Goal: Information Seeking & Learning: Learn about a topic

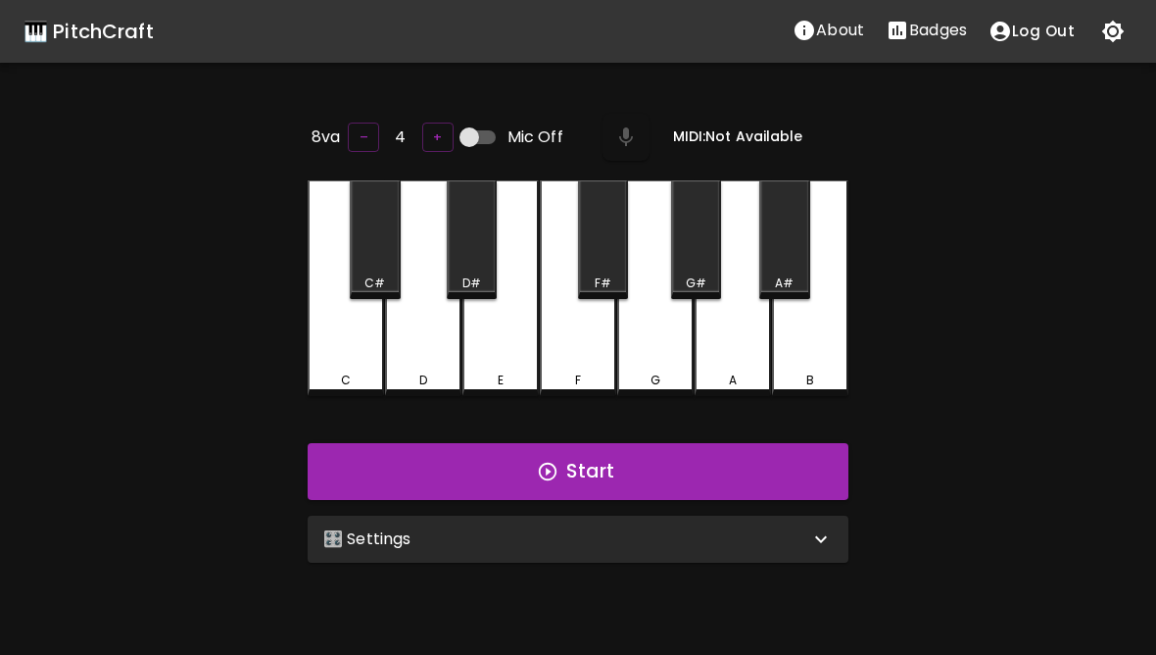
click at [358, 348] on div "C" at bounding box center [346, 288] width 76 height 216
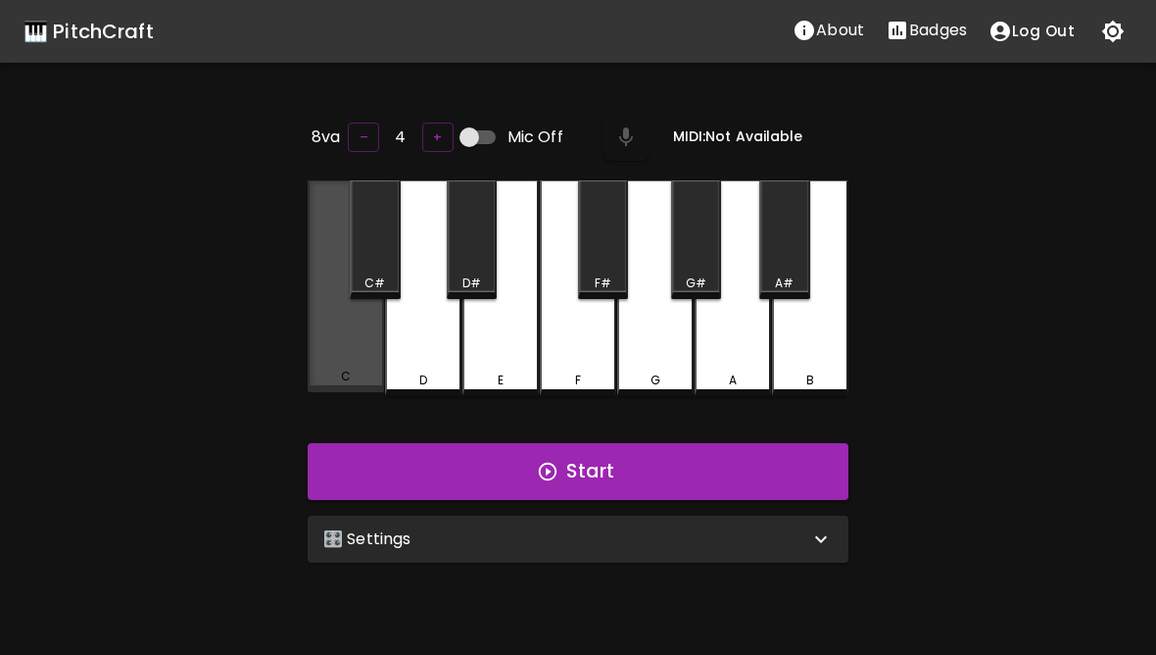
click at [365, 356] on div "C" at bounding box center [346, 286] width 76 height 212
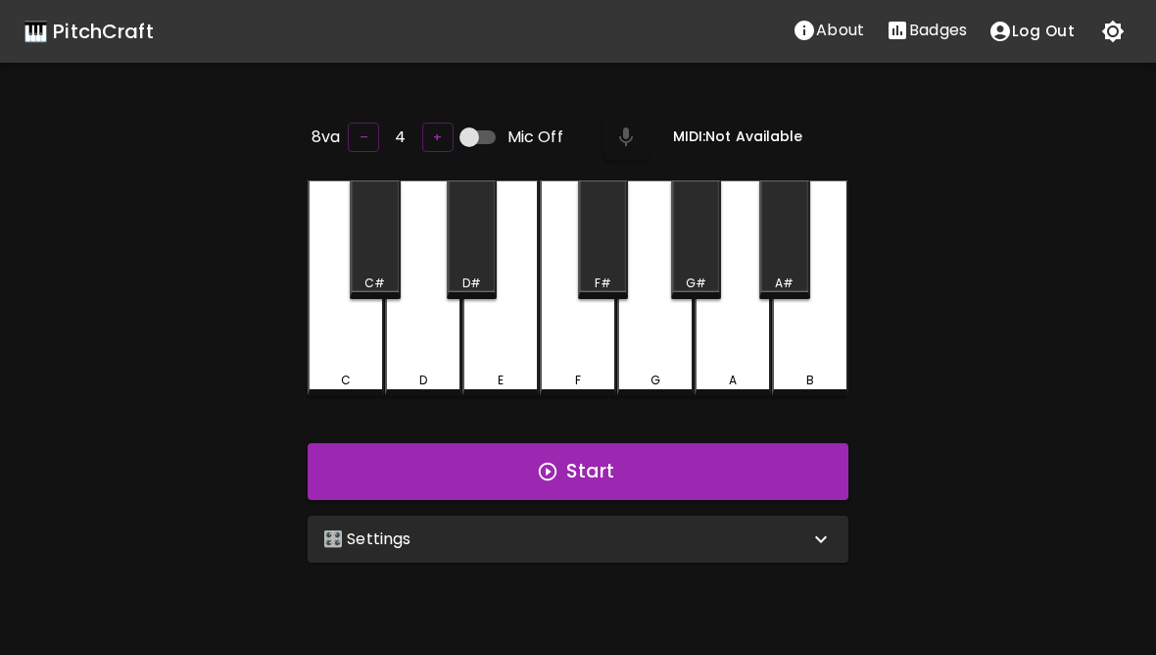
click at [442, 349] on div "D" at bounding box center [423, 288] width 76 height 216
click at [514, 353] on div "E" at bounding box center [501, 288] width 76 height 216
click at [428, 340] on div "D" at bounding box center [423, 288] width 76 height 216
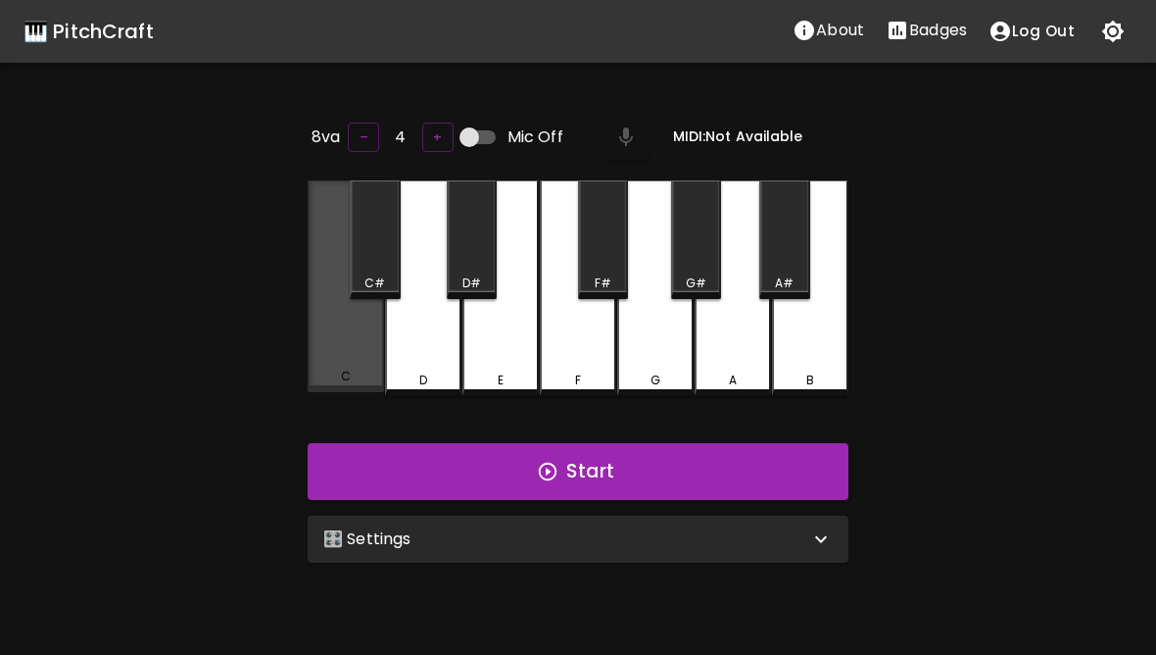
click at [358, 339] on div "C" at bounding box center [346, 286] width 76 height 212
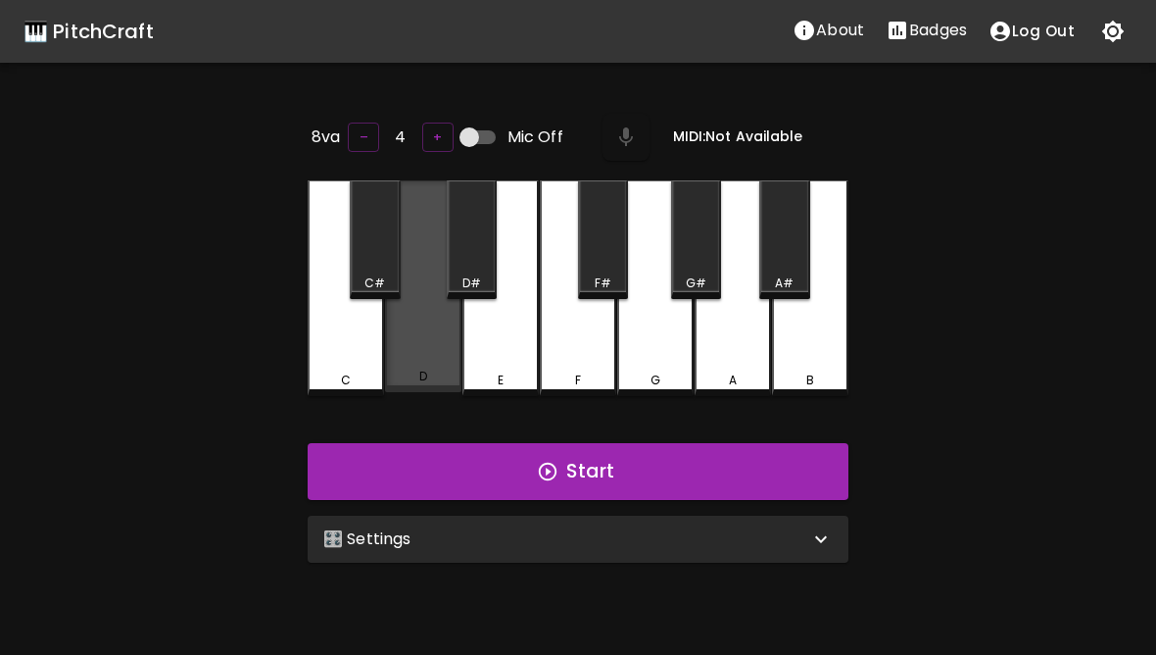
click at [405, 354] on div "D" at bounding box center [423, 286] width 76 height 212
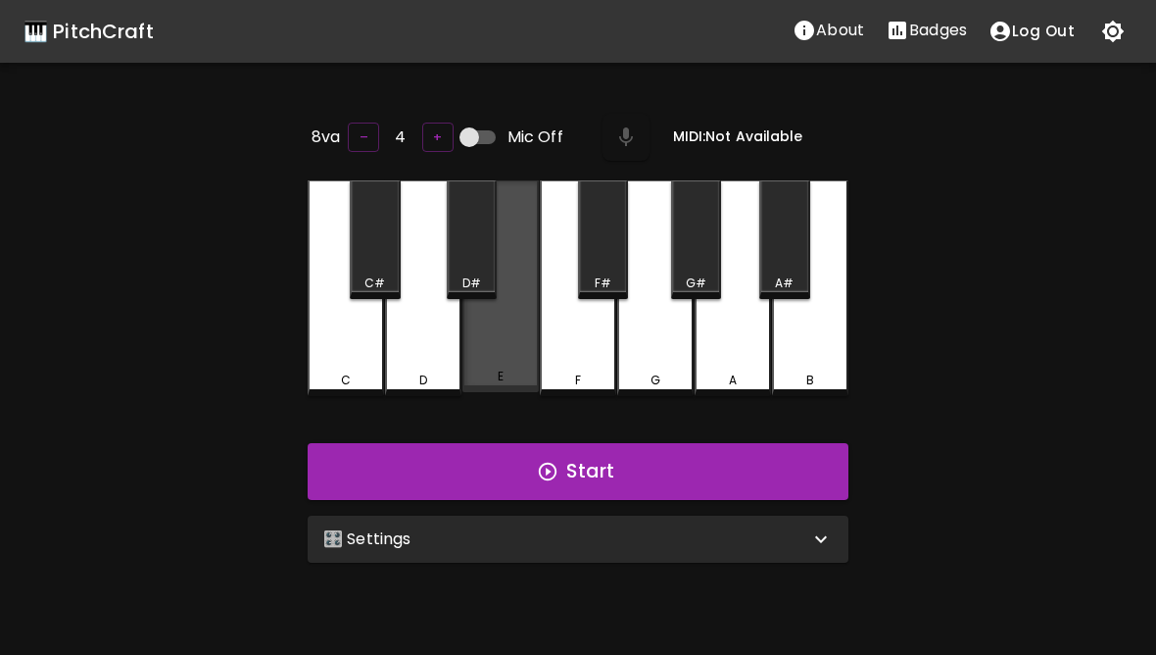
click at [488, 326] on div "E" at bounding box center [501, 286] width 76 height 212
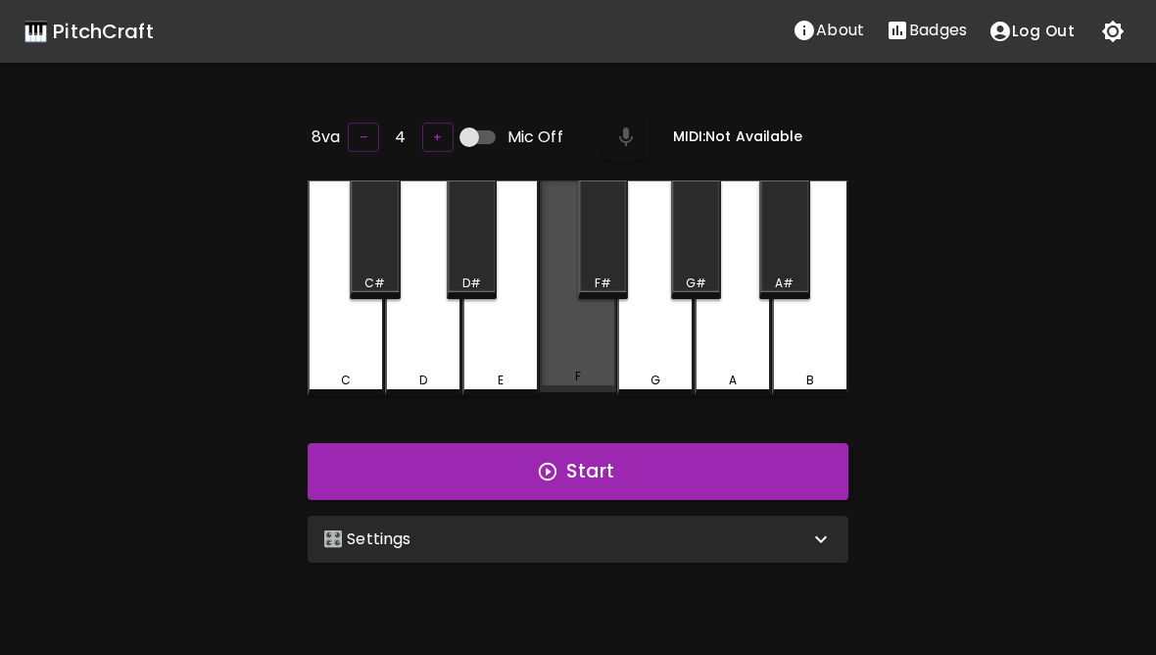
click at [565, 353] on div "F" at bounding box center [578, 286] width 76 height 212
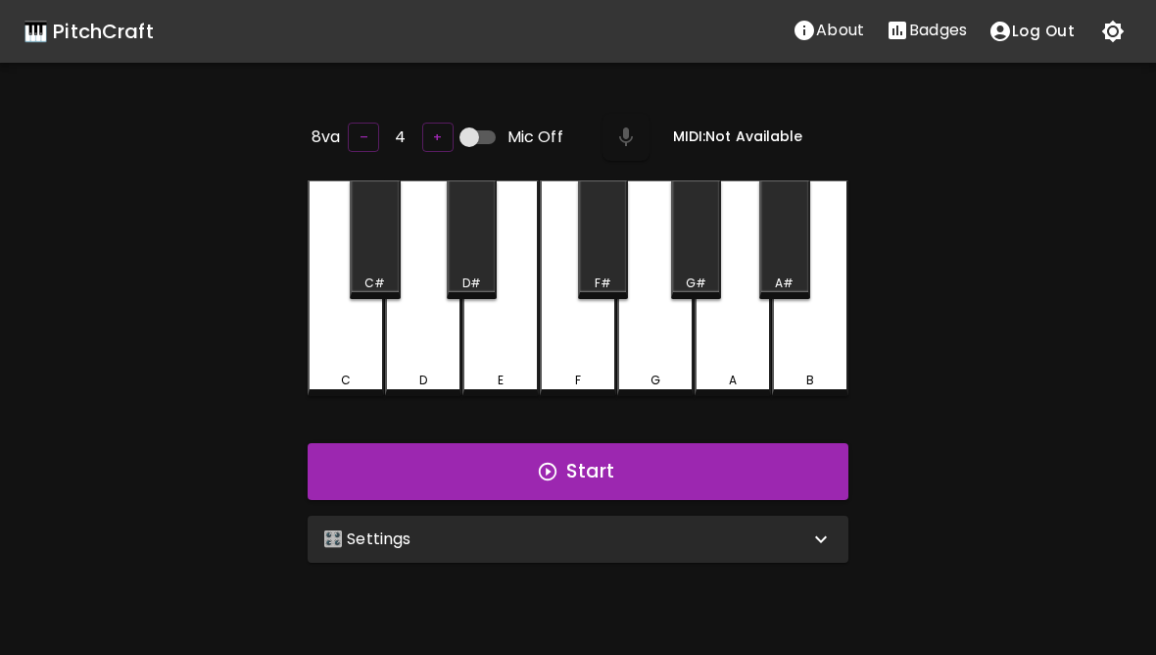
click at [667, 367] on div "G" at bounding box center [655, 288] width 76 height 216
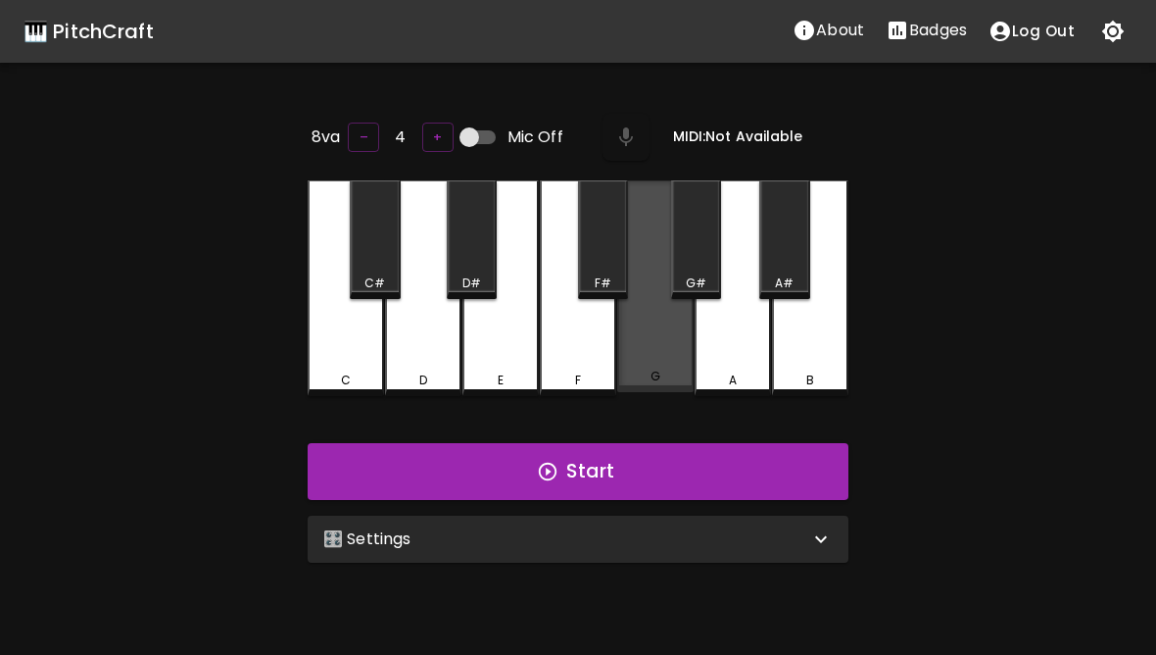
click at [635, 342] on div "G" at bounding box center [655, 286] width 76 height 212
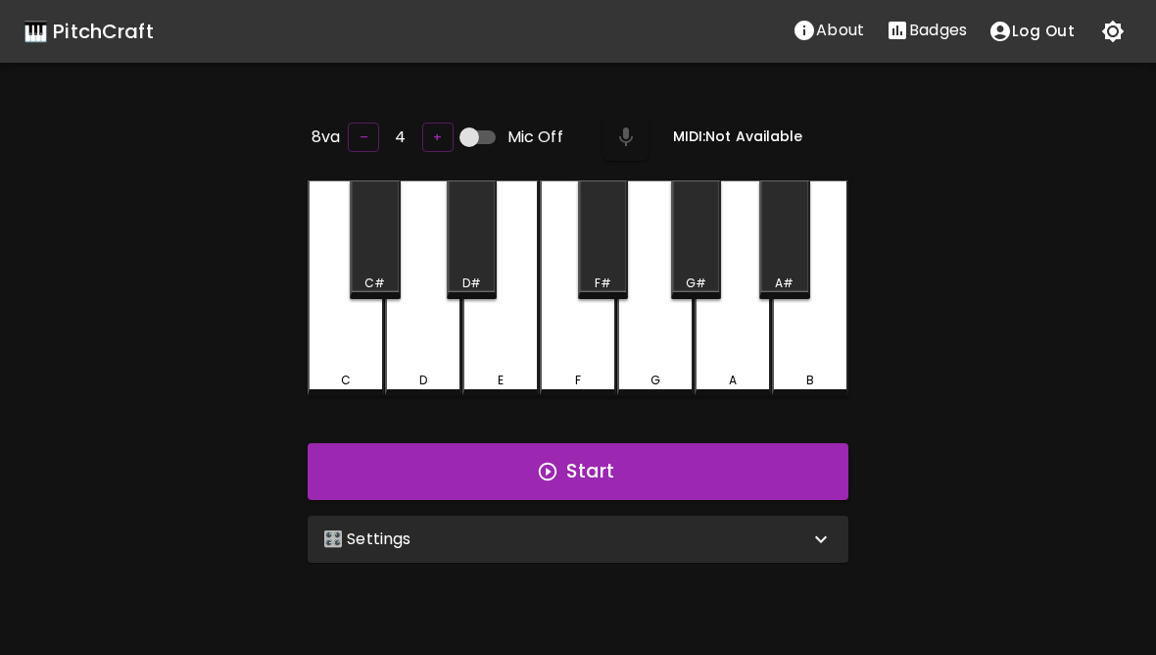
click at [589, 357] on div "F" at bounding box center [578, 288] width 76 height 216
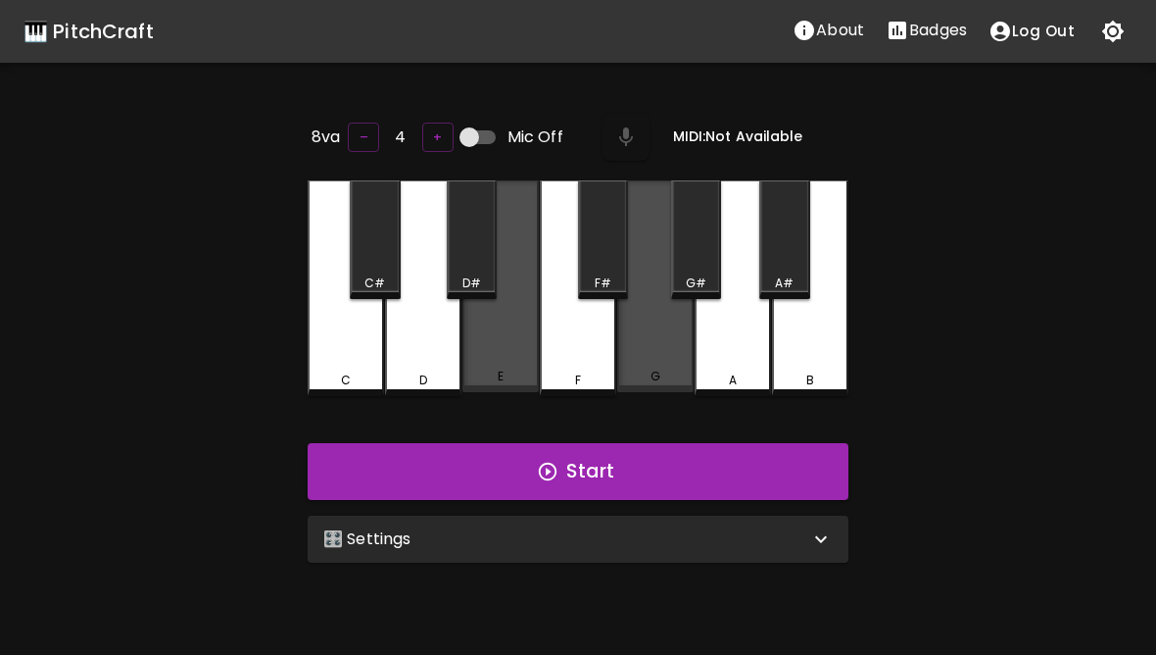
click at [659, 361] on div "G" at bounding box center [655, 286] width 76 height 212
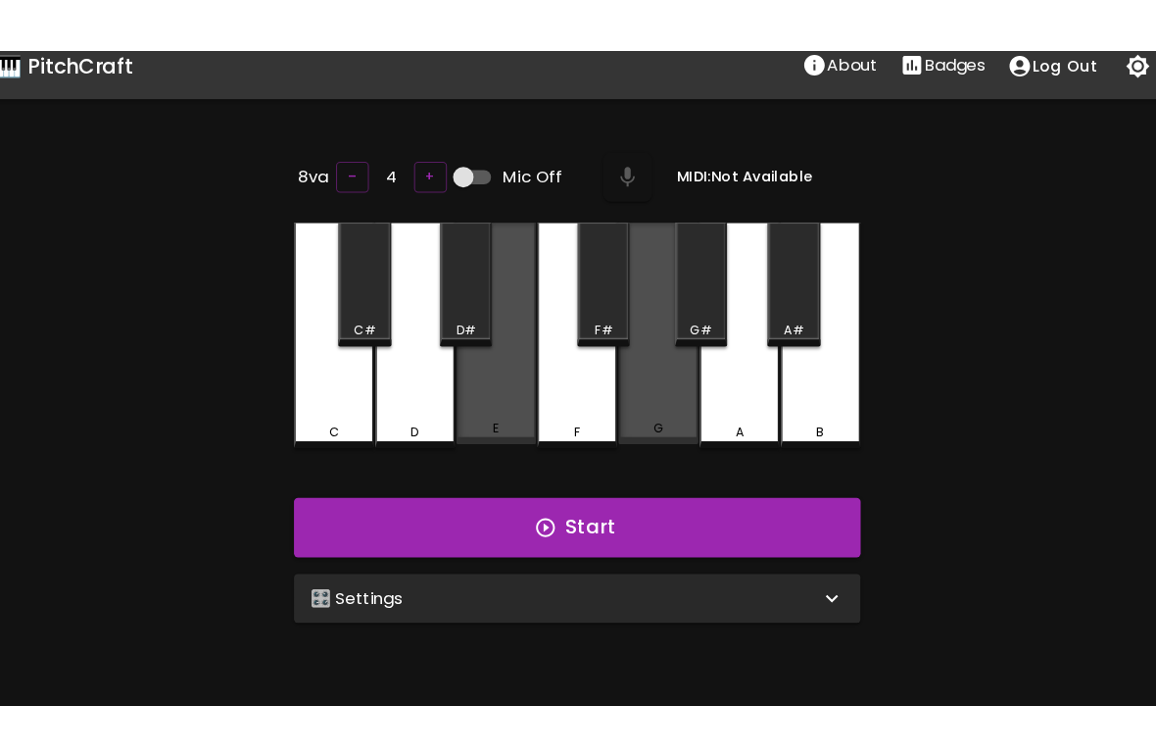
scroll to position [19, 0]
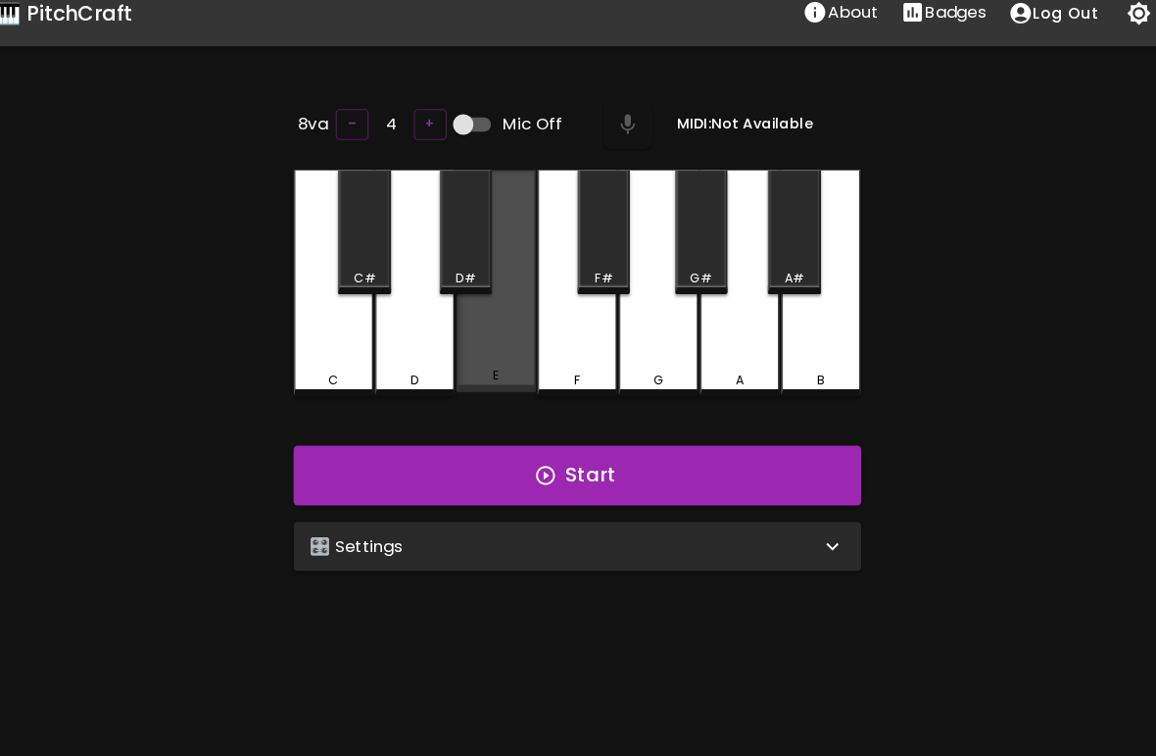
click at [463, 338] on div "E" at bounding box center [501, 268] width 76 height 212
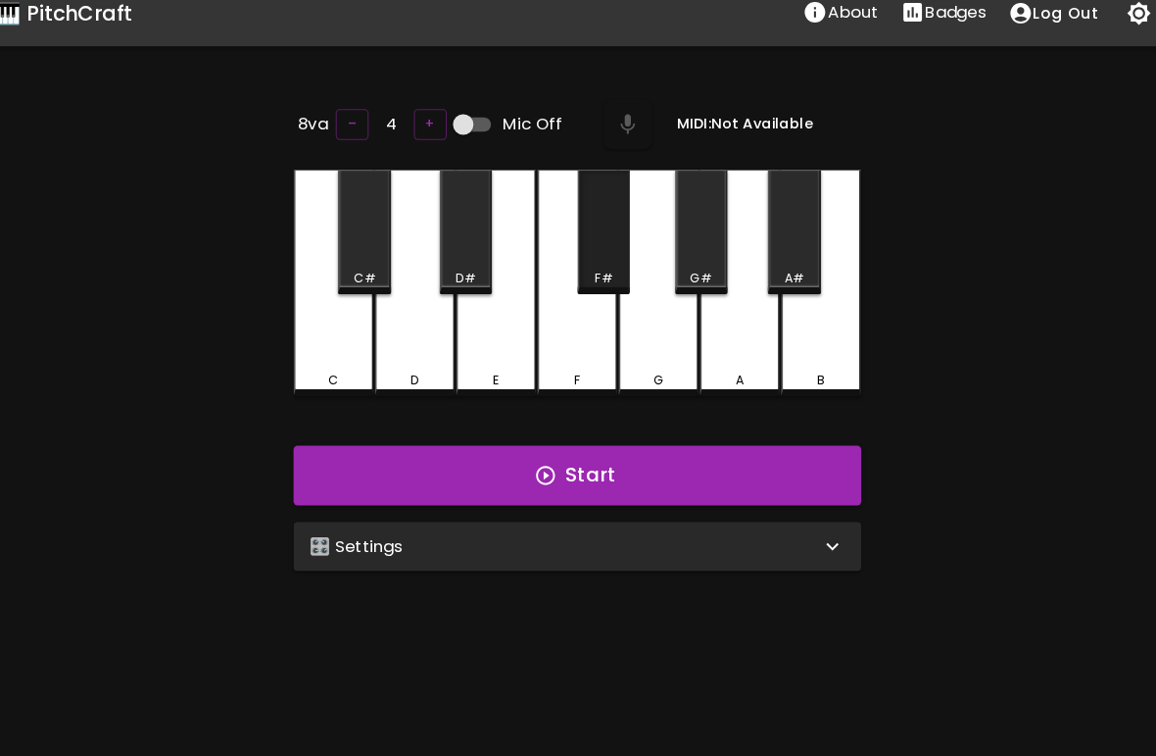
click at [578, 239] on div "F#" at bounding box center [603, 221] width 50 height 119
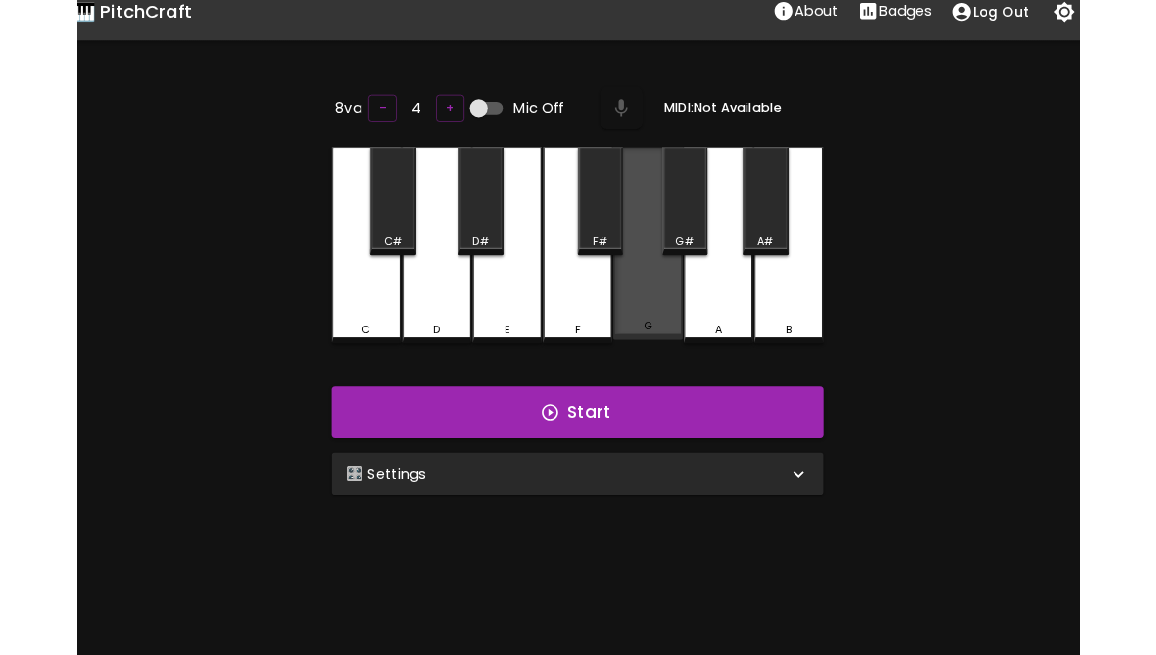
scroll to position [18, 0]
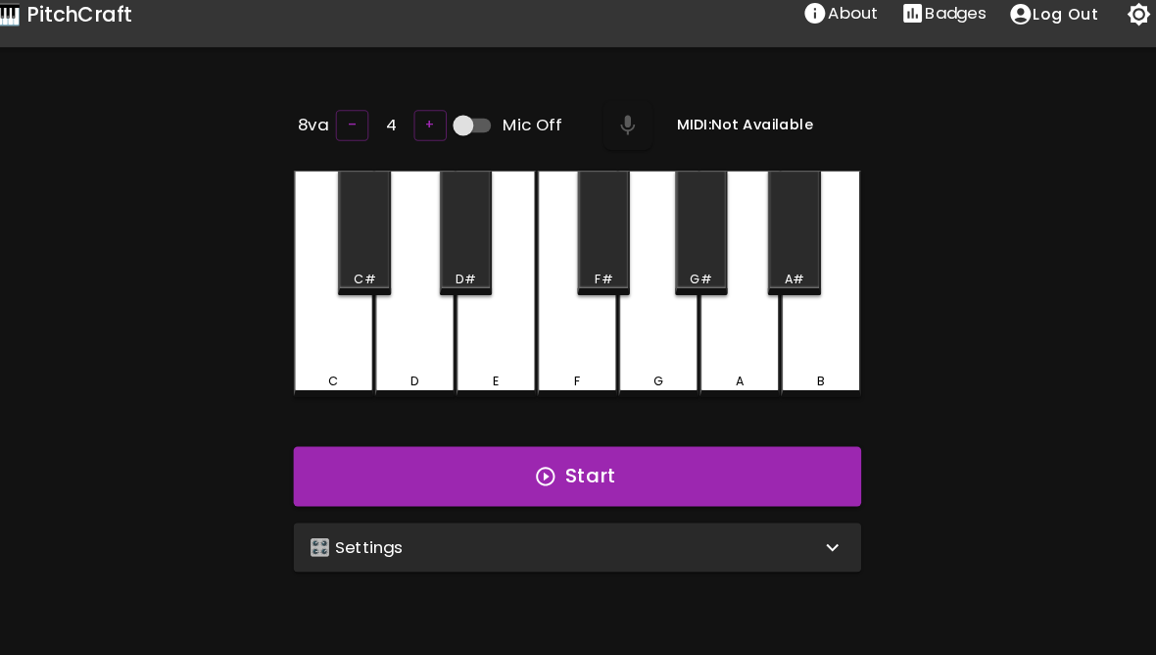
click at [780, 319] on div "B" at bounding box center [810, 271] width 76 height 216
click at [702, 324] on div "A" at bounding box center [733, 271] width 76 height 216
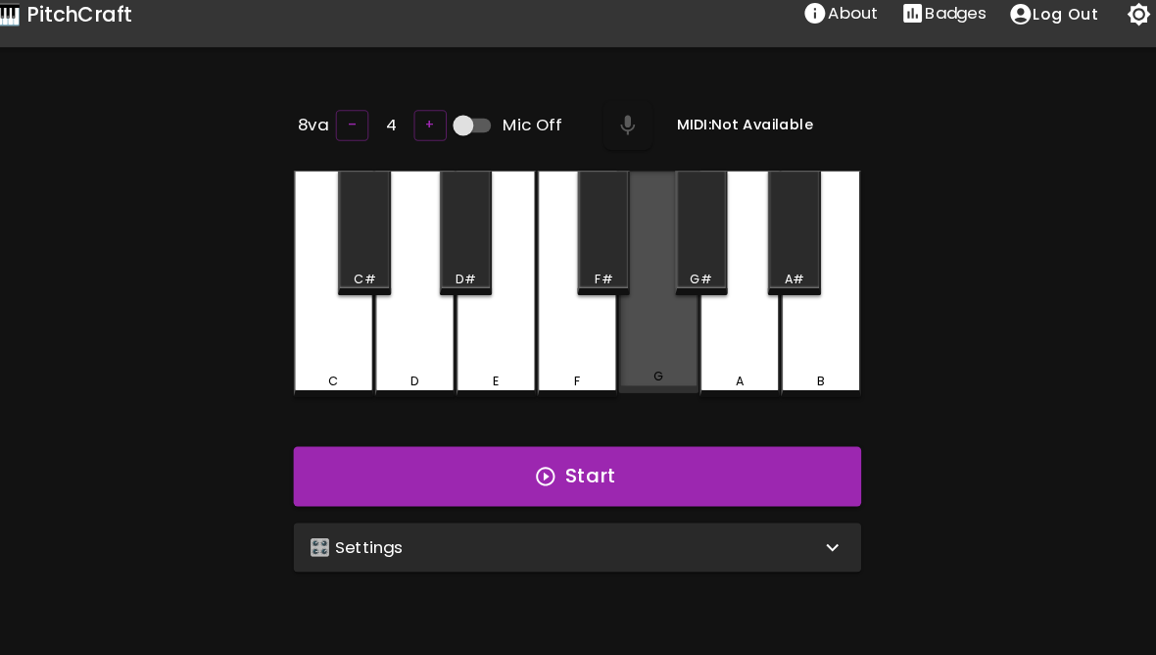
click at [617, 322] on div "G" at bounding box center [655, 269] width 76 height 212
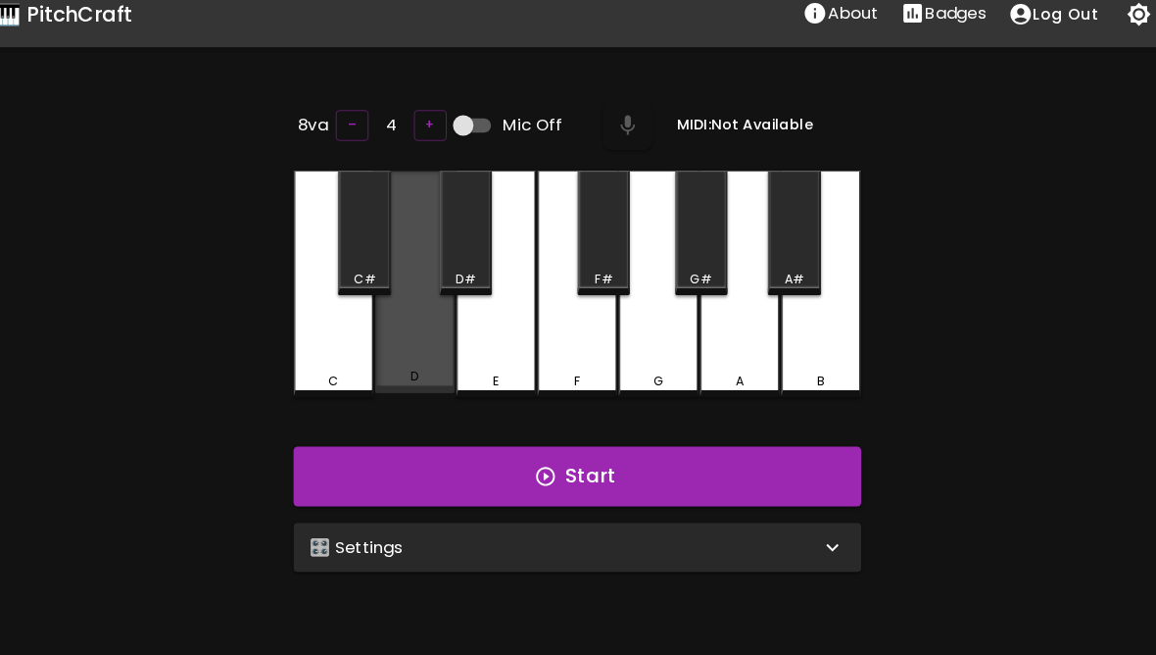
click at [391, 317] on div "D" at bounding box center [423, 269] width 76 height 212
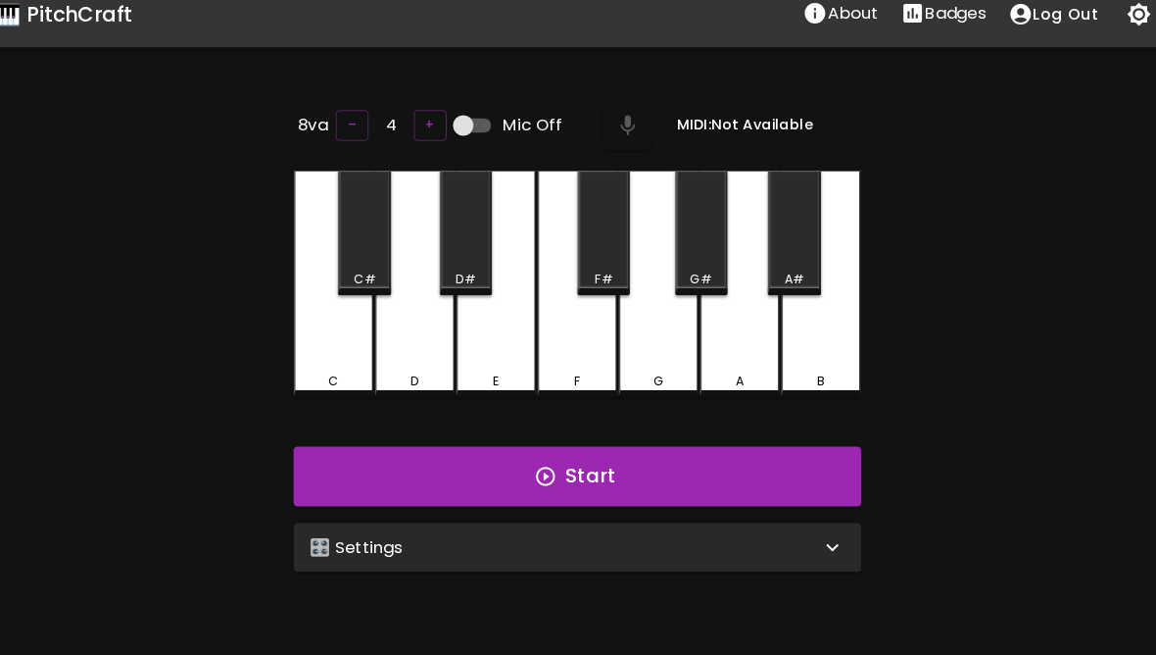
click at [584, 537] on div "🎛️ Settings" at bounding box center [578, 521] width 541 height 47
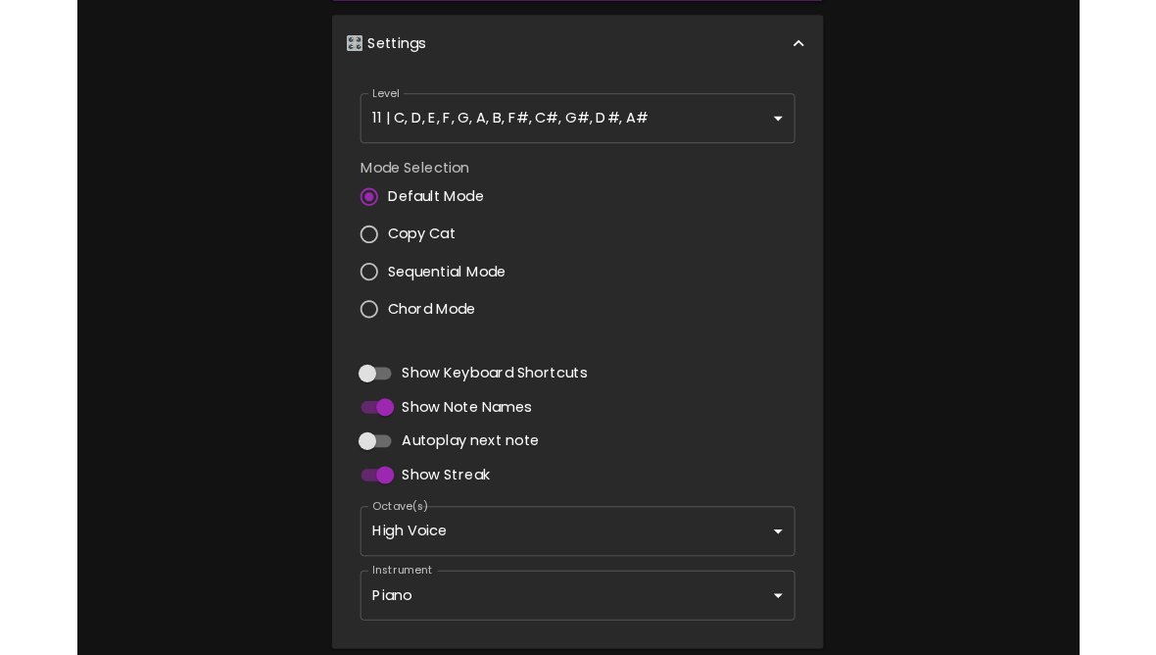
scroll to position [492, 0]
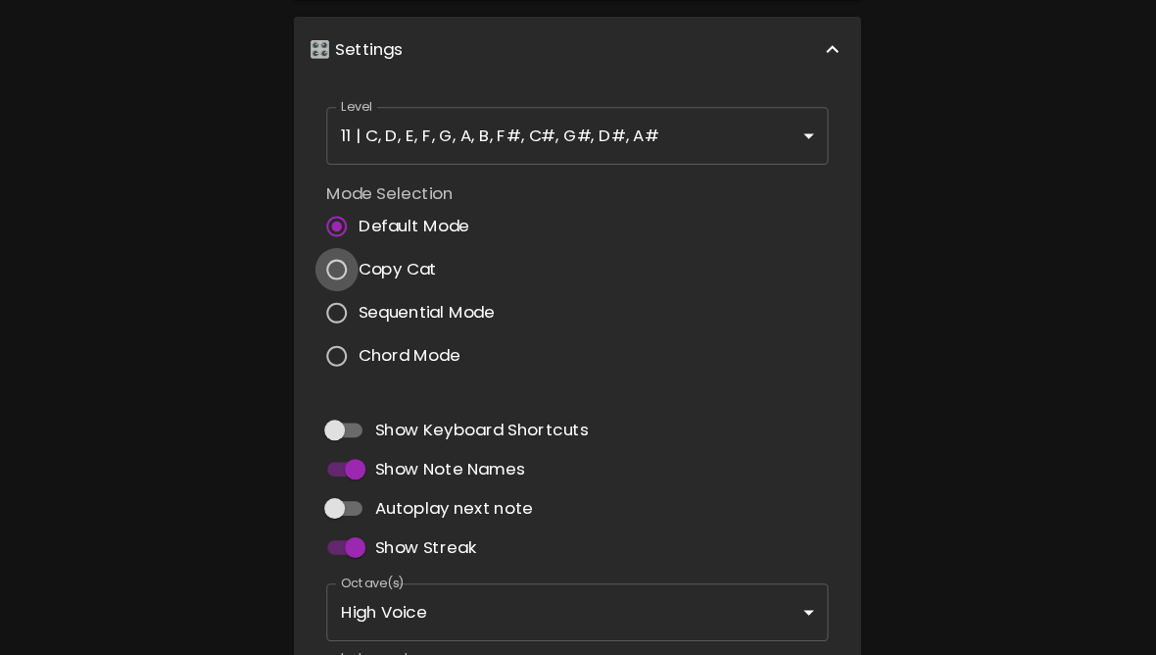
click at [328, 260] on input "Copy Cat" at bounding box center [348, 256] width 41 height 41
radio input "true"
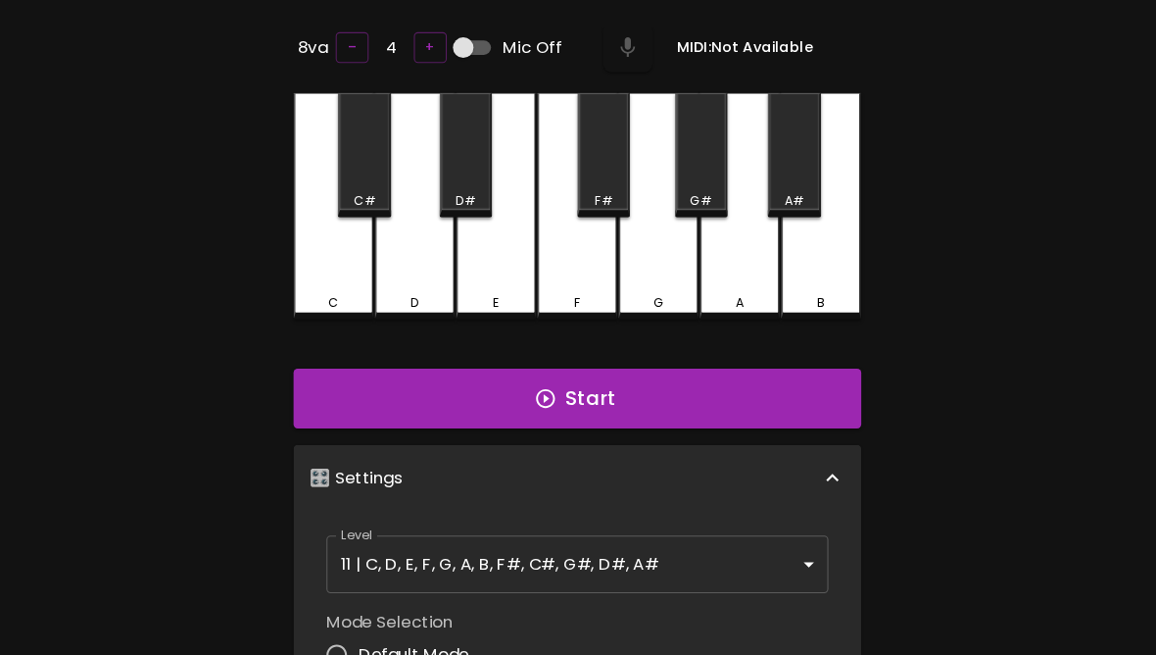
scroll to position [0, 0]
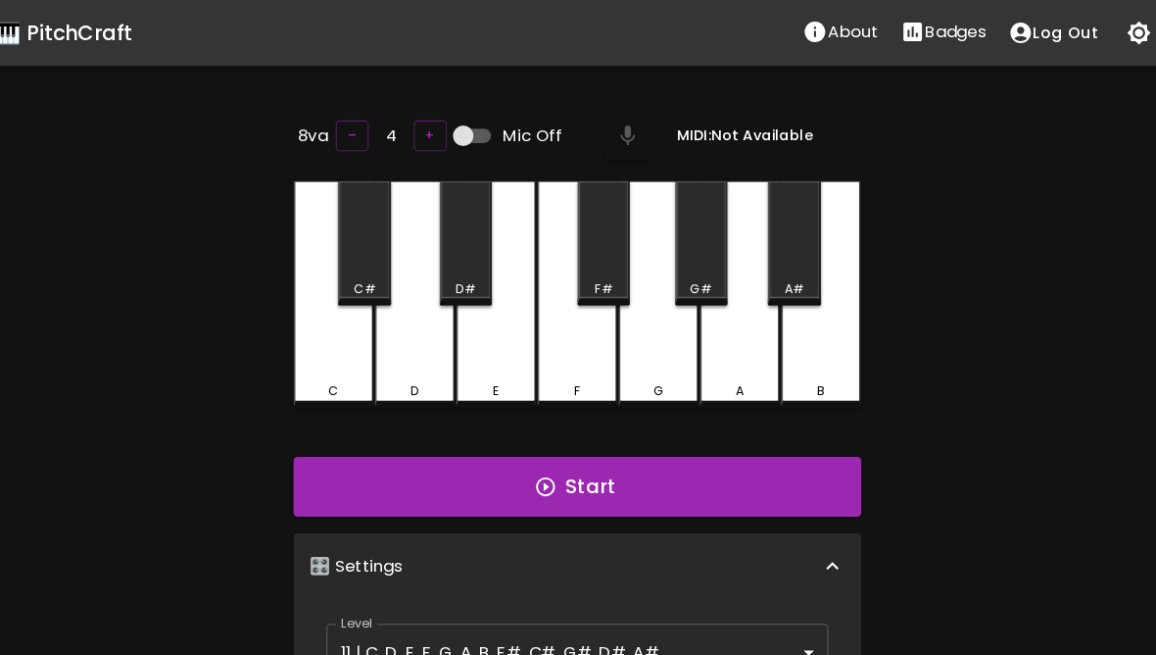
click at [445, 119] on input "Mic Off" at bounding box center [470, 129] width 112 height 37
click at [601, 140] on button "button" at bounding box center [624, 129] width 47 height 47
click at [462, 124] on input "Mic On" at bounding box center [489, 129] width 112 height 37
checkbox input "false"
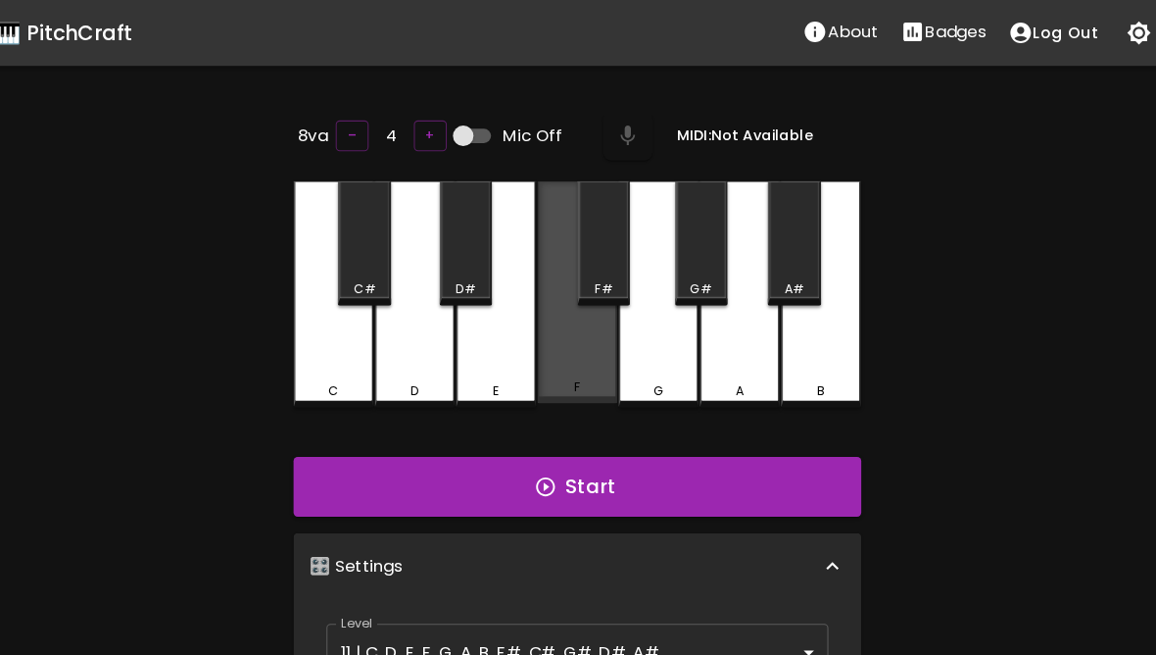
click at [577, 350] on div "F" at bounding box center [578, 278] width 76 height 212
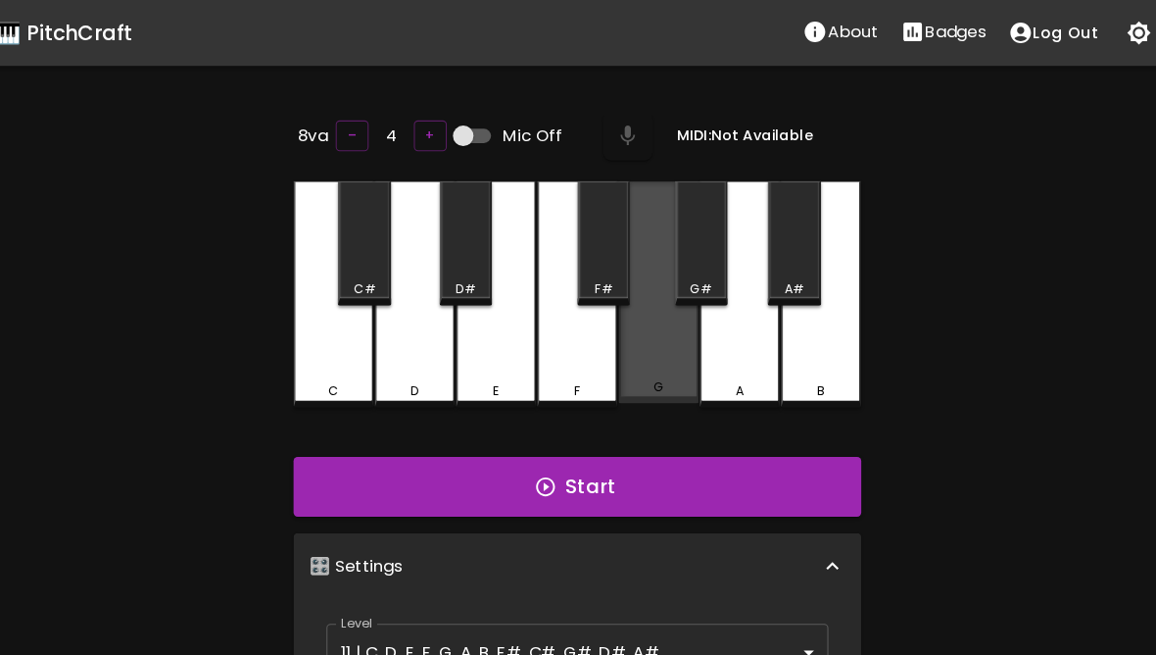
click at [652, 325] on div "G" at bounding box center [655, 278] width 76 height 212
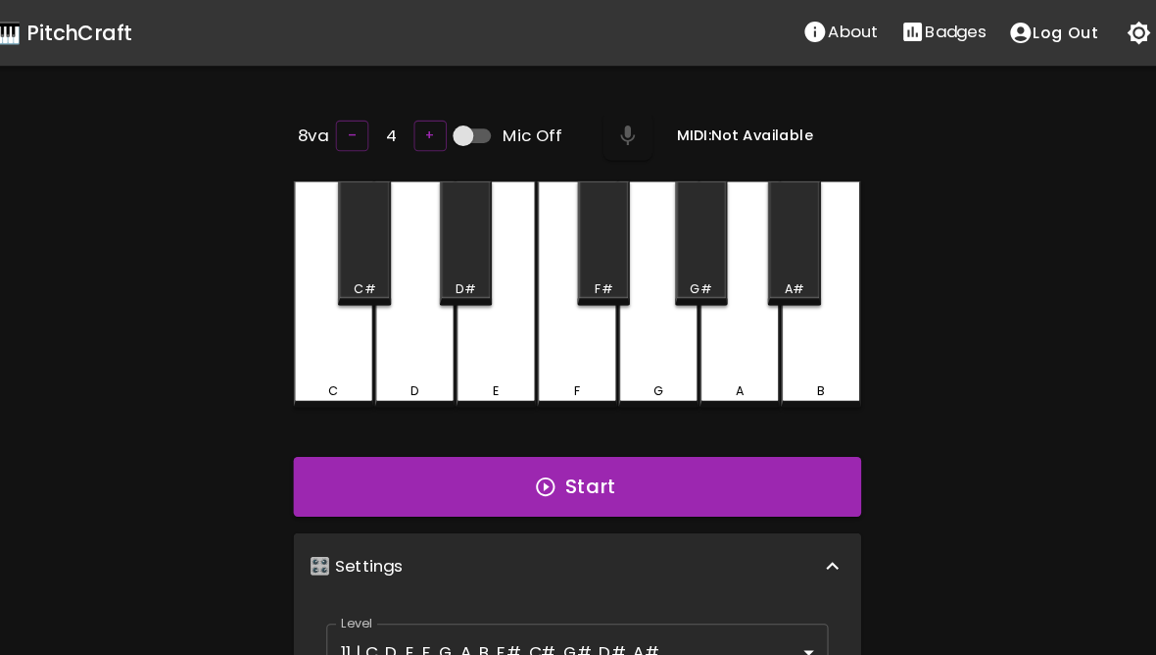
click at [780, 326] on div "B" at bounding box center [810, 280] width 76 height 216
click at [697, 364] on div "A" at bounding box center [733, 373] width 73 height 18
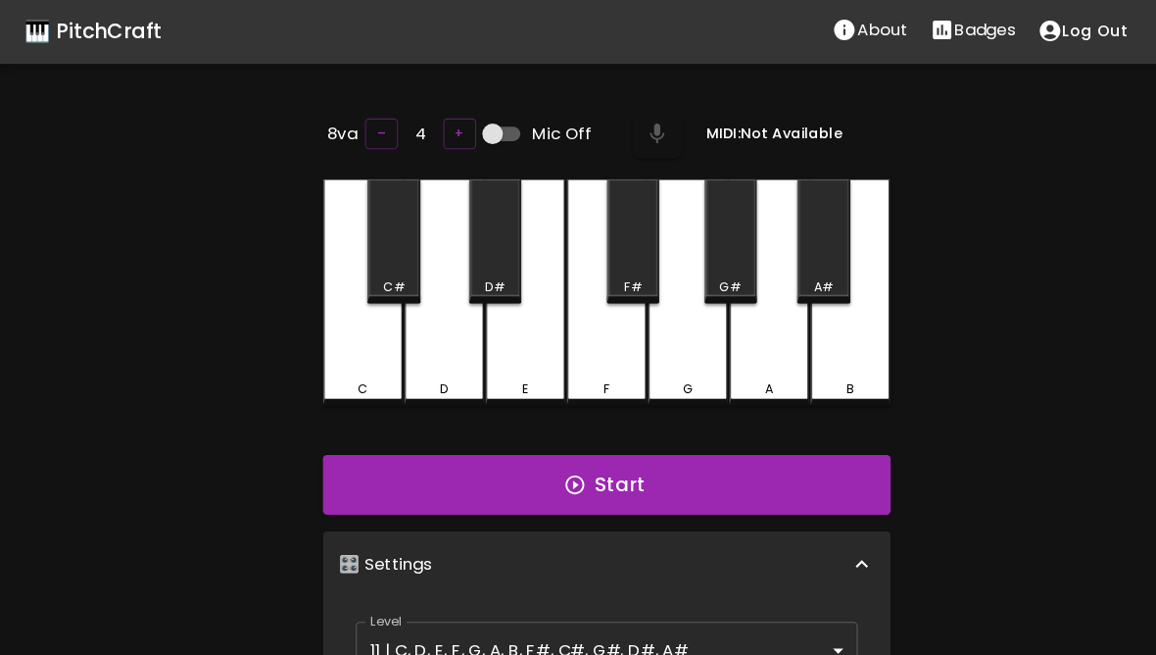
click at [351, 364] on div "C" at bounding box center [346, 373] width 73 height 18
click at [442, 364] on div "D" at bounding box center [423, 373] width 73 height 18
click at [493, 353] on div "E" at bounding box center [501, 280] width 76 height 216
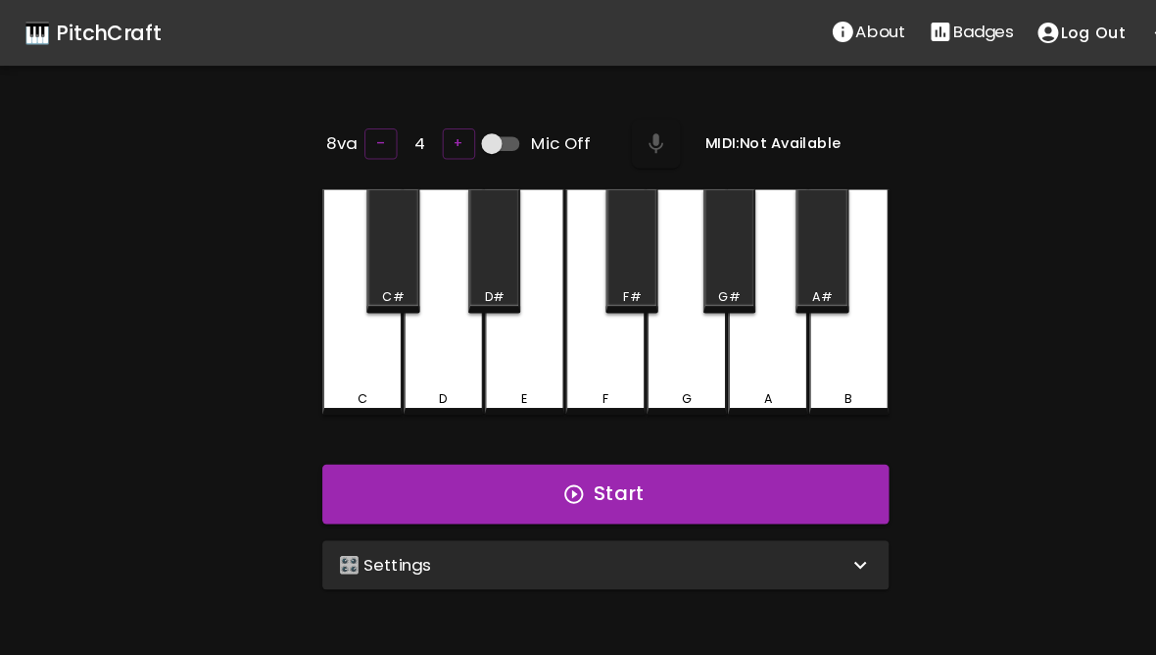
click at [421, 549] on div "🎛️ Settings" at bounding box center [578, 538] width 541 height 47
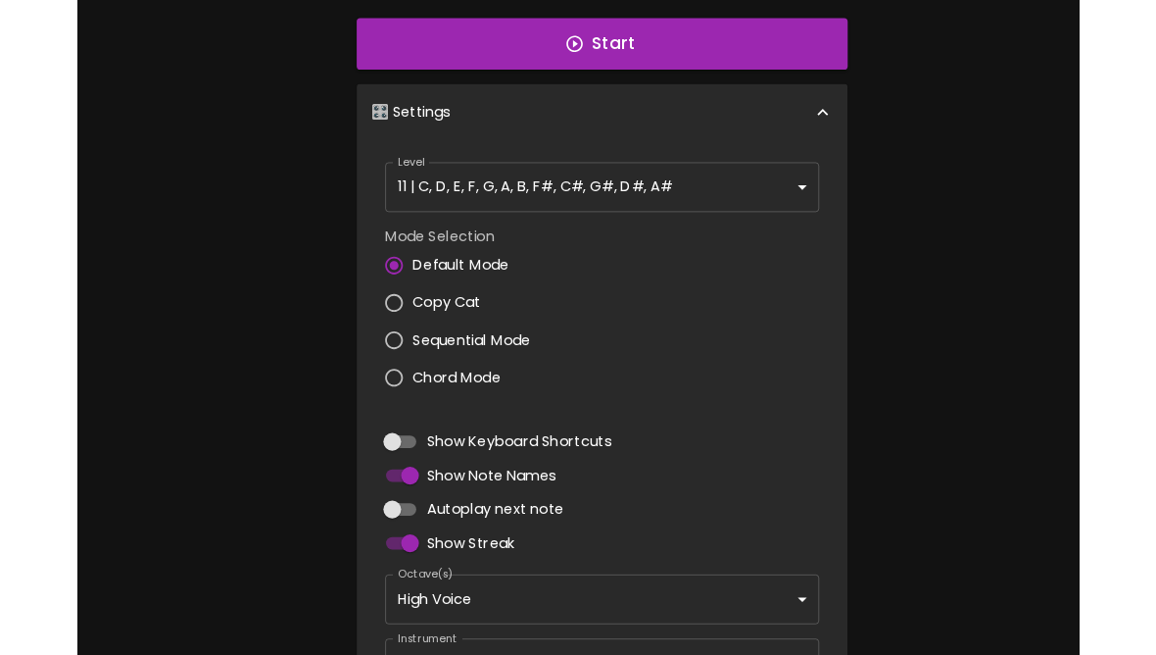
scroll to position [422, 0]
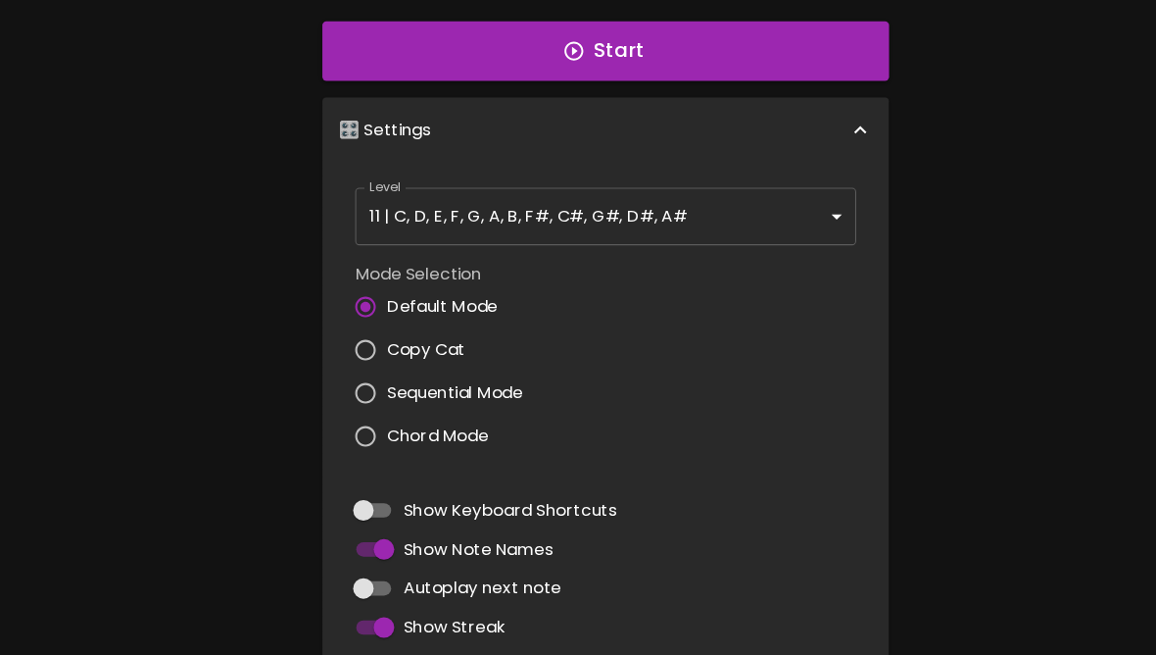
click at [342, 334] on input "Copy Cat" at bounding box center [348, 334] width 41 height 41
radio input "true"
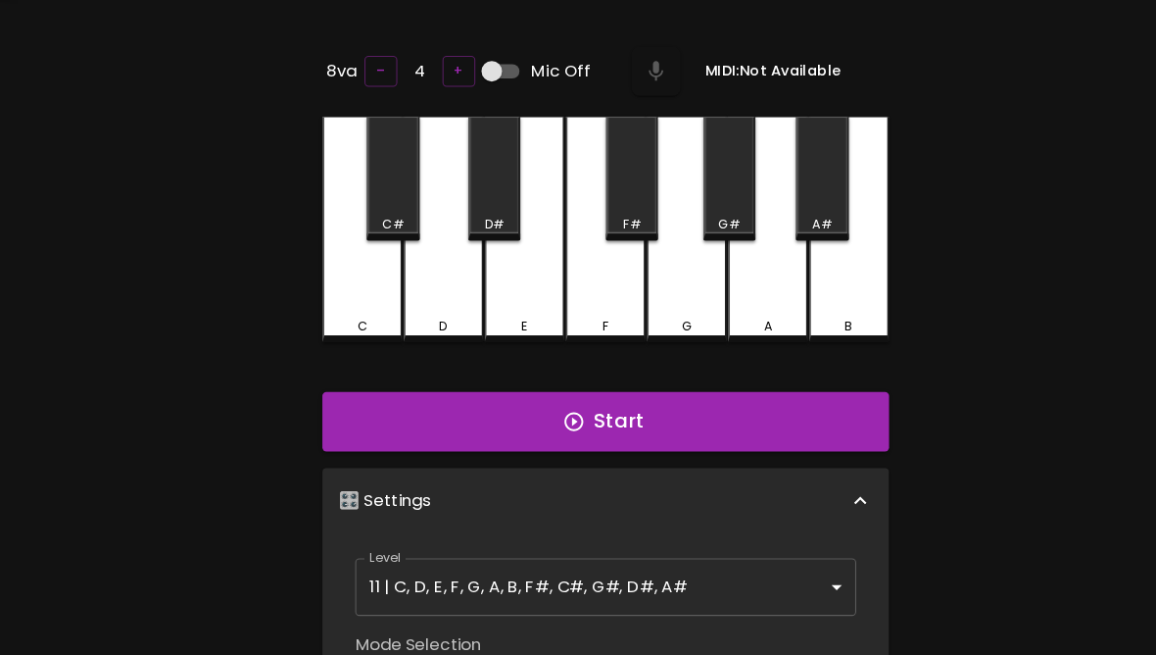
scroll to position [0, 0]
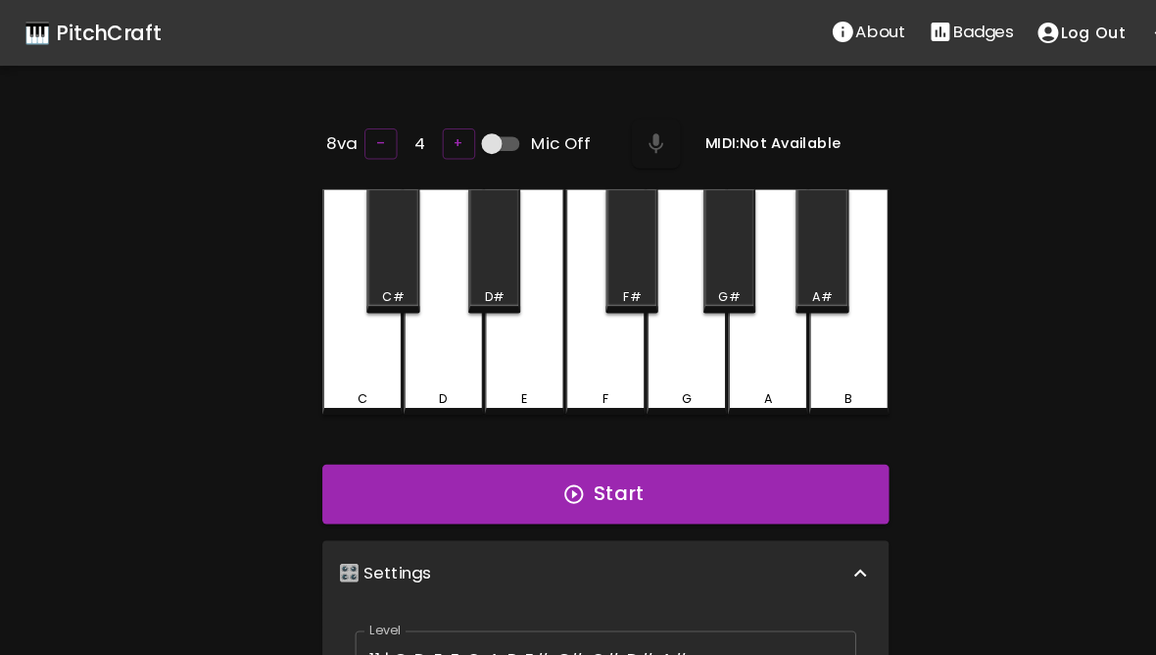
click at [645, 467] on button "Start" at bounding box center [578, 471] width 541 height 57
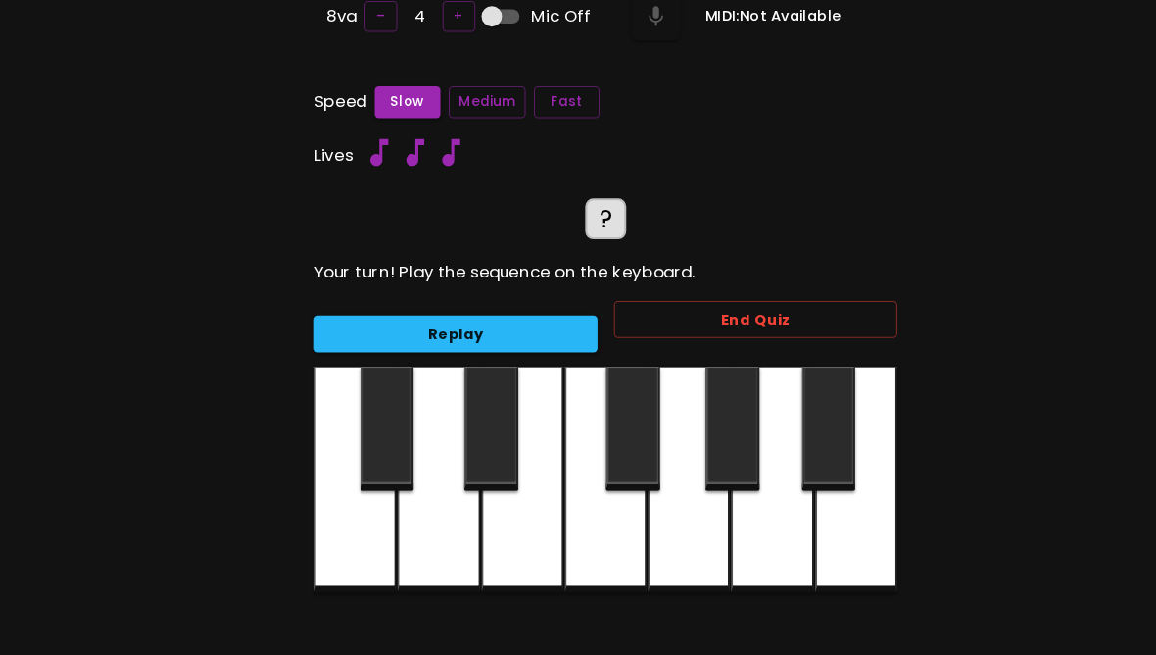
scroll to position [147, 0]
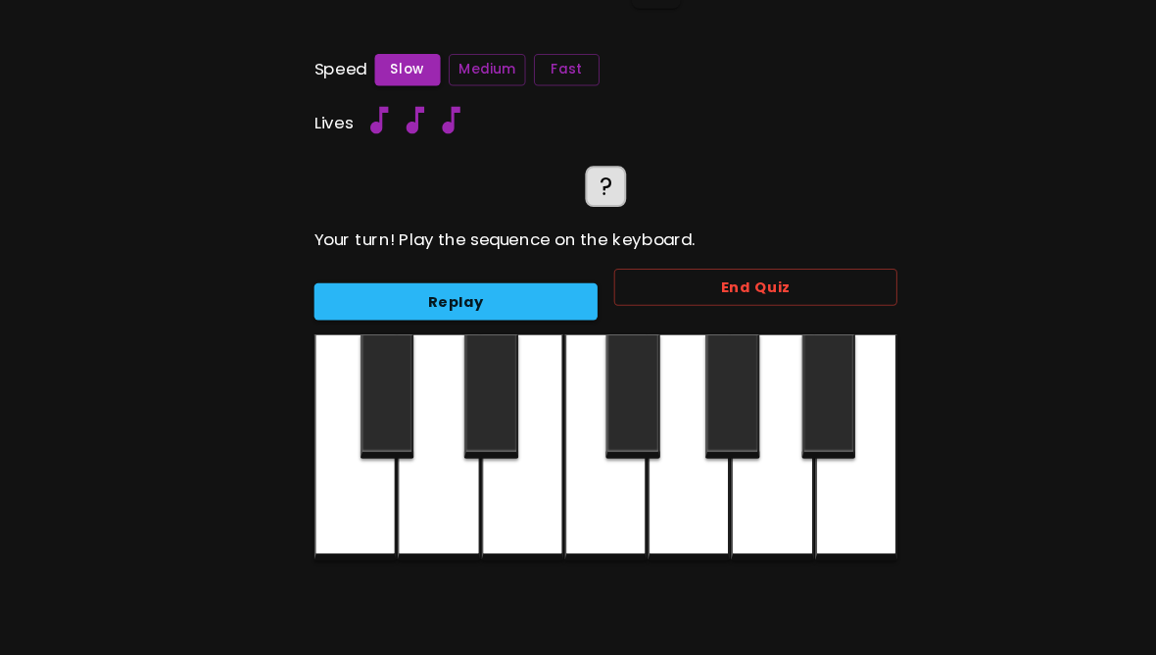
click at [588, 494] on div at bounding box center [578, 432] width 78 height 216
click at [599, 473] on div at bounding box center [578, 432] width 78 height 216
click at [612, 408] on div at bounding box center [604, 383] width 52 height 119
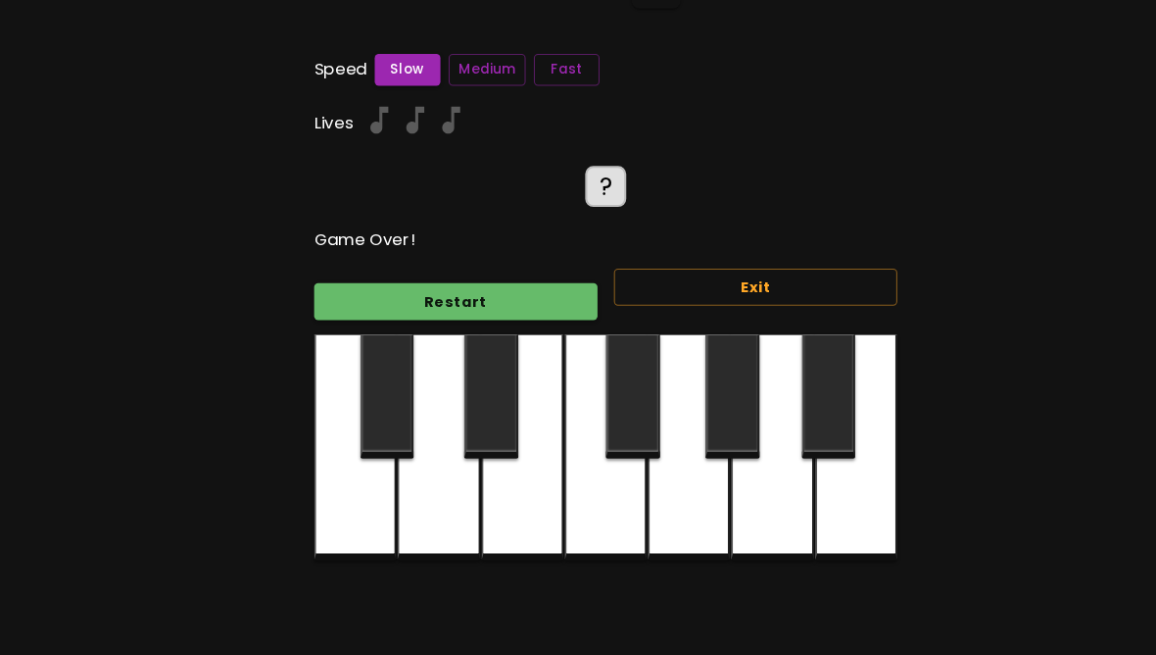
click at [512, 479] on div at bounding box center [499, 432] width 78 height 216
click at [534, 298] on button "Restart" at bounding box center [435, 293] width 270 height 36
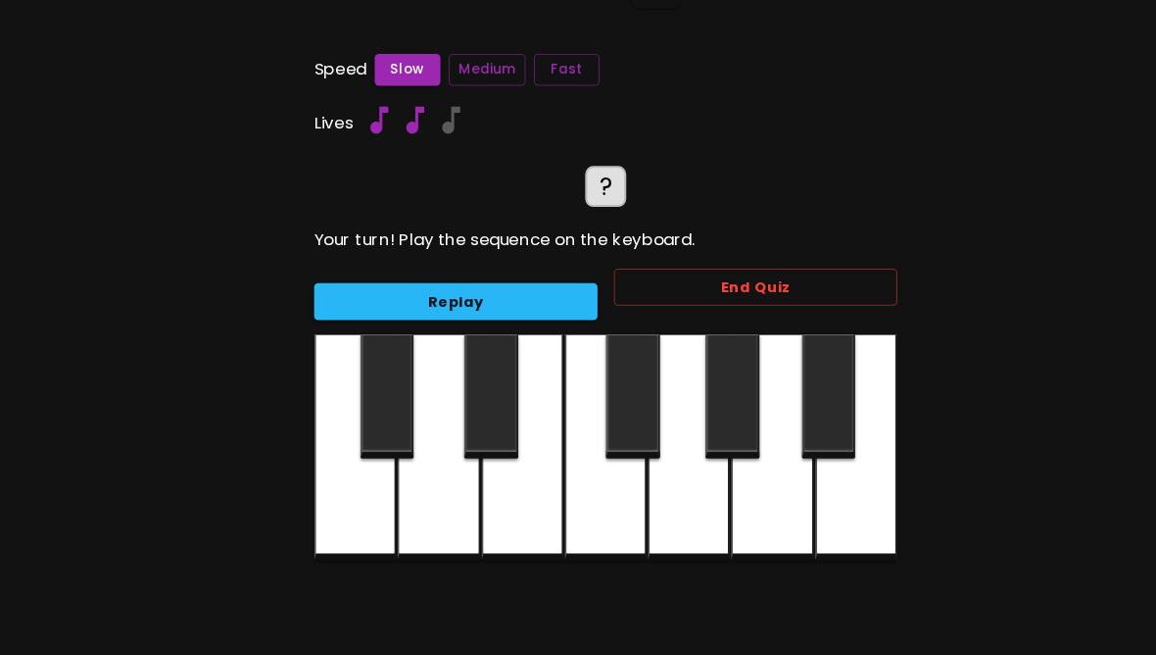
click at [804, 487] on div at bounding box center [817, 432] width 78 height 216
click at [807, 481] on div at bounding box center [817, 432] width 78 height 216
click at [802, 493] on div at bounding box center [817, 432] width 78 height 216
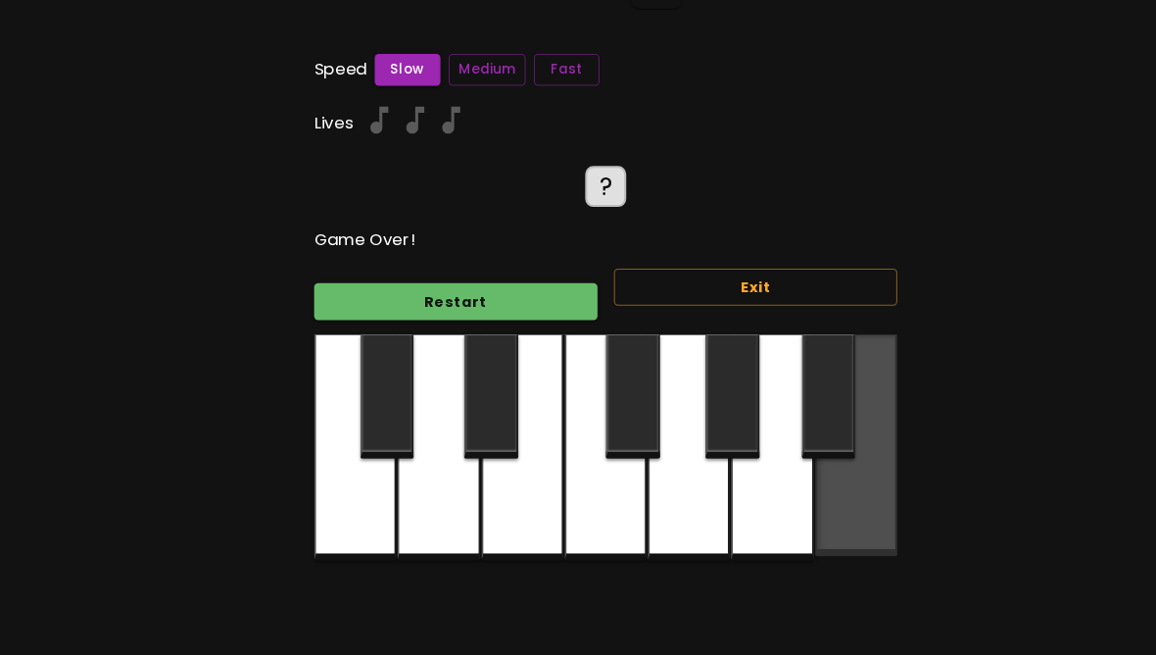
click at [801, 493] on div at bounding box center [817, 430] width 78 height 212
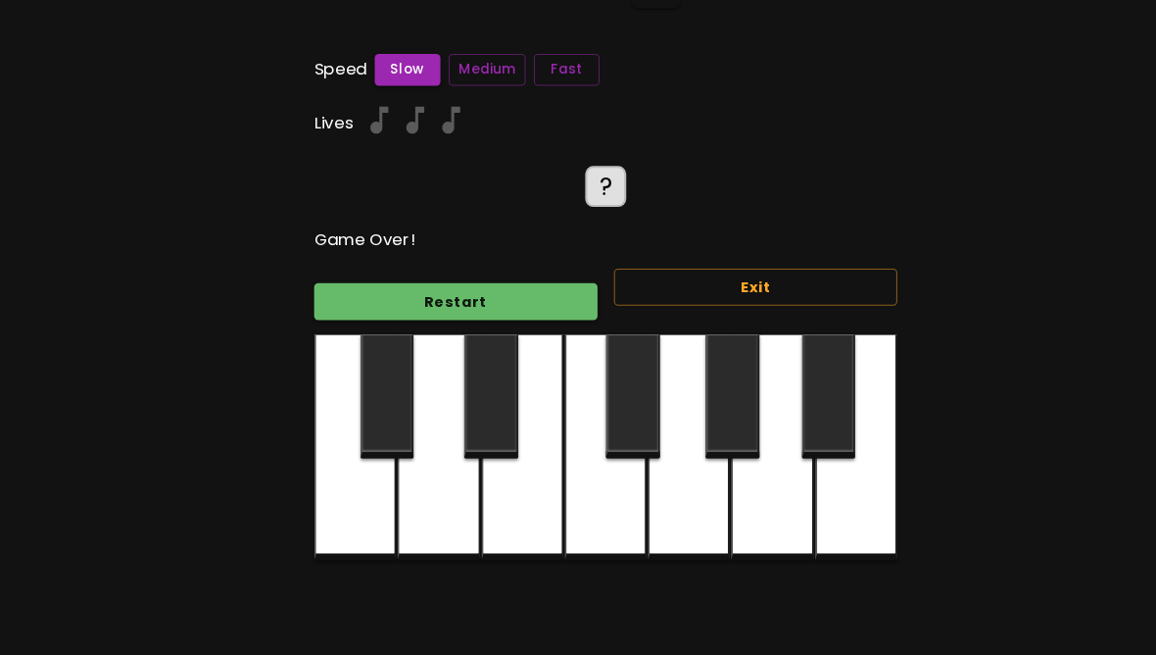
click at [800, 495] on div at bounding box center [817, 432] width 78 height 216
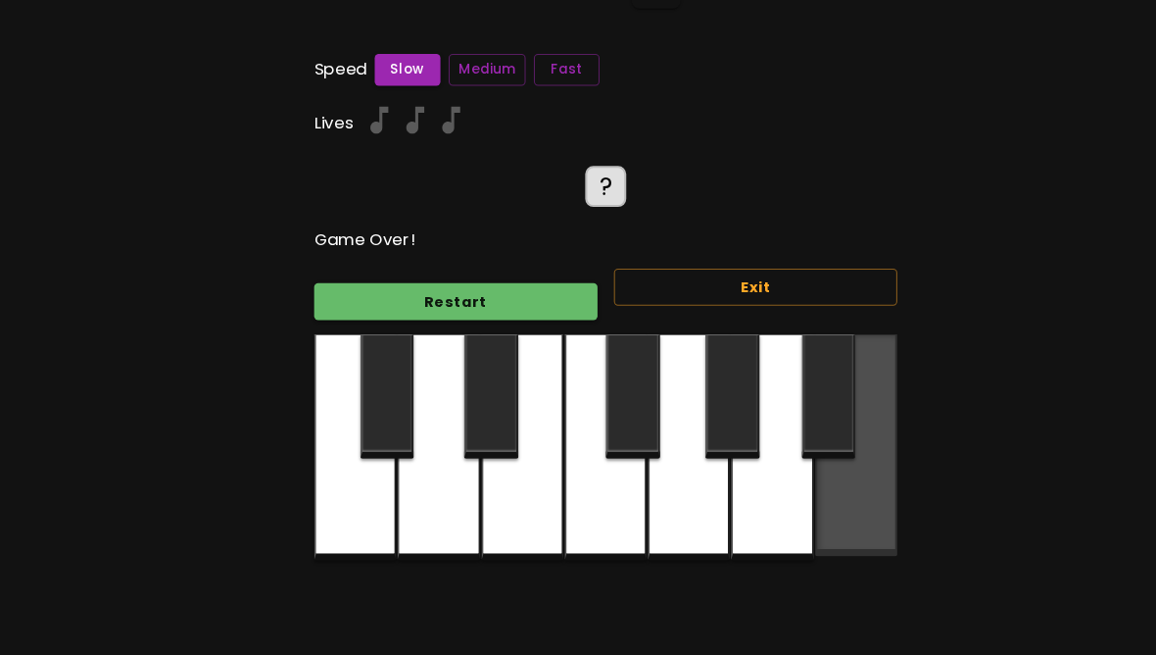
click at [799, 494] on div at bounding box center [817, 430] width 78 height 212
click at [798, 496] on div at bounding box center [817, 430] width 78 height 212
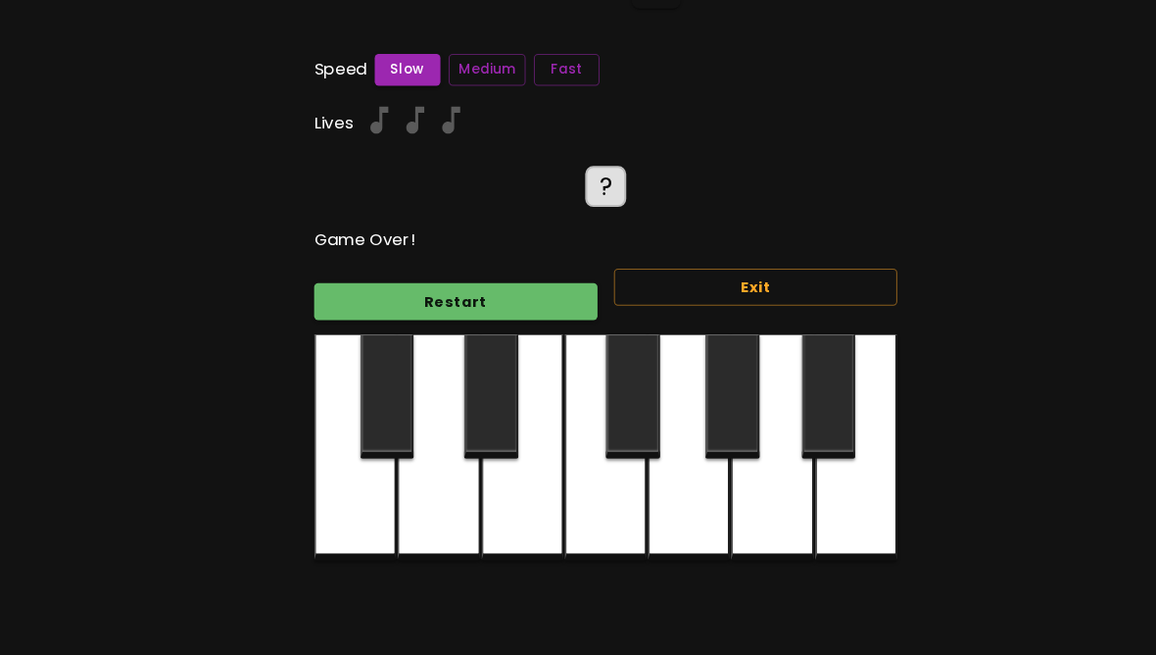
click at [799, 496] on div at bounding box center [817, 432] width 78 height 216
click at [794, 503] on div at bounding box center [817, 432] width 78 height 216
click at [518, 287] on button "Restart" at bounding box center [435, 293] width 270 height 36
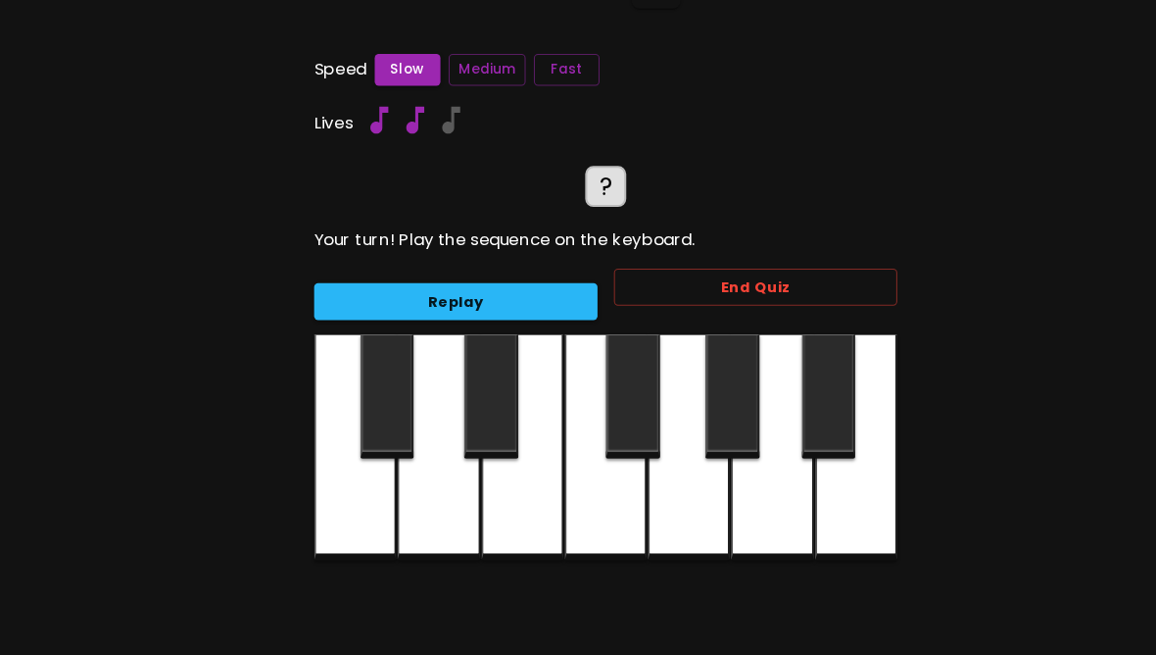
click at [748, 489] on div at bounding box center [737, 432] width 78 height 216
click at [789, 436] on div at bounding box center [817, 432] width 78 height 216
click at [782, 416] on div at bounding box center [791, 383] width 52 height 119
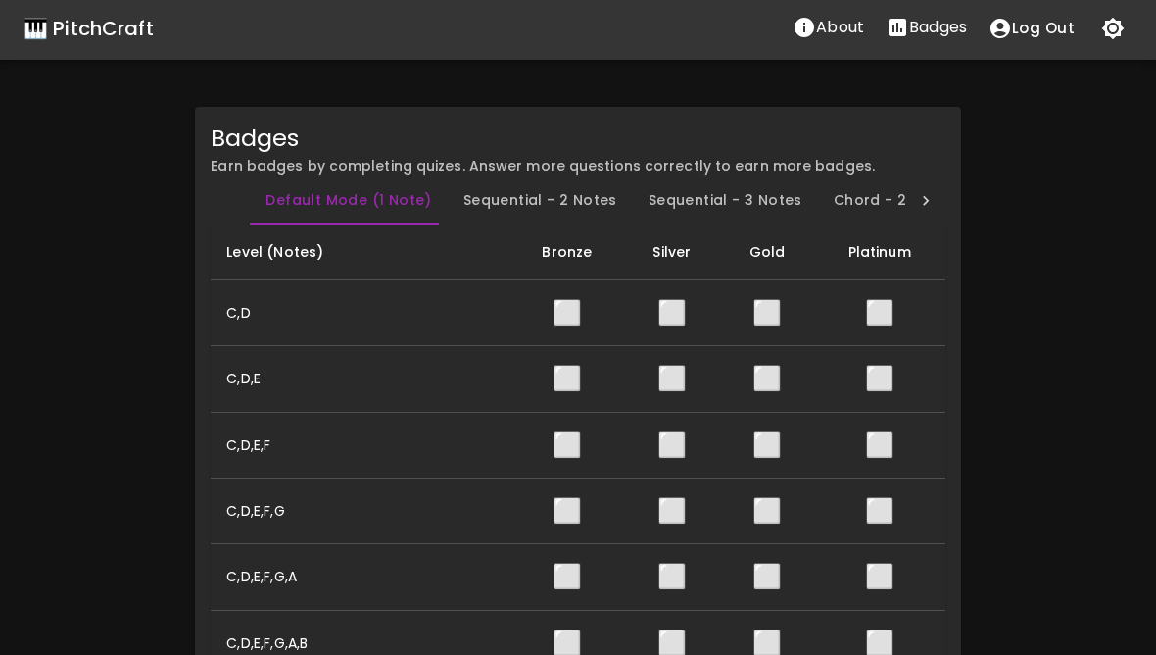
click at [47, 29] on div "🎹 PitchCraft" at bounding box center [89, 28] width 130 height 31
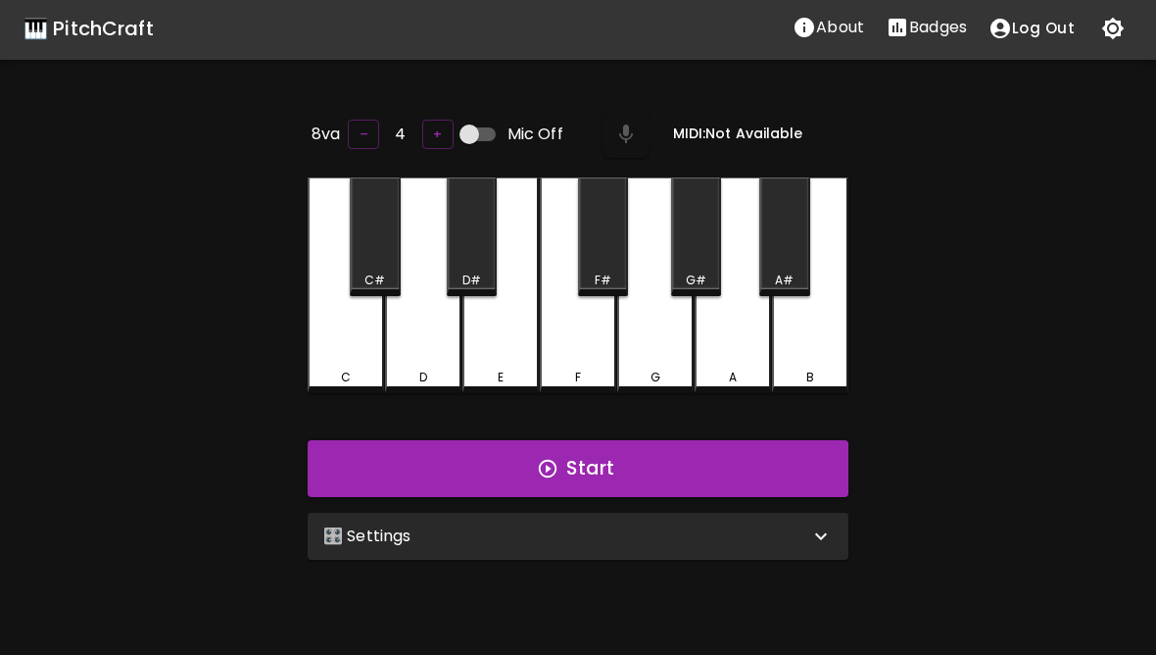
click at [655, 524] on div "🎛️ Settings" at bounding box center [566, 536] width 486 height 24
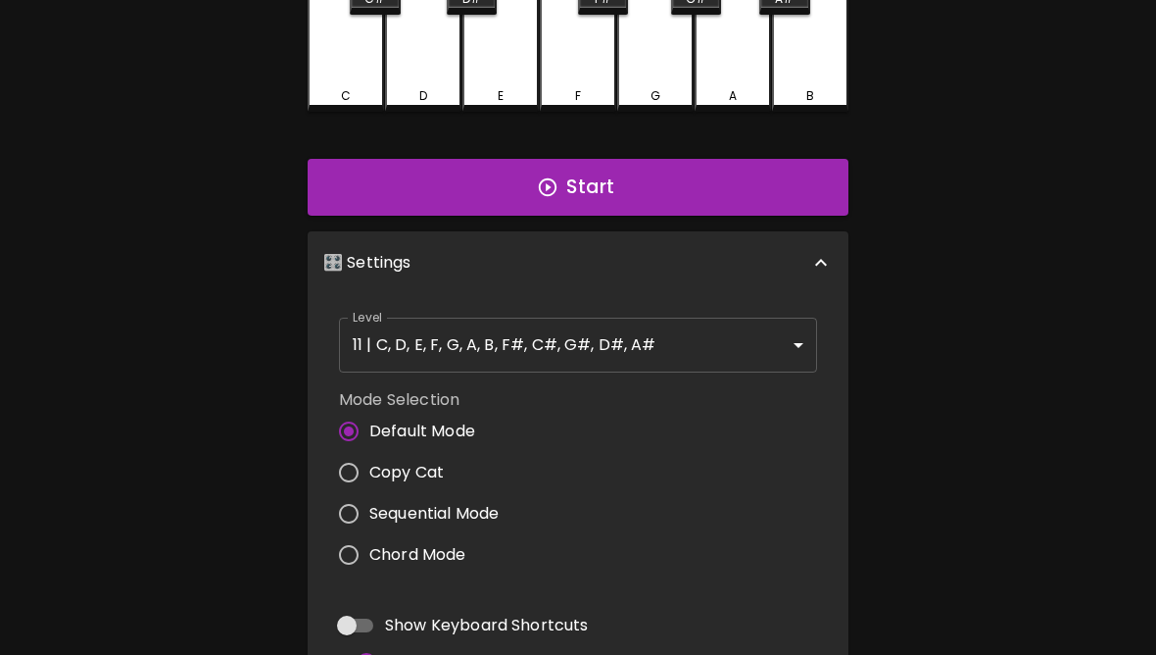
click at [358, 469] on input "Copy Cat" at bounding box center [348, 473] width 41 height 41
radio input "true"
click at [736, 345] on body "🎹 PitchCraft About Badges Log Out 8va – 4 + Mic Off MIDI: Not Available C C# D …" at bounding box center [578, 365] width 1156 height 1298
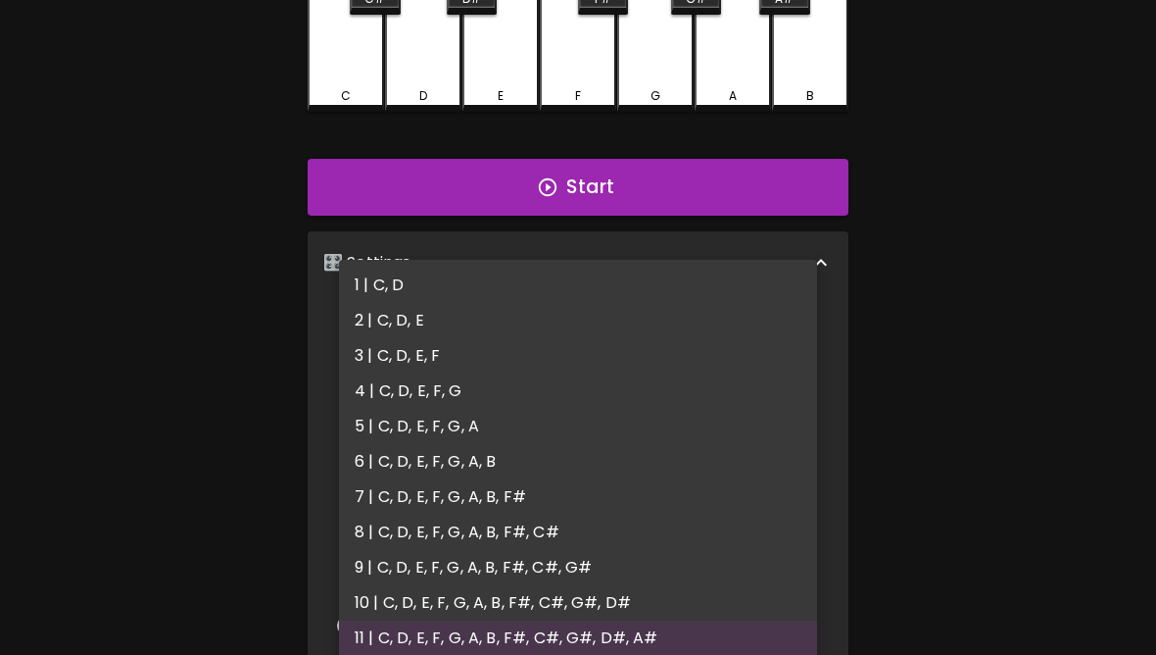
click at [443, 387] on li "4 | C, D, E, F, G" at bounding box center [578, 390] width 478 height 35
type input "7"
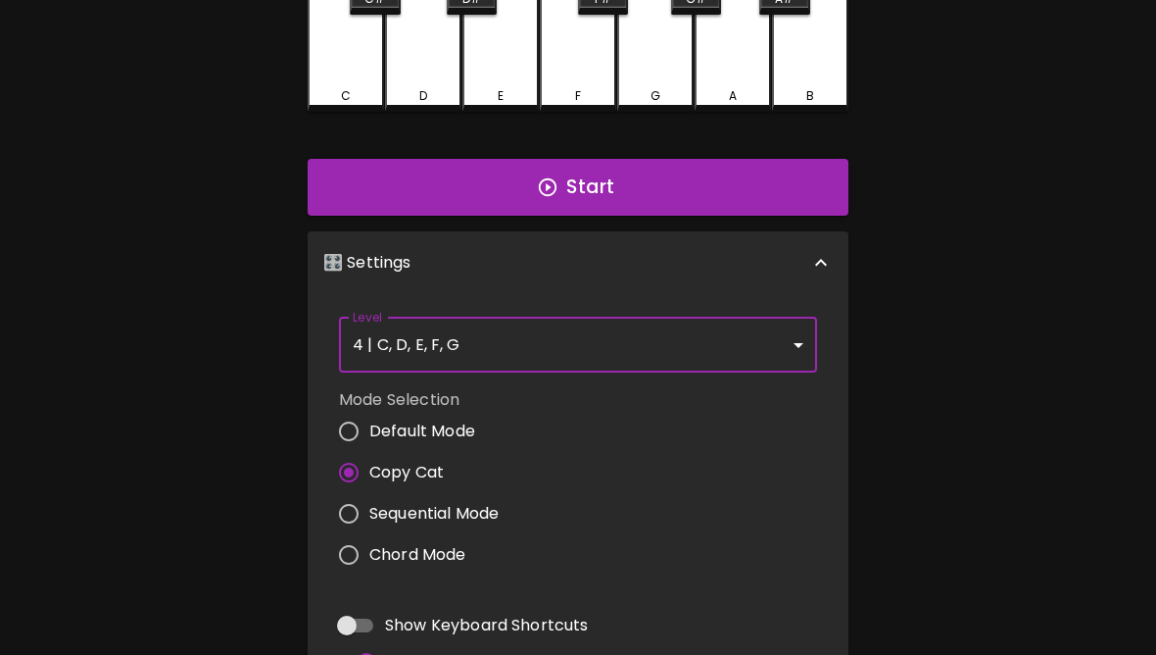
click at [962, 419] on div "🎹 PitchCraft About Badges Log Out 8va – 4 + Mic Off MIDI: Not Available C C# D …" at bounding box center [578, 322] width 1156 height 1212
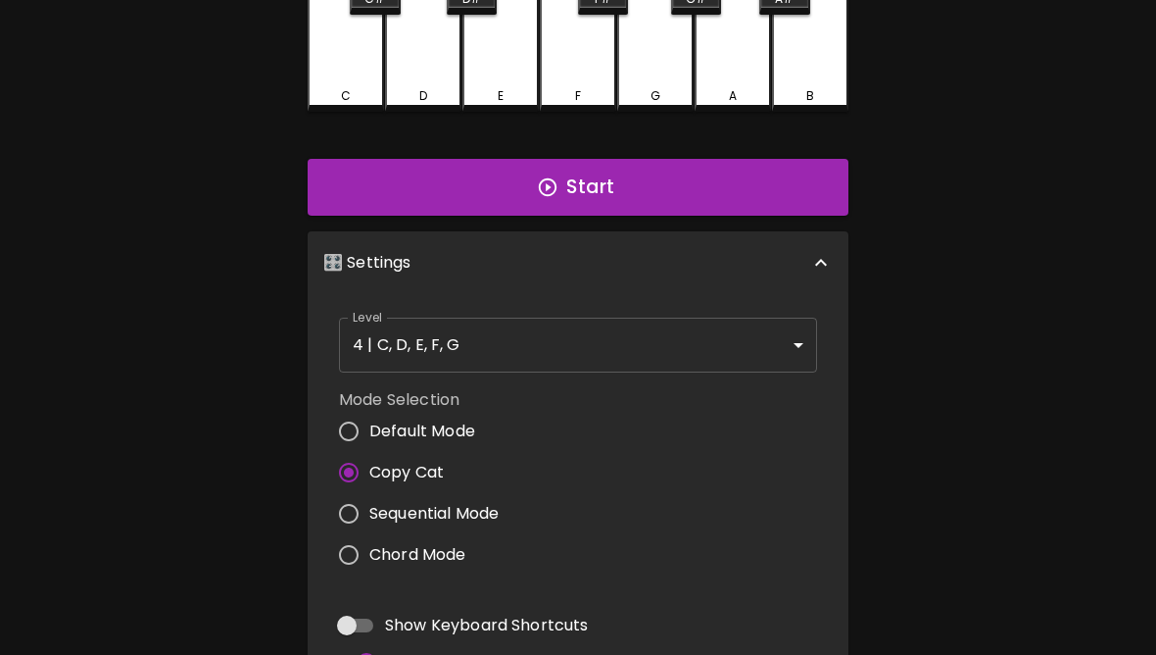
click at [662, 193] on button "Start" at bounding box center [578, 187] width 541 height 57
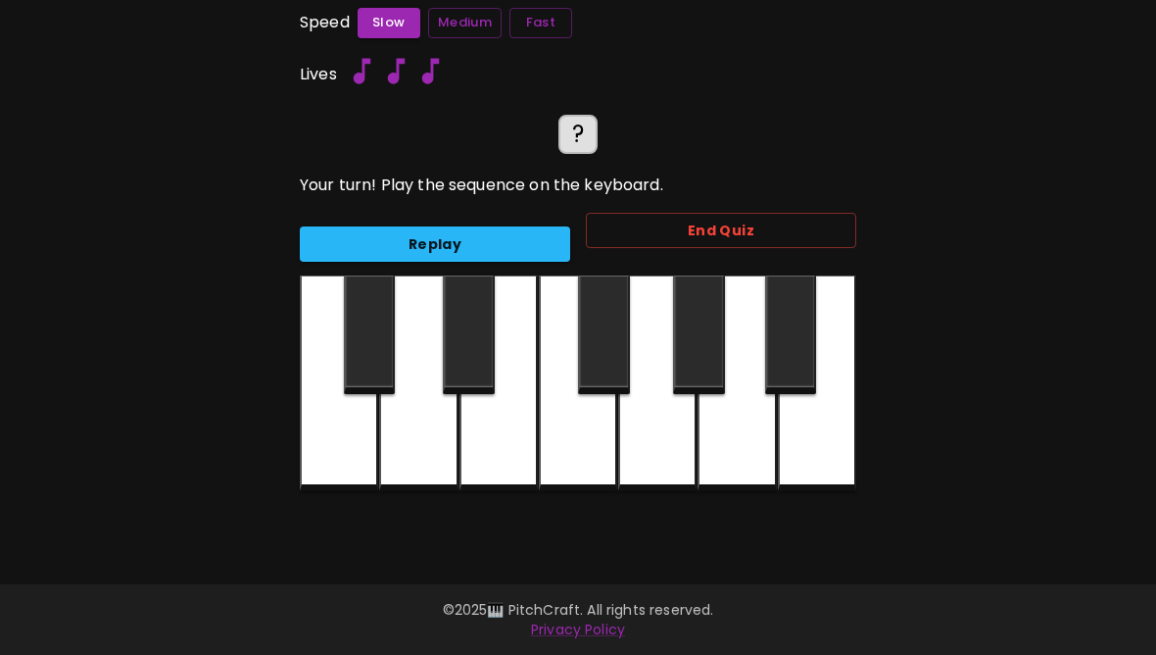
click at [595, 454] on div at bounding box center [578, 383] width 78 height 216
click at [494, 445] on div at bounding box center [499, 383] width 78 height 216
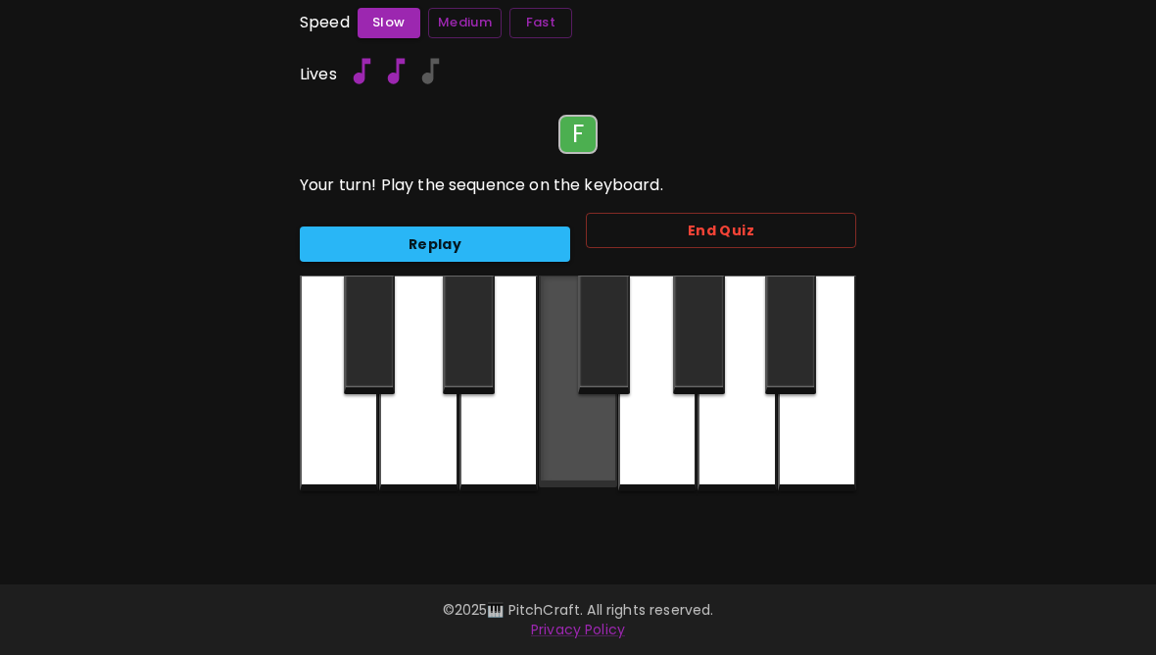
click at [580, 449] on div at bounding box center [578, 381] width 78 height 212
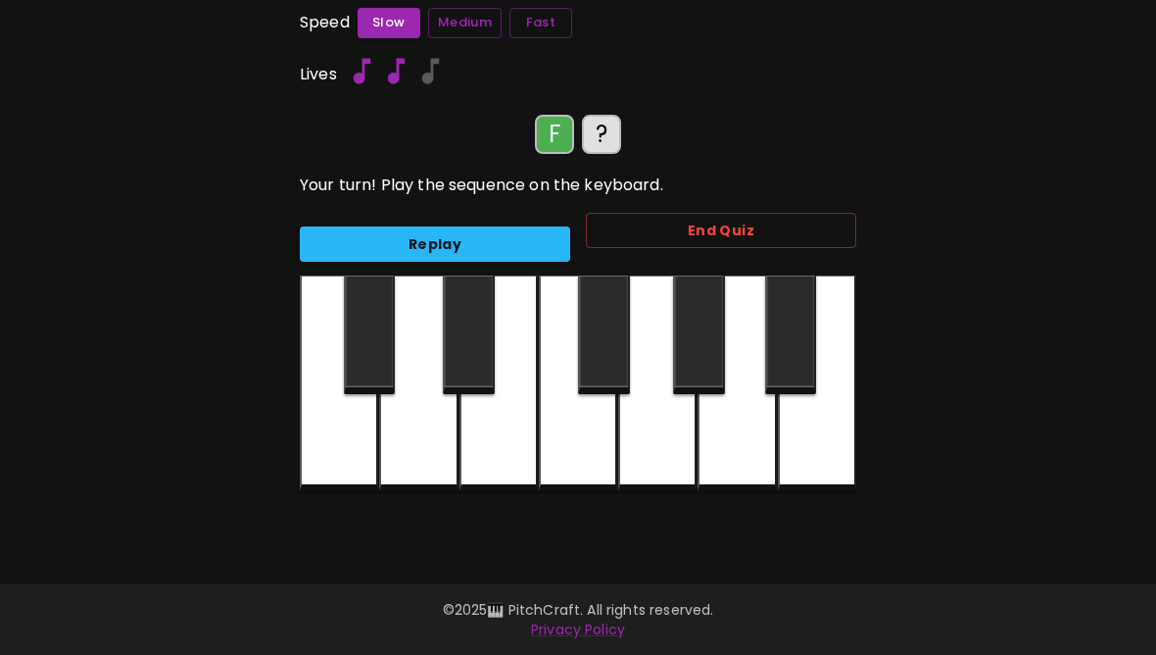
click at [590, 449] on div at bounding box center [578, 383] width 78 height 216
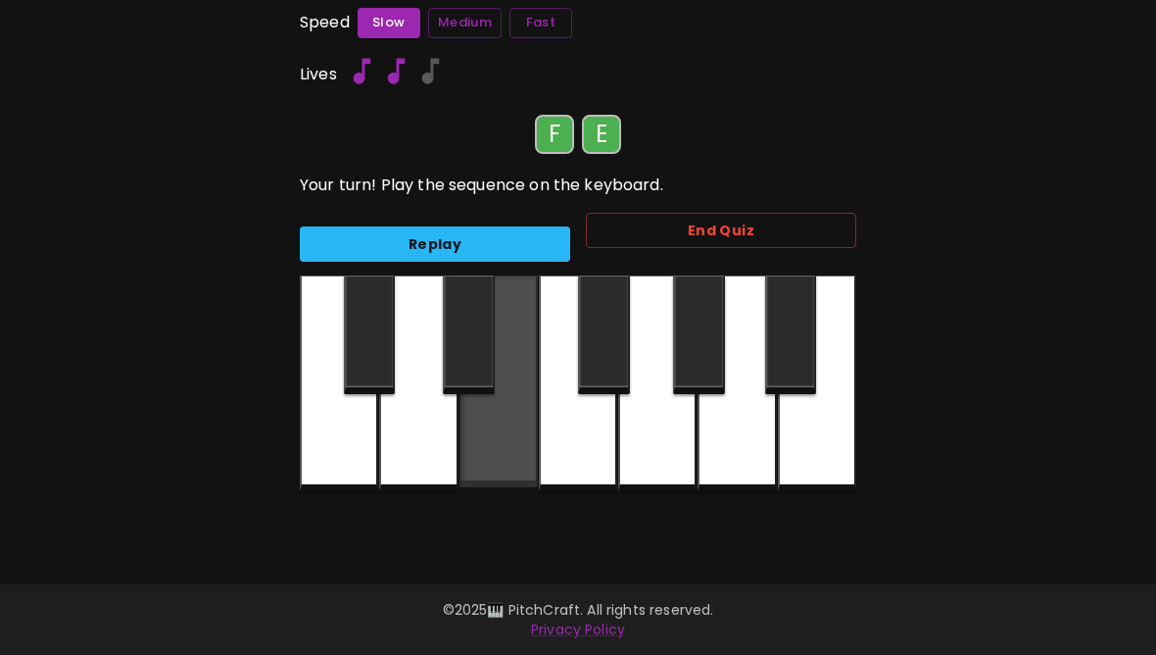
click at [510, 472] on div at bounding box center [499, 381] width 78 height 212
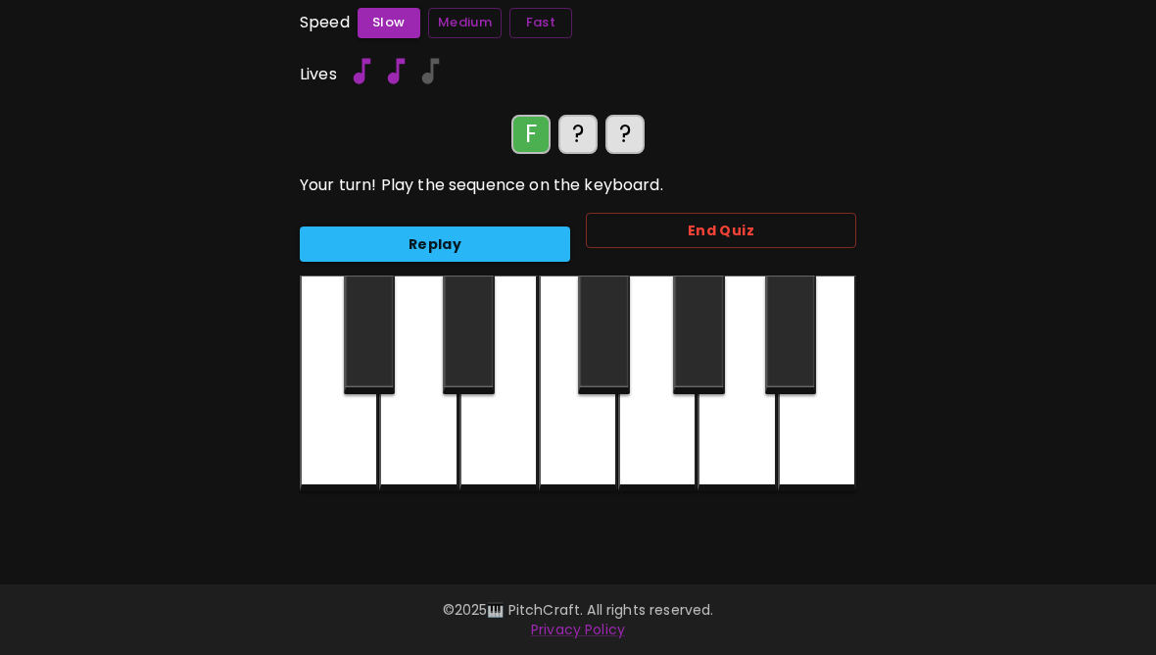
click at [587, 440] on div at bounding box center [578, 383] width 78 height 216
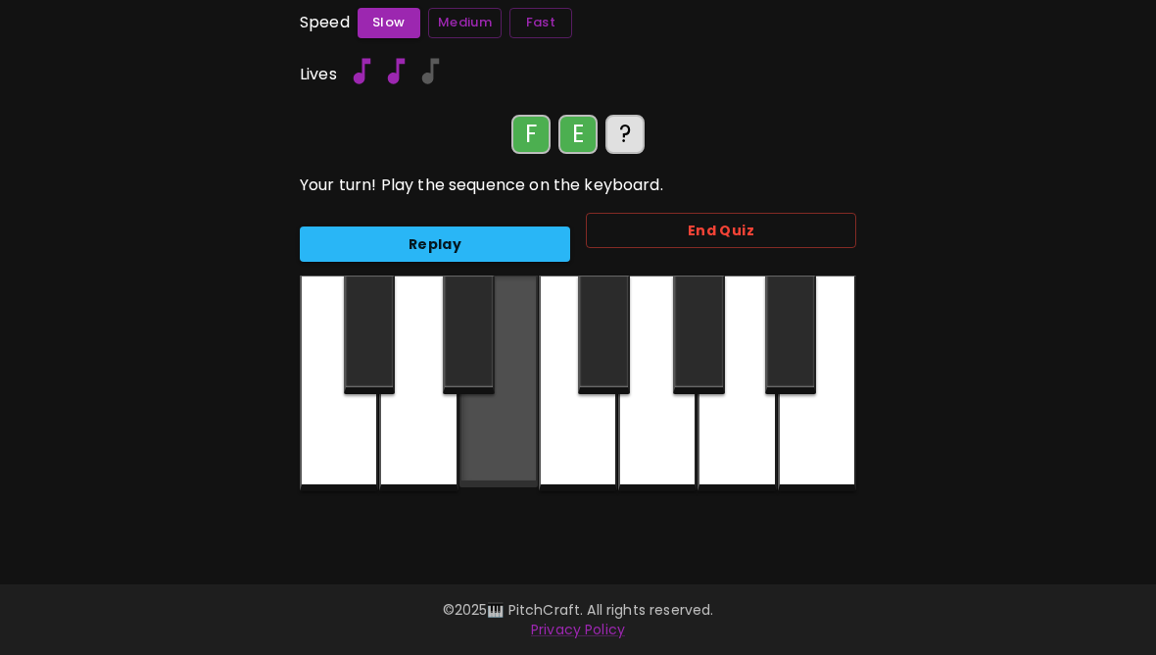
click at [523, 455] on div at bounding box center [499, 381] width 78 height 212
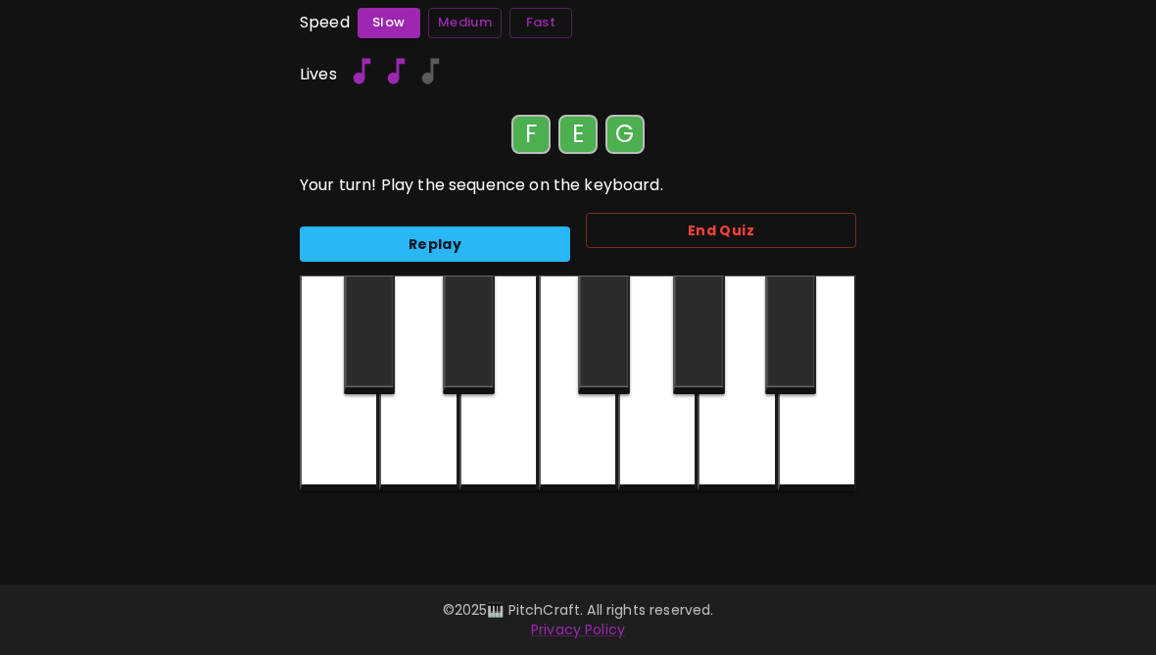
click at [661, 454] on div at bounding box center [657, 383] width 78 height 216
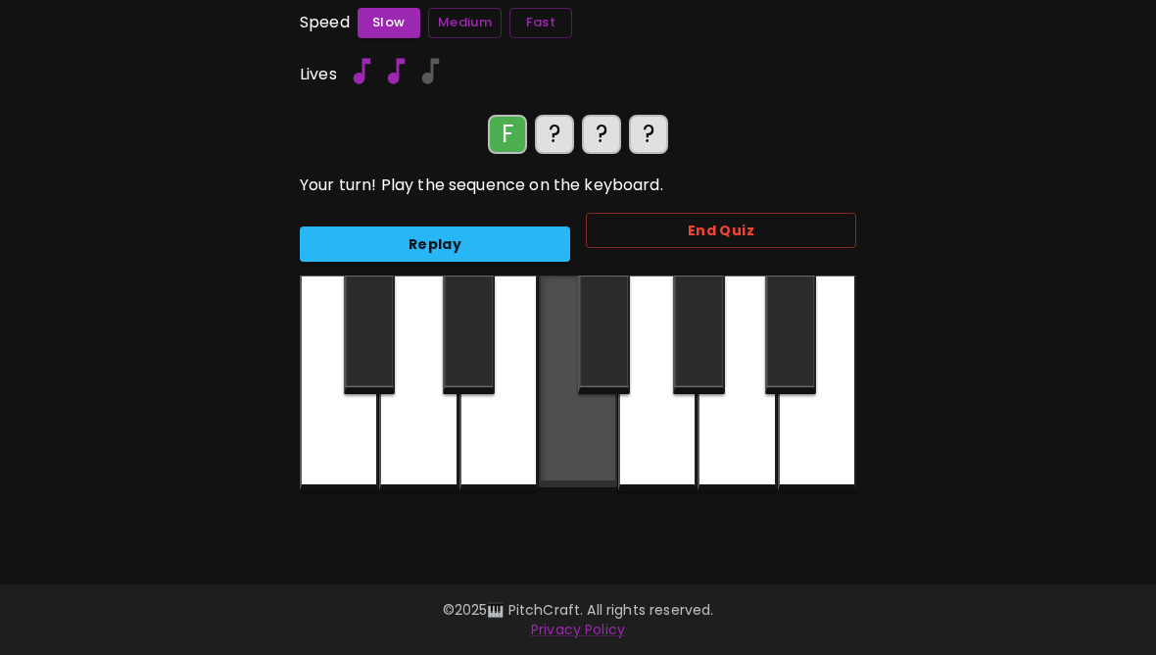
click at [579, 437] on div at bounding box center [578, 381] width 78 height 212
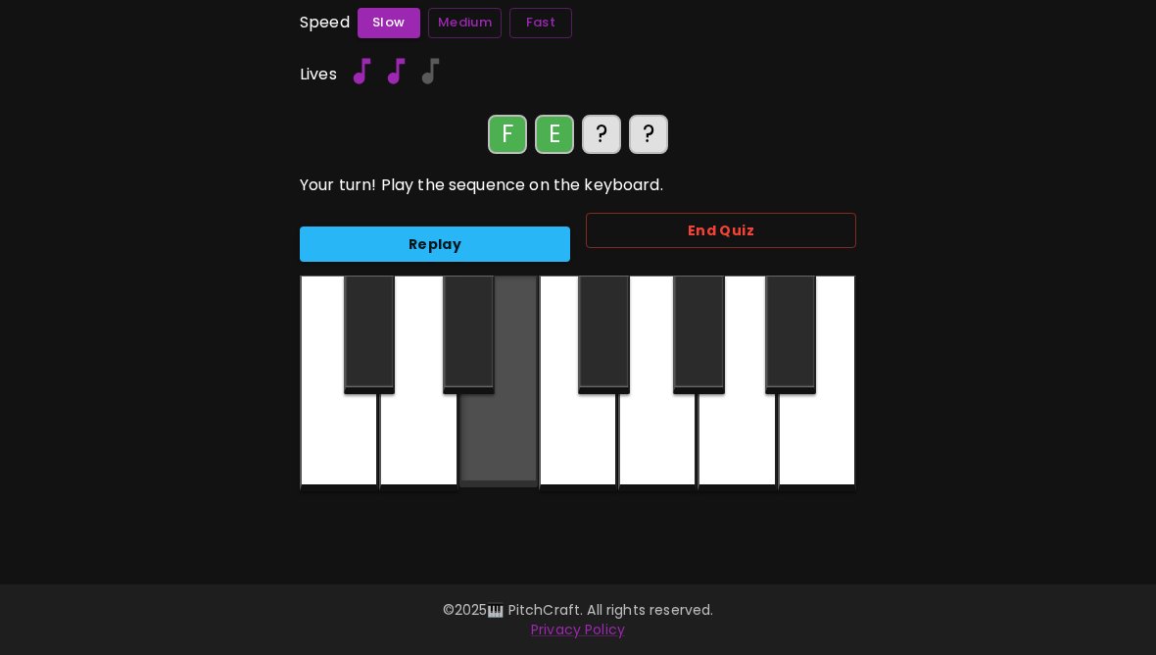
click at [491, 442] on div at bounding box center [499, 381] width 78 height 212
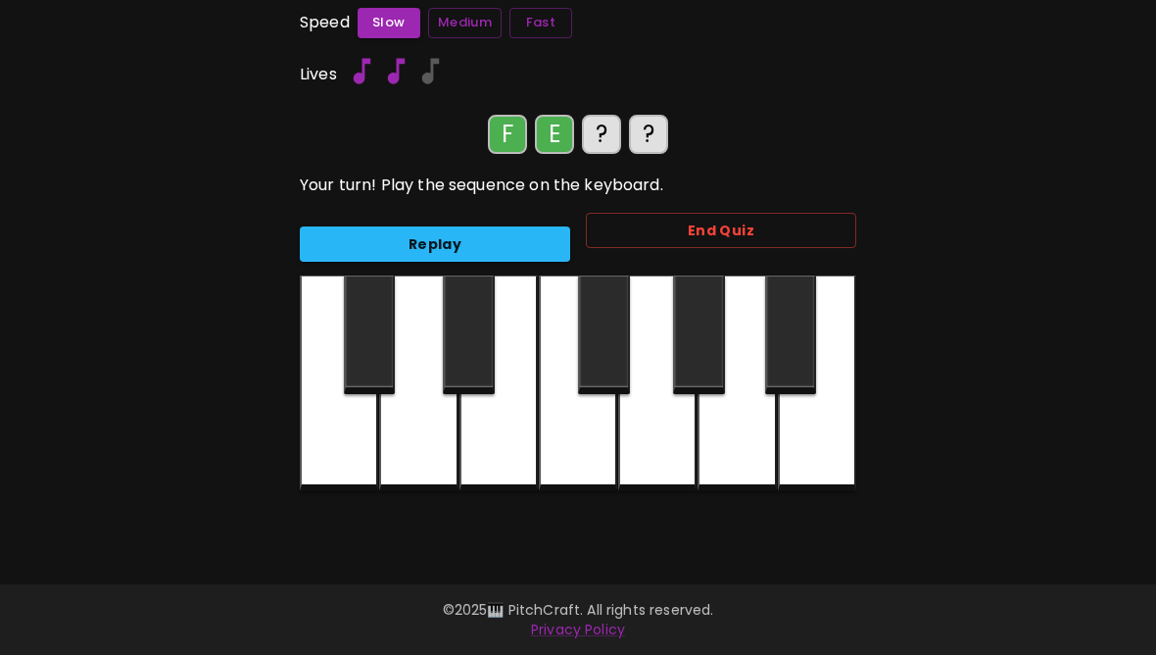
click at [647, 451] on div at bounding box center [657, 383] width 78 height 216
click at [646, 449] on div at bounding box center [657, 383] width 78 height 216
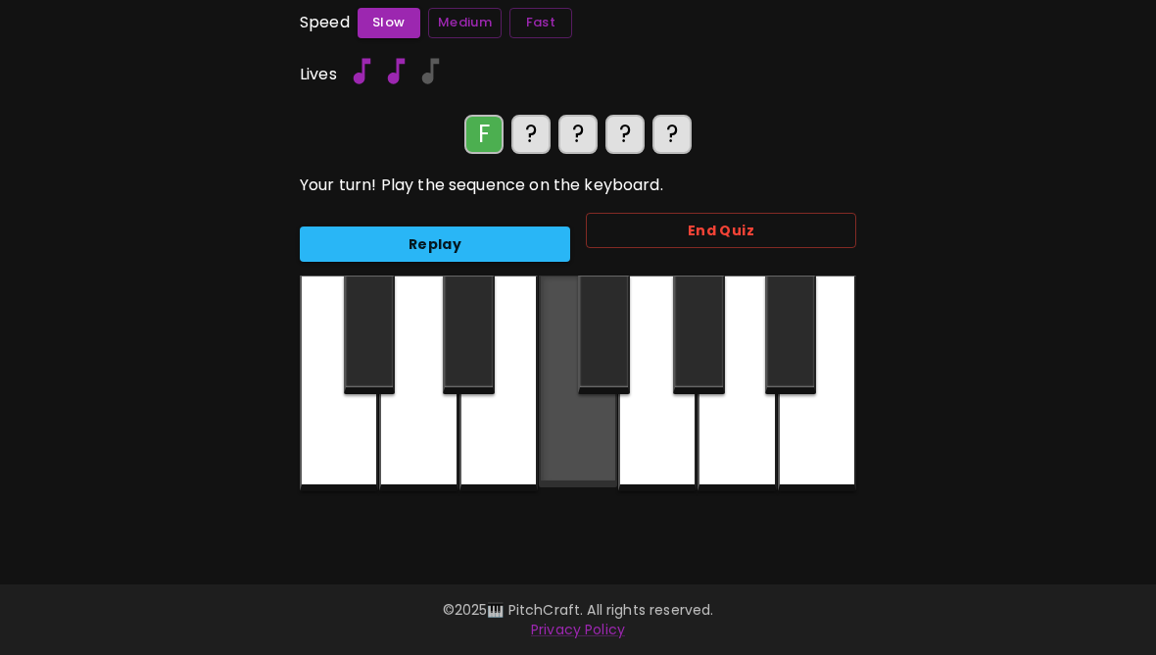
click at [587, 427] on div at bounding box center [578, 381] width 78 height 212
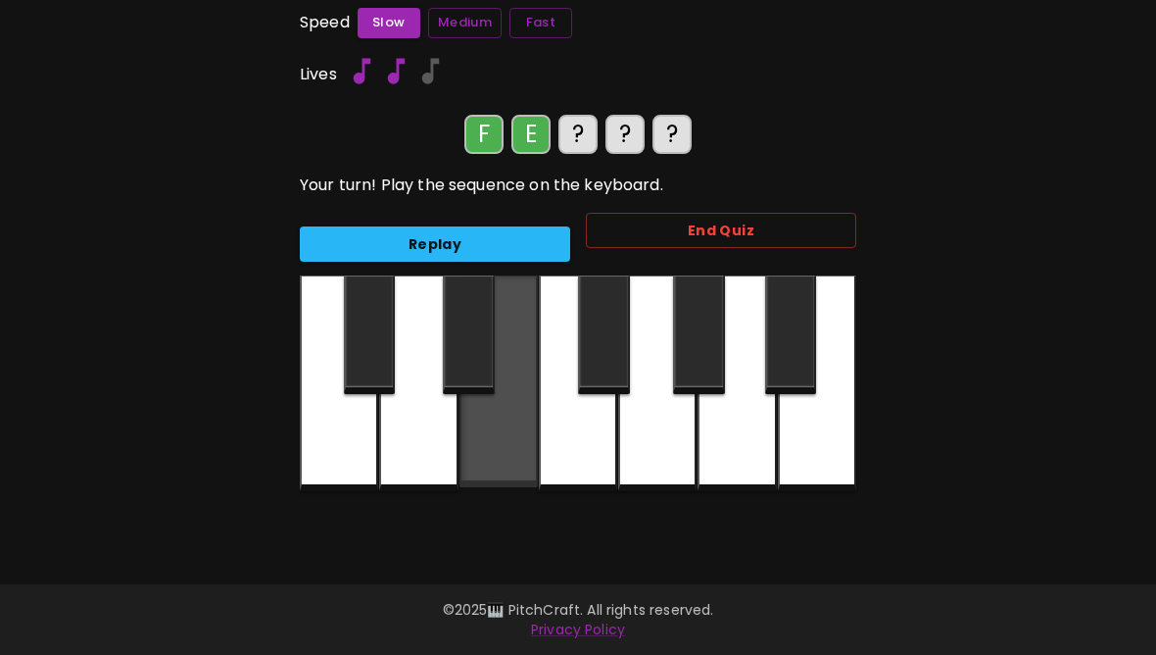
click at [505, 449] on div at bounding box center [499, 381] width 78 height 212
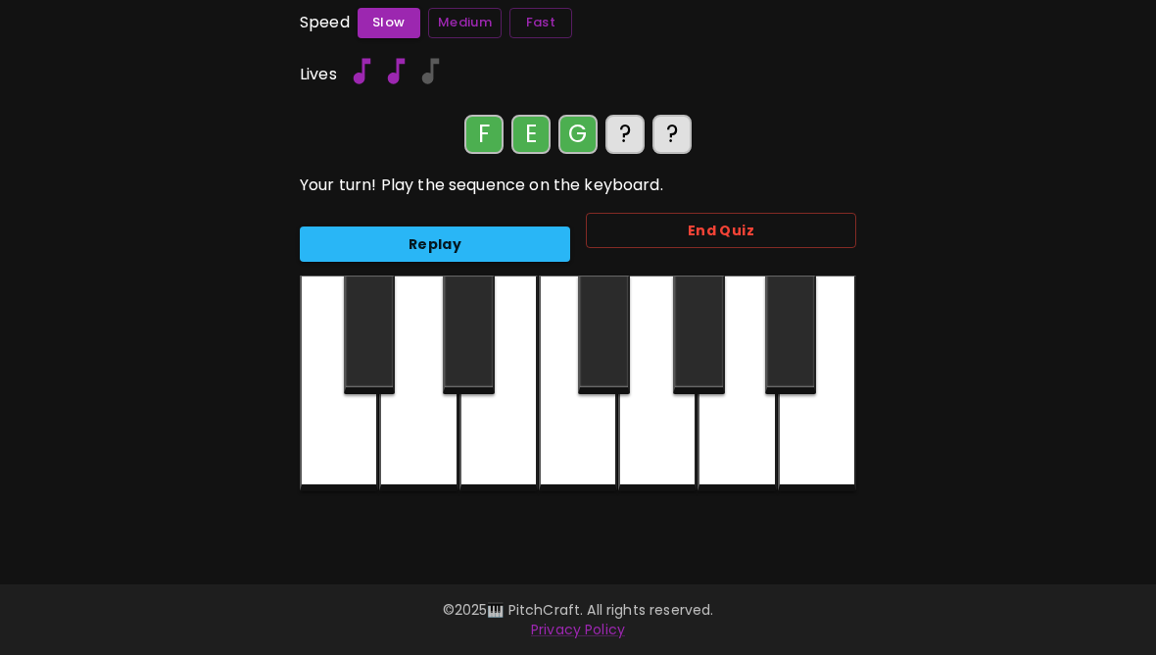
click at [654, 454] on div at bounding box center [657, 383] width 78 height 216
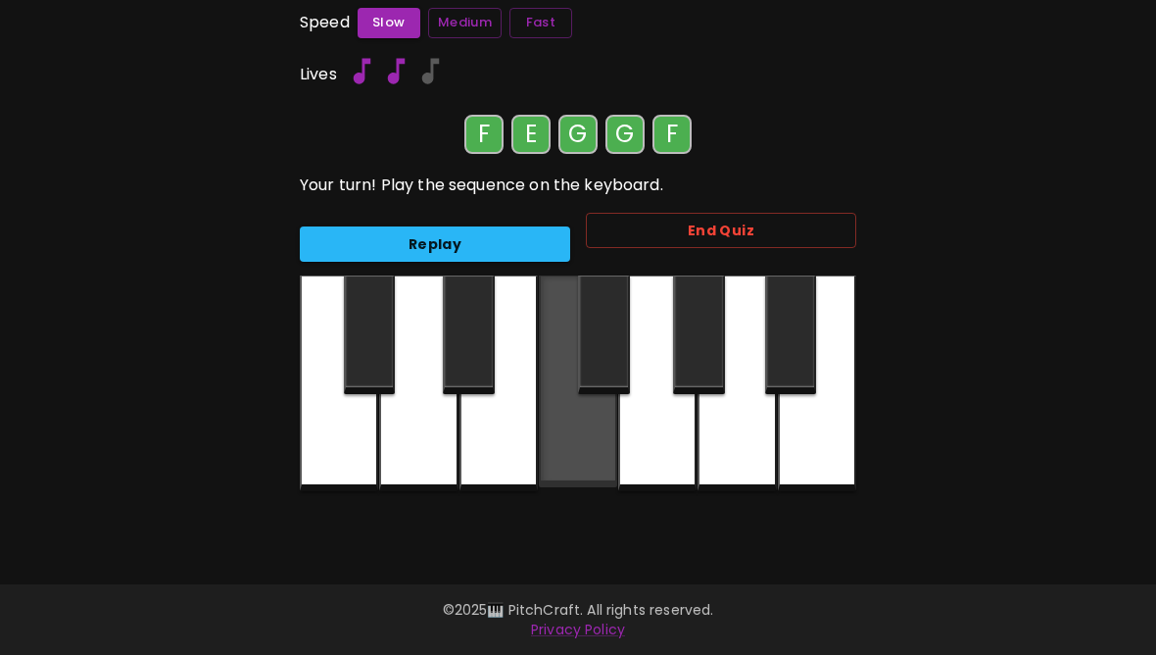
click at [581, 448] on div at bounding box center [578, 381] width 78 height 212
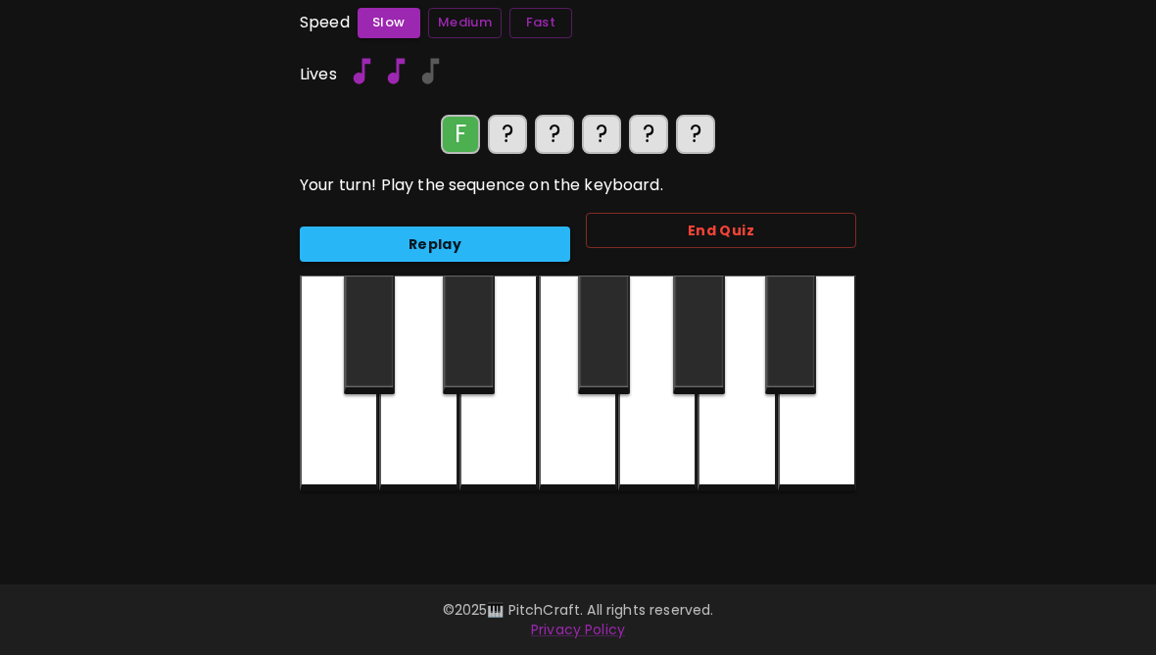
click at [585, 444] on div at bounding box center [578, 383] width 78 height 216
click at [647, 457] on div at bounding box center [657, 383] width 78 height 216
click at [592, 452] on div at bounding box center [578, 383] width 78 height 216
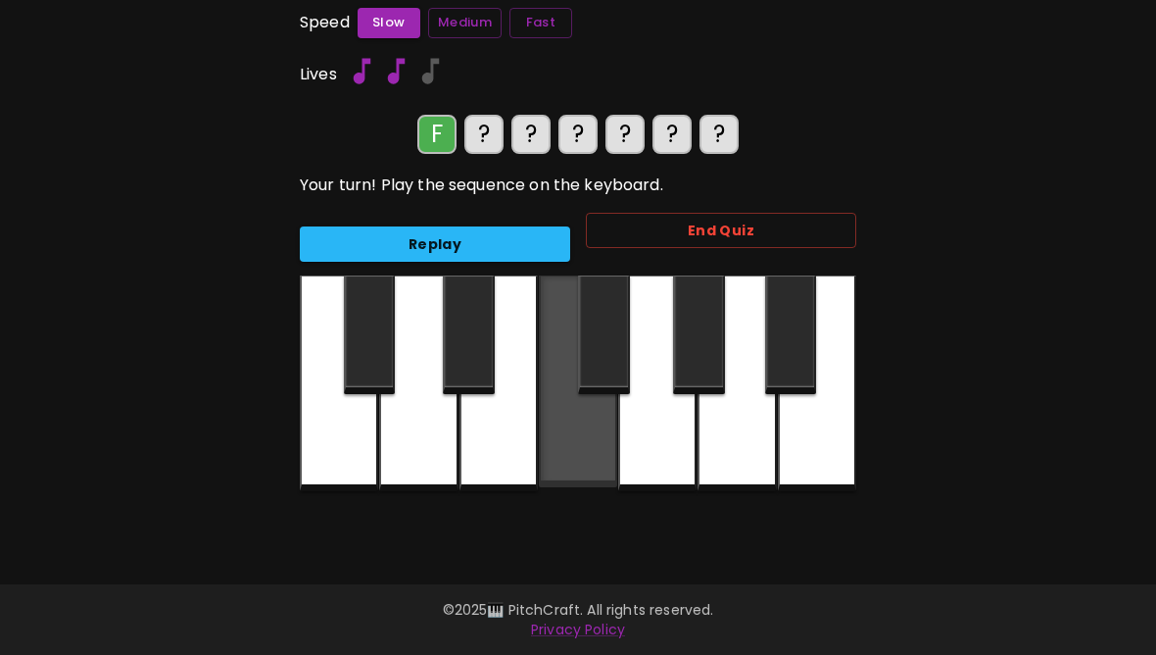
click at [566, 434] on div at bounding box center [578, 381] width 78 height 212
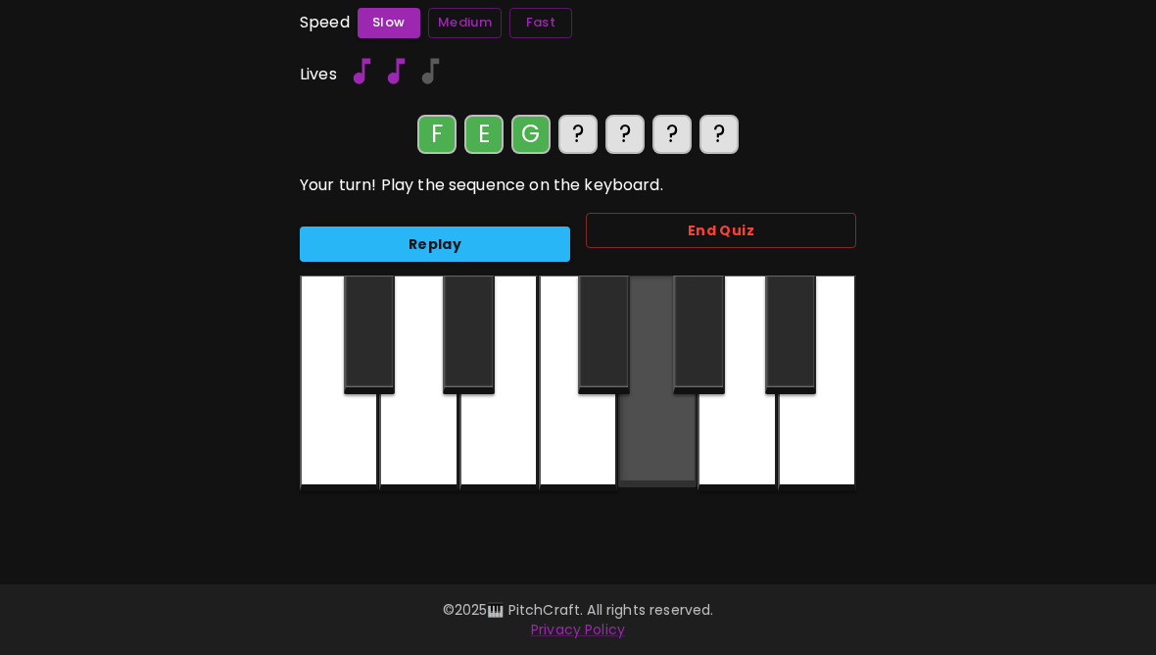
click at [662, 453] on div at bounding box center [657, 381] width 78 height 212
click at [661, 456] on div at bounding box center [657, 381] width 78 height 212
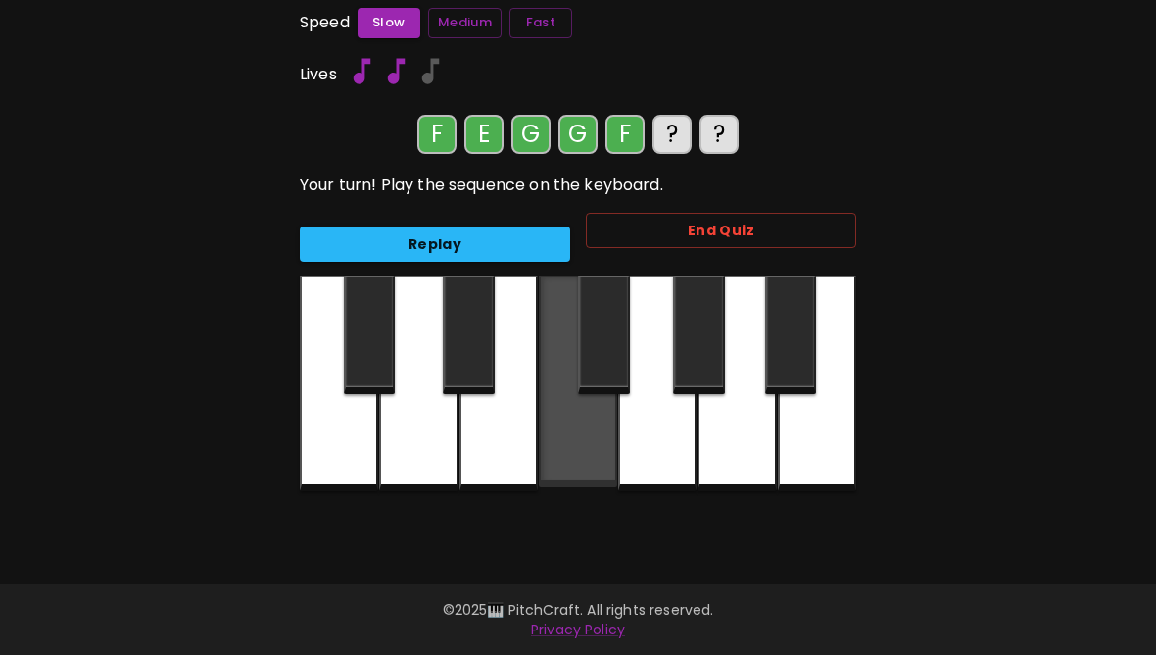
click at [573, 441] on div at bounding box center [578, 381] width 78 height 212
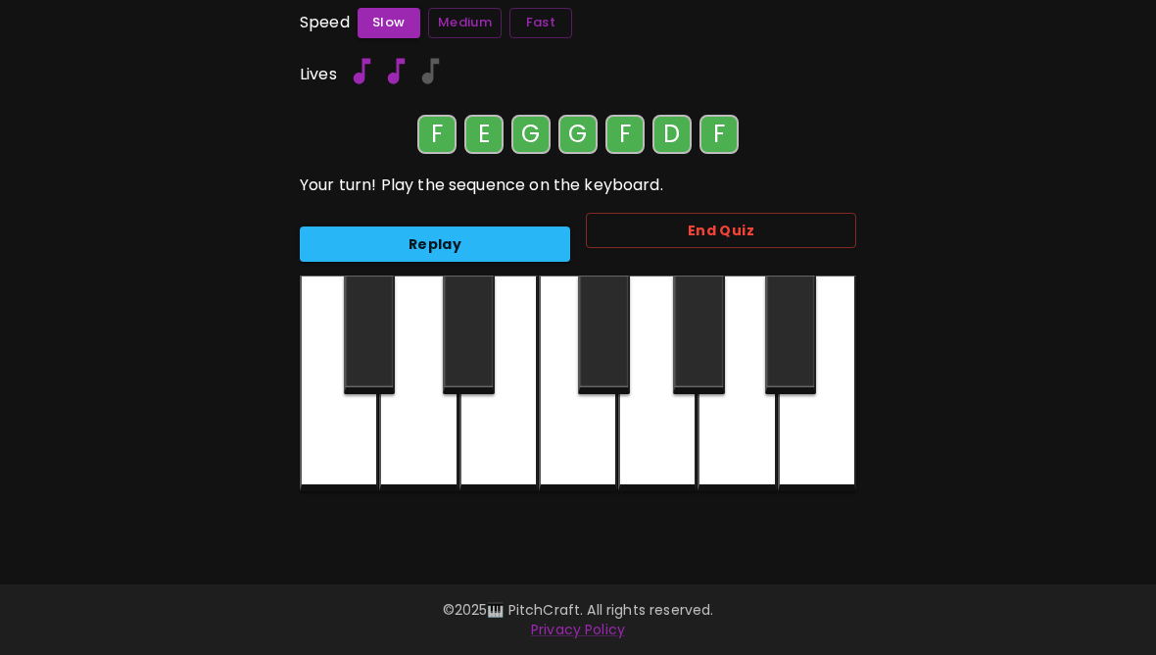
click at [578, 462] on div at bounding box center [578, 383] width 78 height 216
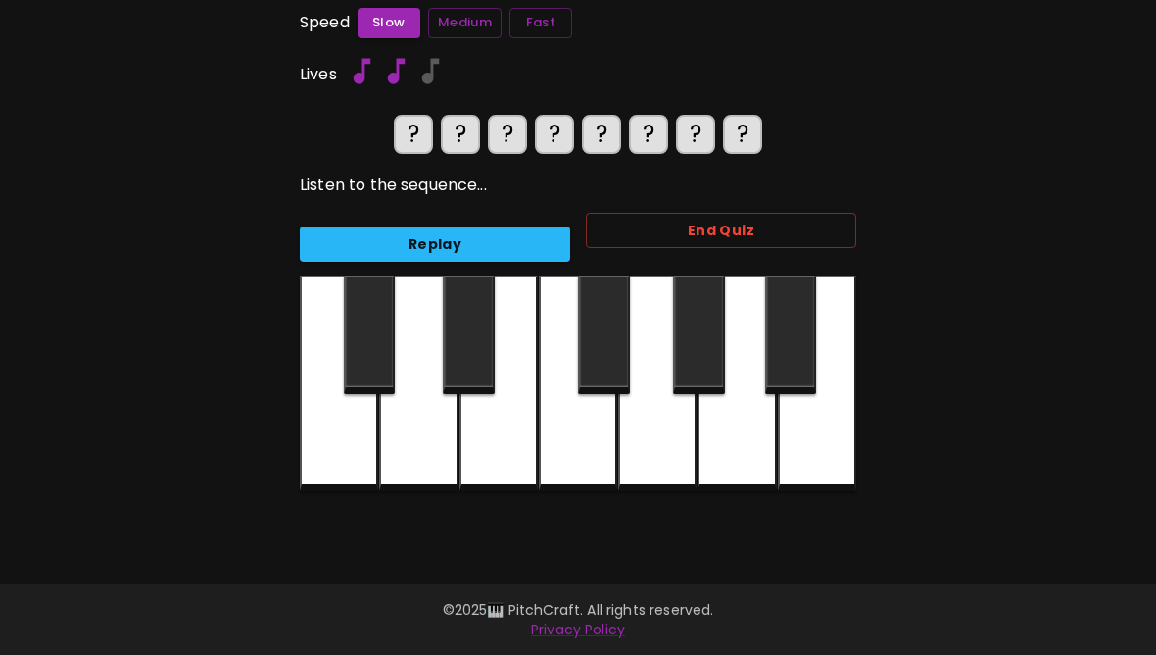
click at [462, 30] on button "Medium" at bounding box center [464, 23] width 73 height 30
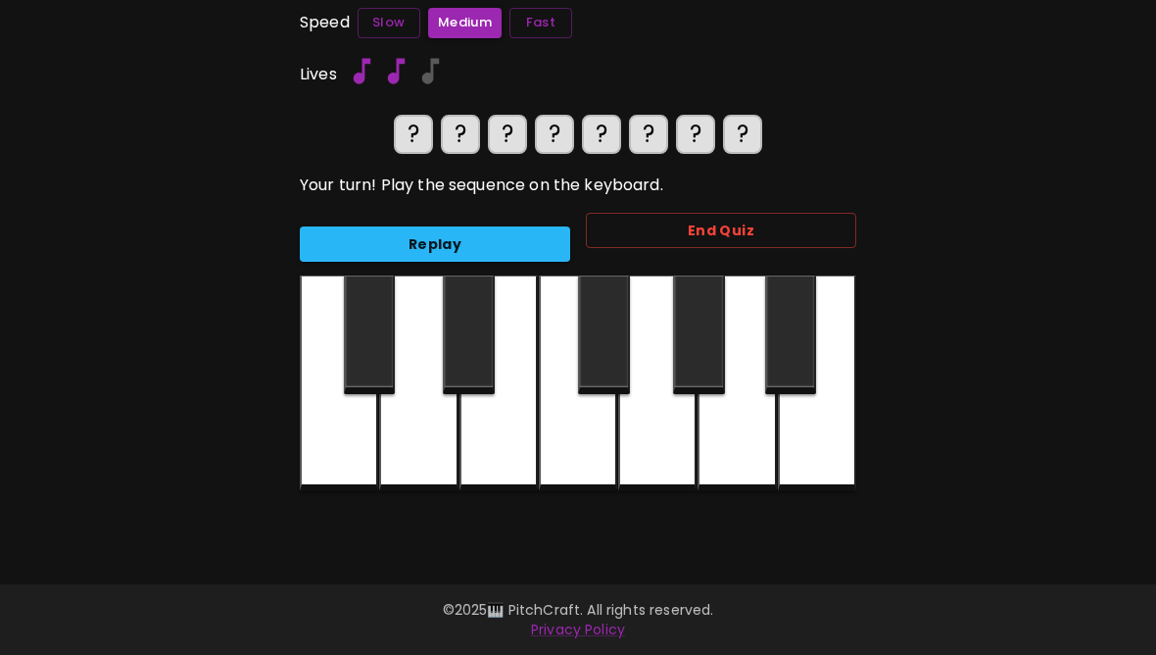
click at [519, 254] on button "Replay" at bounding box center [435, 244] width 270 height 36
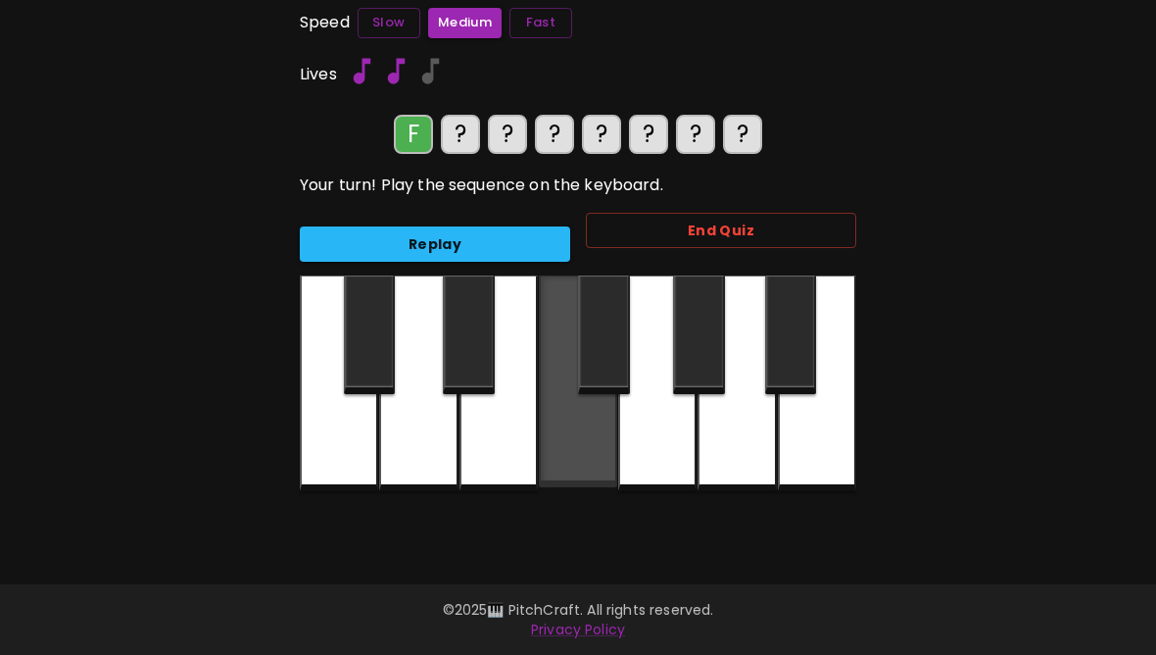
click at [576, 445] on div at bounding box center [578, 381] width 78 height 212
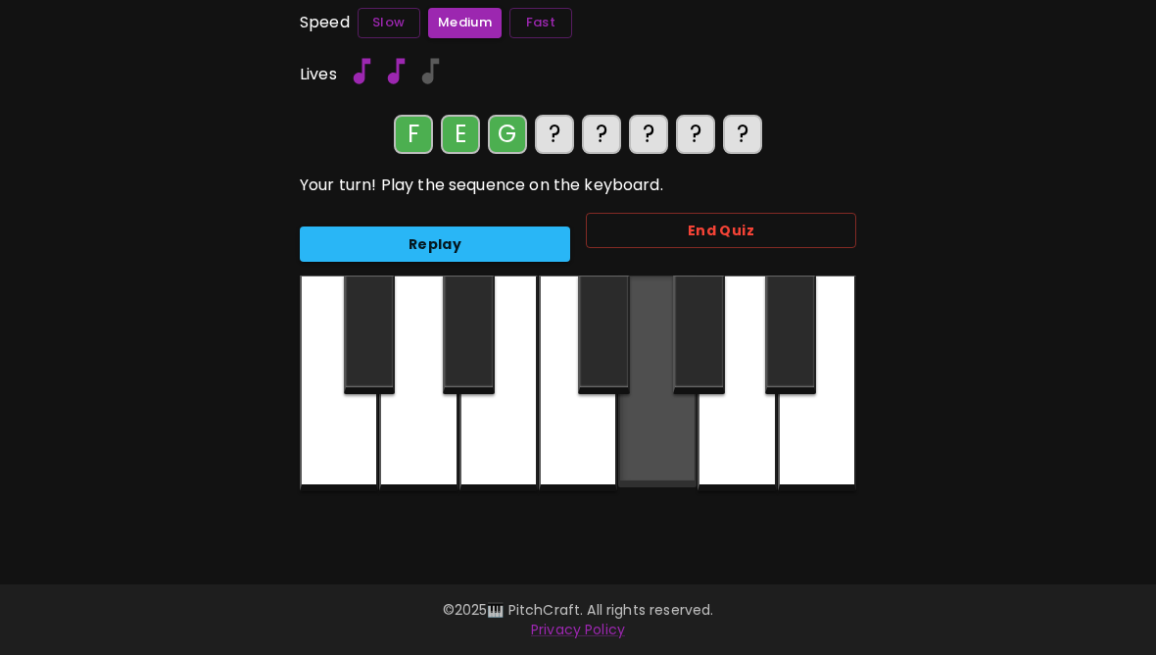
click at [657, 444] on div at bounding box center [657, 381] width 78 height 212
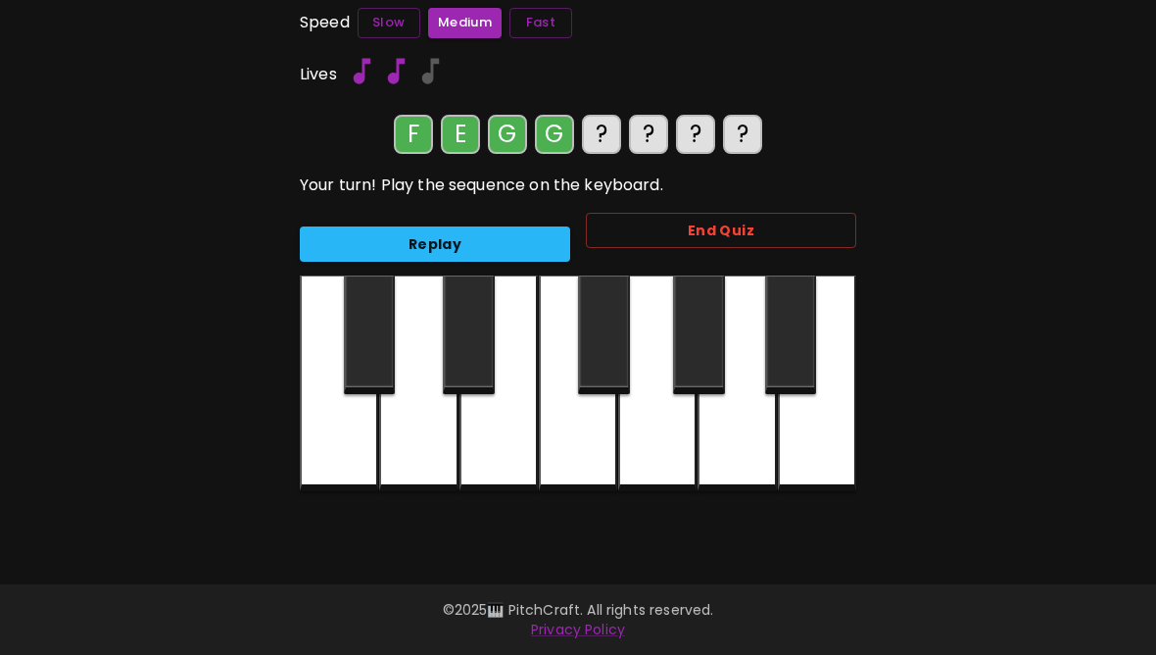
click at [666, 449] on div at bounding box center [657, 383] width 78 height 216
click at [577, 452] on div at bounding box center [578, 383] width 78 height 216
click at [422, 457] on div at bounding box center [418, 383] width 78 height 216
click at [578, 438] on div at bounding box center [578, 383] width 78 height 216
click at [441, 454] on div at bounding box center [418, 383] width 78 height 216
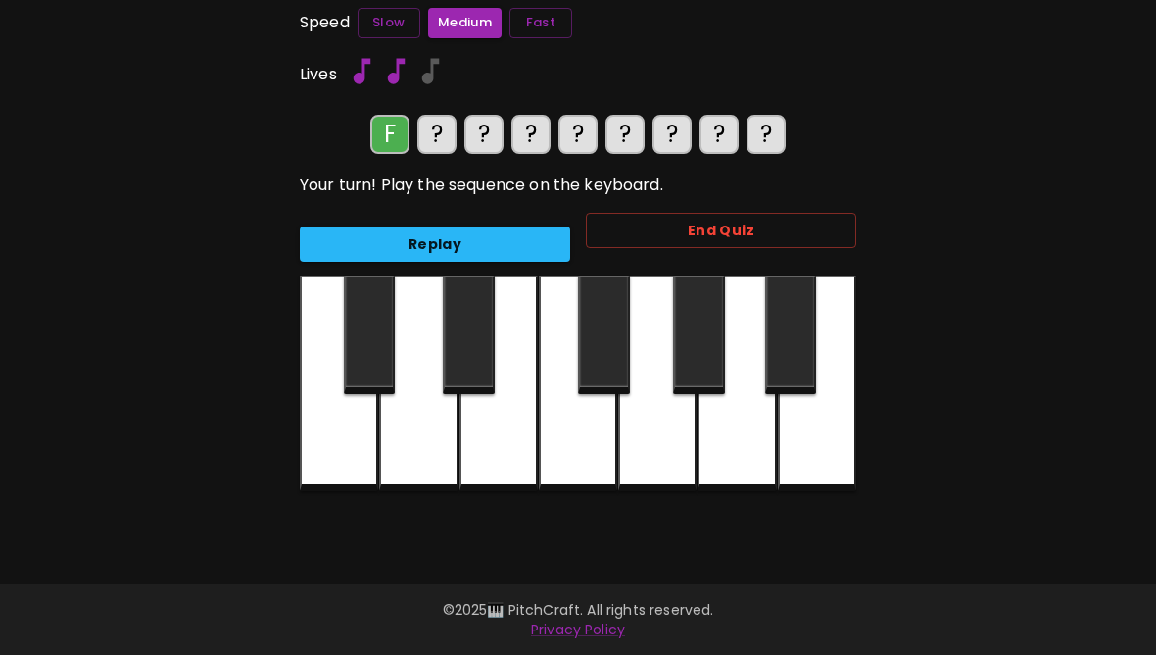
click at [579, 441] on div at bounding box center [578, 383] width 78 height 216
click at [493, 449] on div at bounding box center [499, 383] width 78 height 216
click at [657, 450] on div at bounding box center [657, 383] width 78 height 216
click at [652, 442] on div at bounding box center [657, 383] width 78 height 216
click at [582, 448] on div at bounding box center [578, 383] width 78 height 216
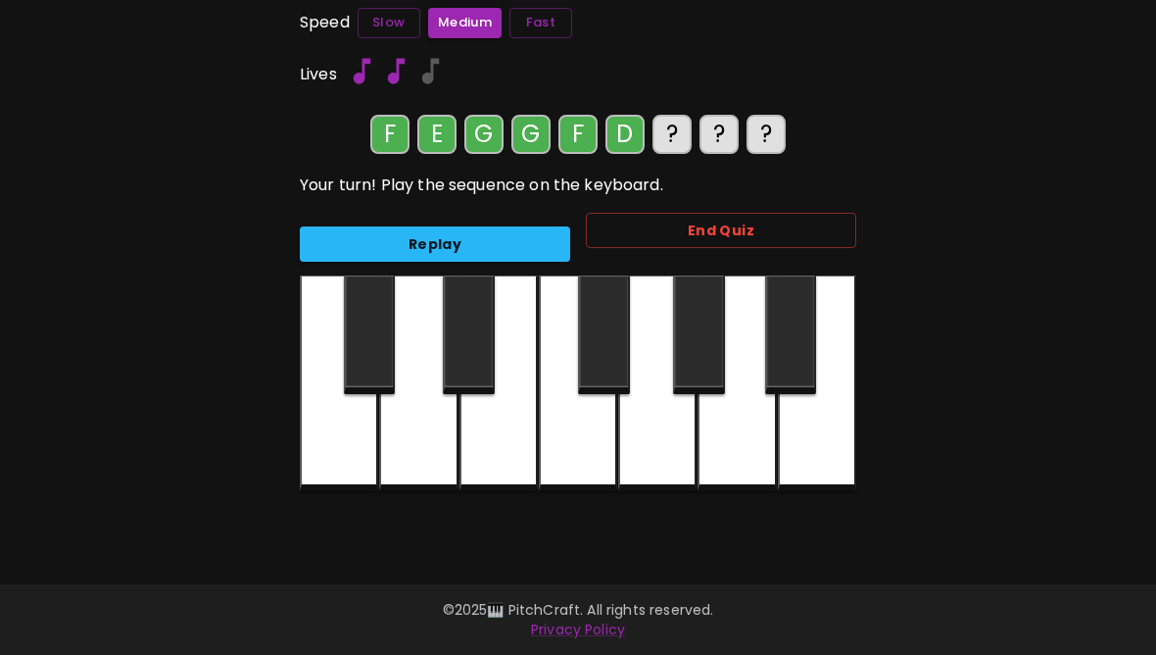
click at [405, 448] on div at bounding box center [418, 383] width 78 height 216
click at [563, 447] on div at bounding box center [578, 383] width 78 height 216
click at [425, 449] on div at bounding box center [418, 383] width 78 height 216
click at [554, 451] on div at bounding box center [578, 383] width 78 height 216
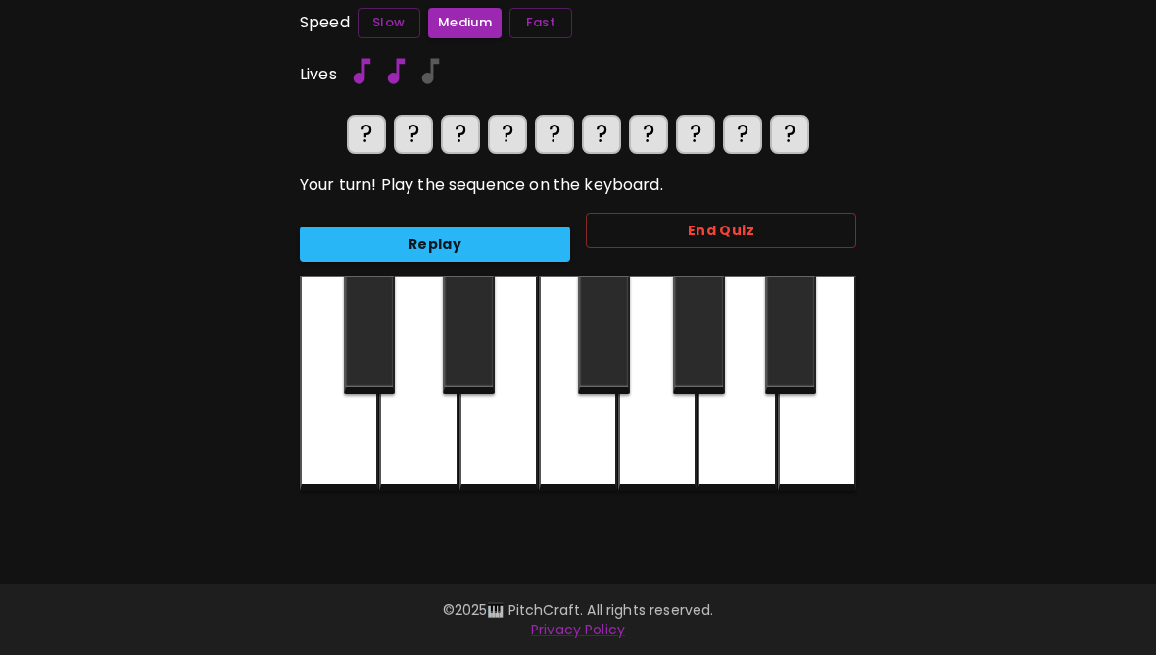
click at [530, 234] on button "Replay" at bounding box center [435, 244] width 270 height 36
click at [512, 248] on button "Replay" at bounding box center [435, 244] width 270 height 36
click at [501, 256] on button "Replay" at bounding box center [435, 244] width 270 height 36
click at [576, 445] on div at bounding box center [578, 383] width 78 height 216
click at [493, 454] on div at bounding box center [499, 383] width 78 height 216
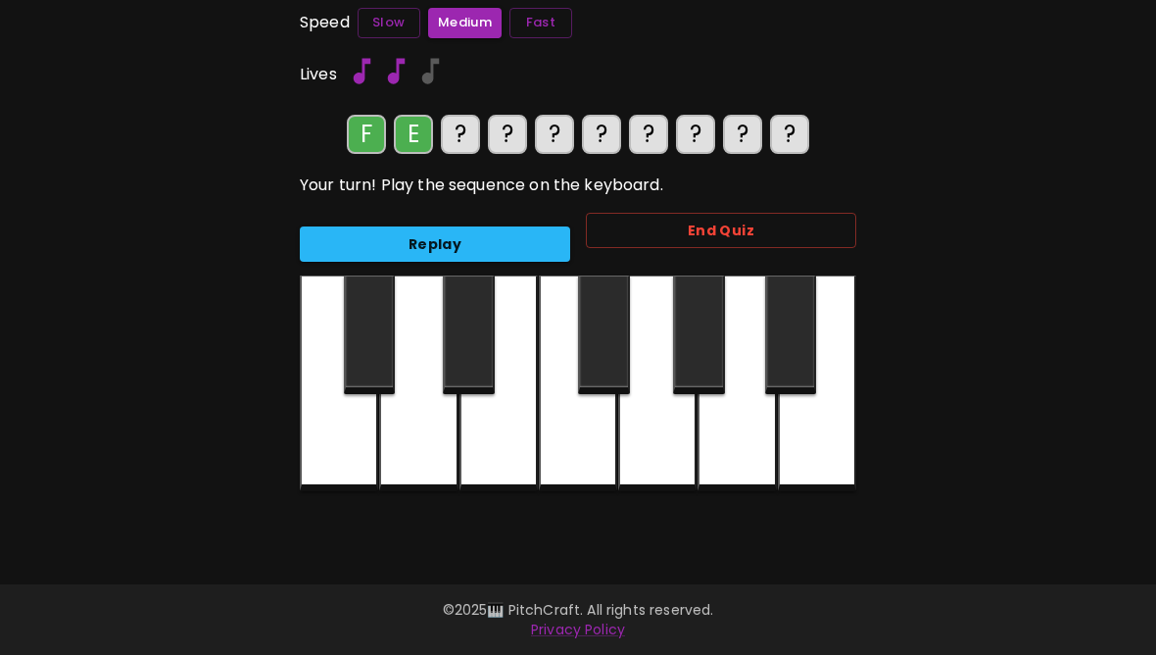
click at [651, 454] on div at bounding box center [657, 383] width 78 height 216
click at [506, 246] on button "Replay" at bounding box center [435, 244] width 270 height 36
click at [478, 248] on button "Replay" at bounding box center [435, 244] width 270 height 36
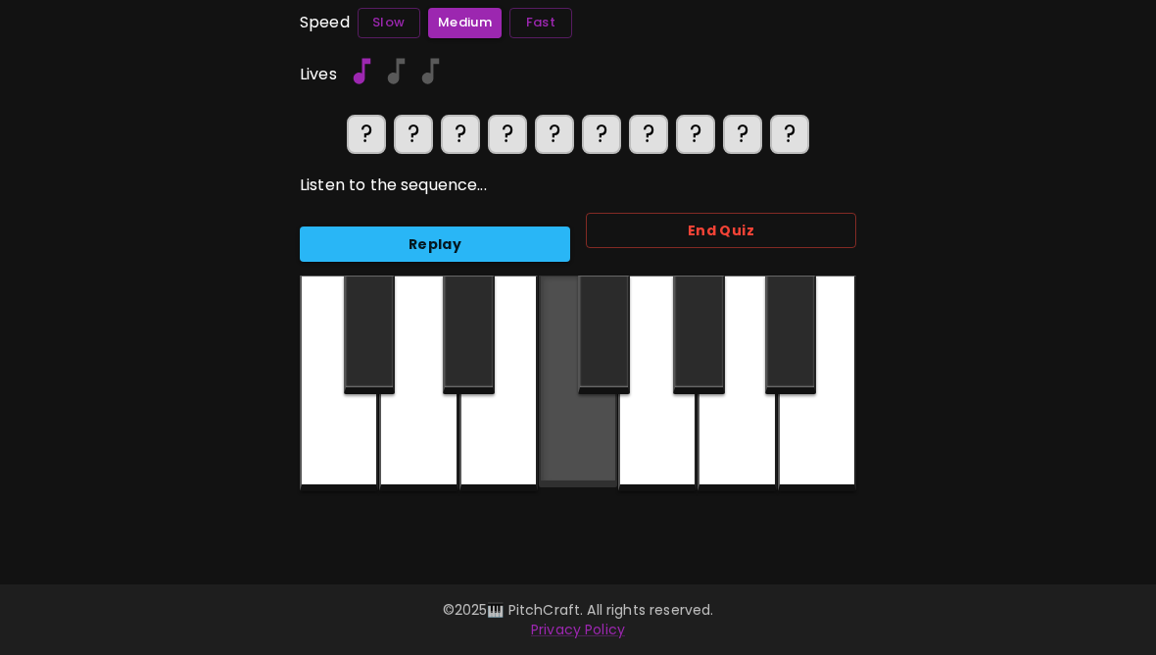
click at [566, 445] on div at bounding box center [578, 381] width 78 height 212
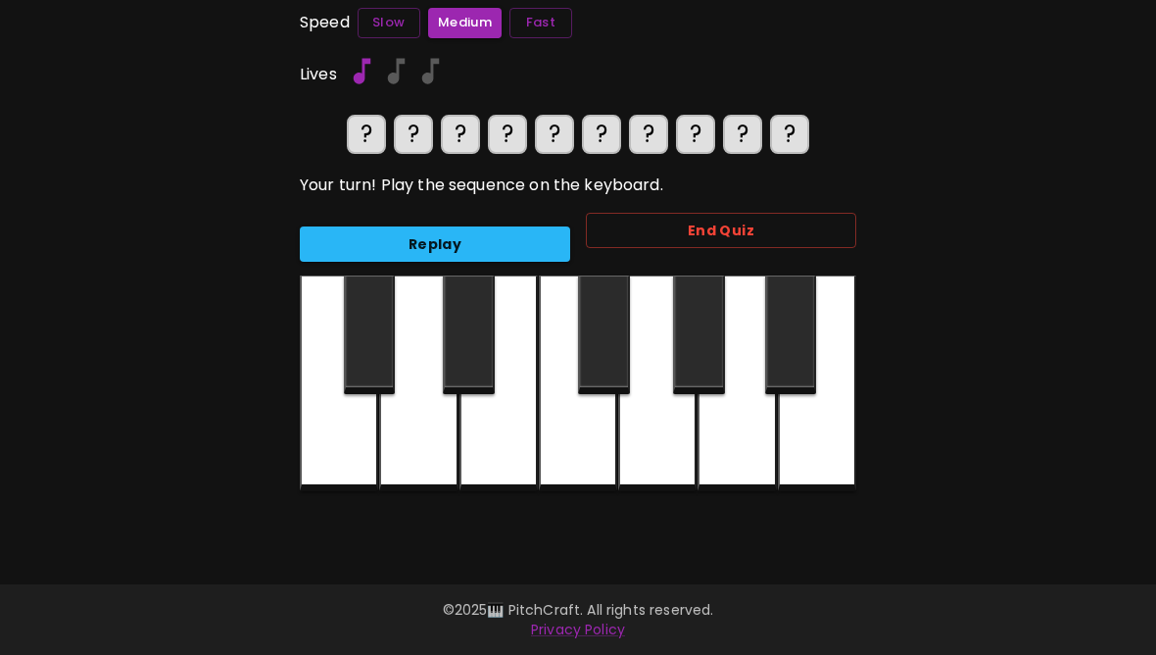
click at [504, 250] on button "Replay" at bounding box center [435, 244] width 270 height 36
click at [578, 438] on div at bounding box center [578, 383] width 78 height 216
click at [508, 442] on div at bounding box center [499, 383] width 78 height 216
click at [666, 451] on div at bounding box center [657, 383] width 78 height 216
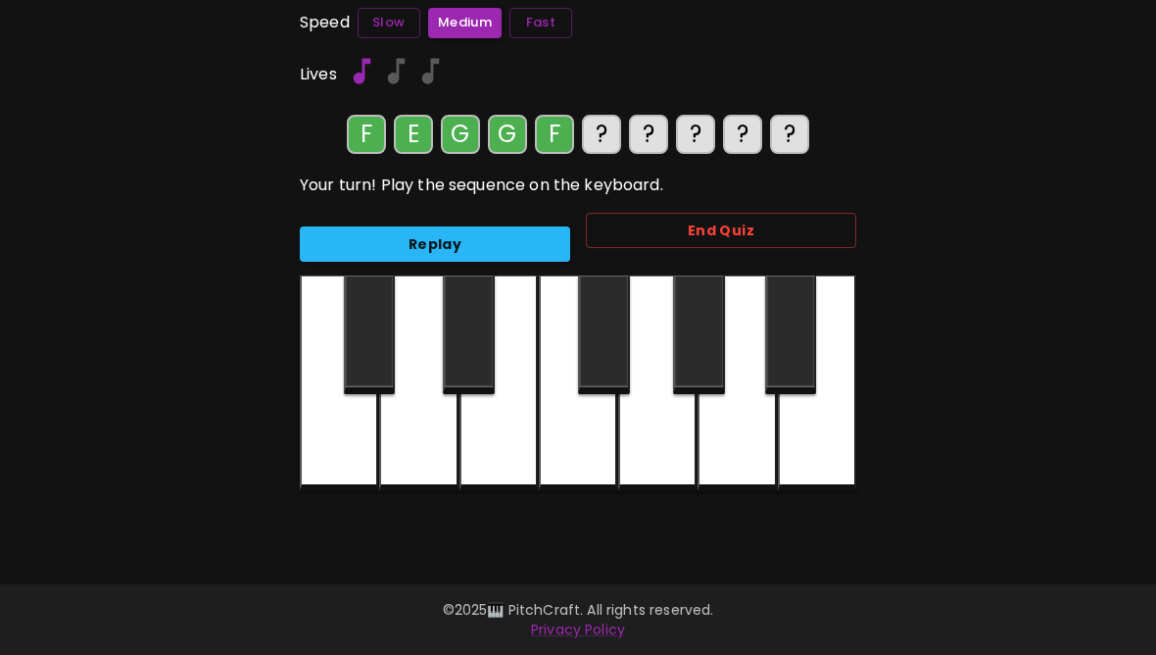
click at [580, 449] on div at bounding box center [578, 383] width 78 height 216
click at [426, 449] on div at bounding box center [418, 383] width 78 height 216
click at [572, 449] on div at bounding box center [578, 383] width 78 height 216
click at [433, 465] on div at bounding box center [418, 383] width 78 height 216
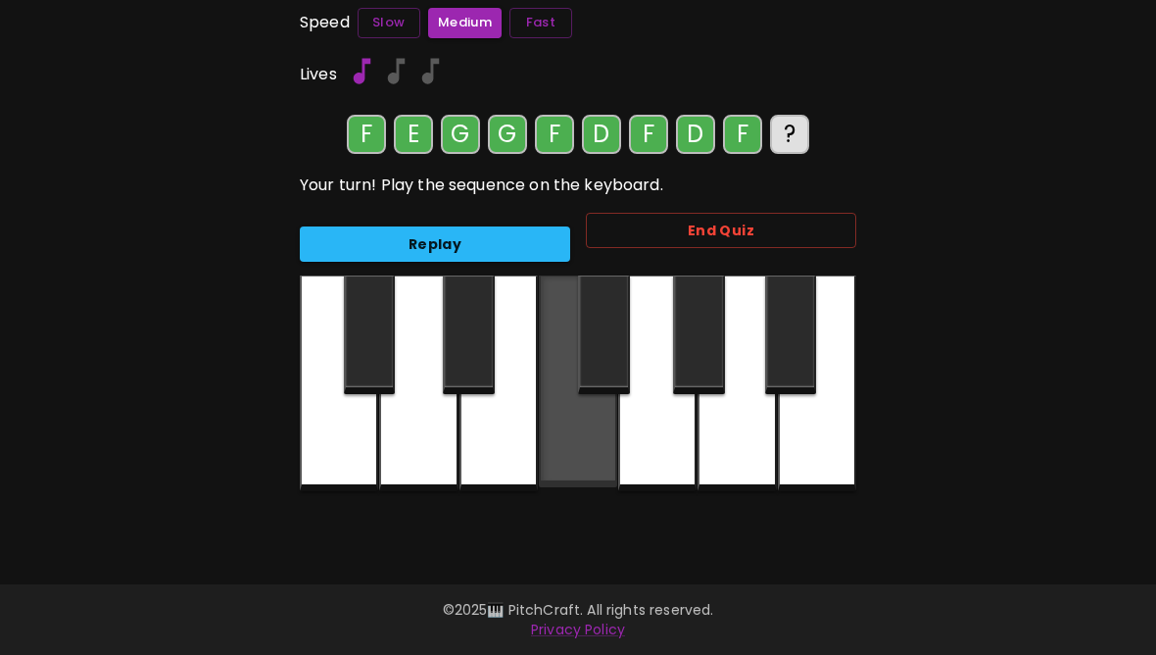
click at [583, 451] on div at bounding box center [578, 381] width 78 height 212
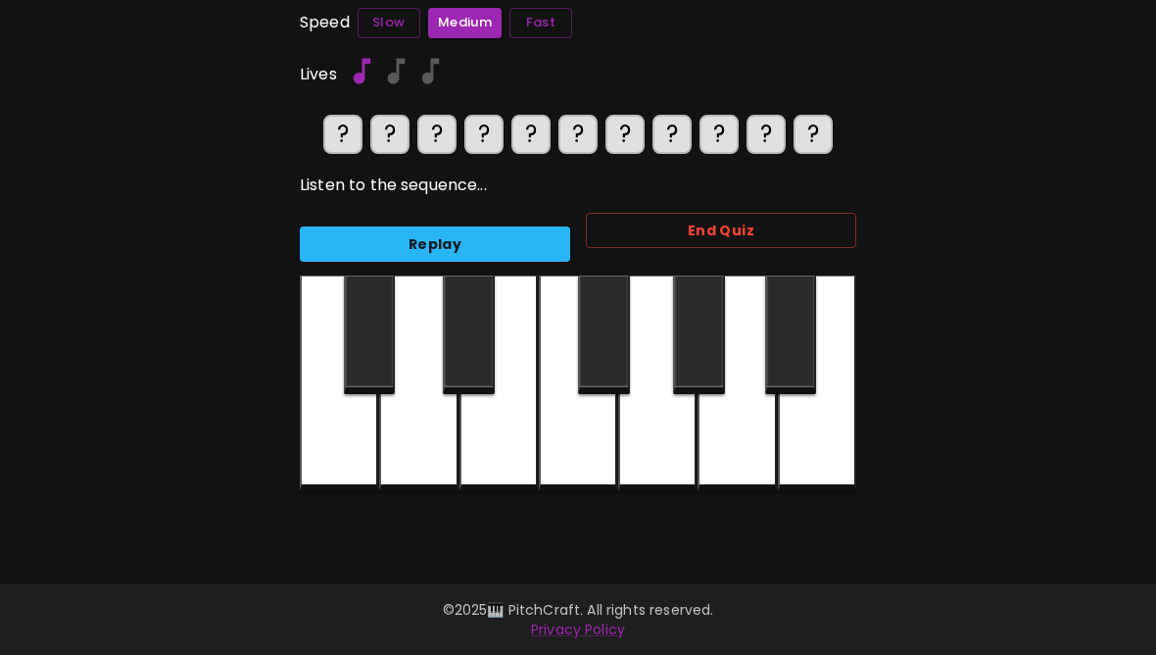
click at [533, 11] on button "Fast" at bounding box center [541, 23] width 63 height 30
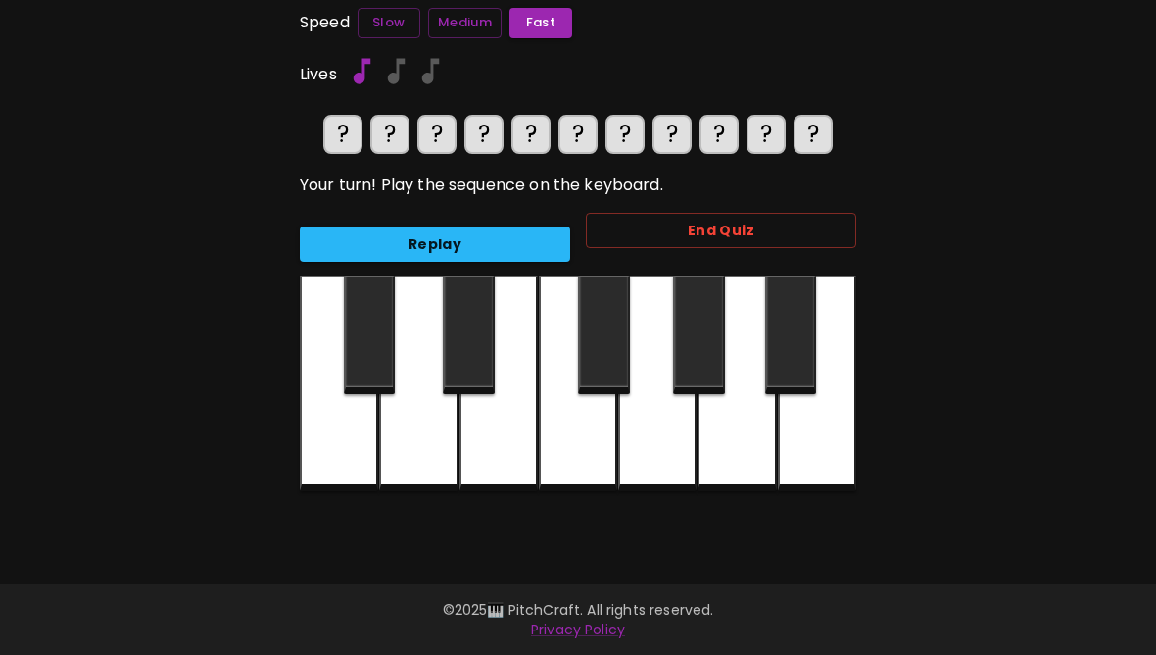
click at [520, 249] on button "Replay" at bounding box center [435, 244] width 270 height 36
click at [585, 449] on div at bounding box center [578, 383] width 78 height 216
click at [514, 456] on div at bounding box center [499, 383] width 78 height 216
click at [663, 469] on div at bounding box center [657, 383] width 78 height 216
click at [654, 465] on div at bounding box center [657, 383] width 78 height 216
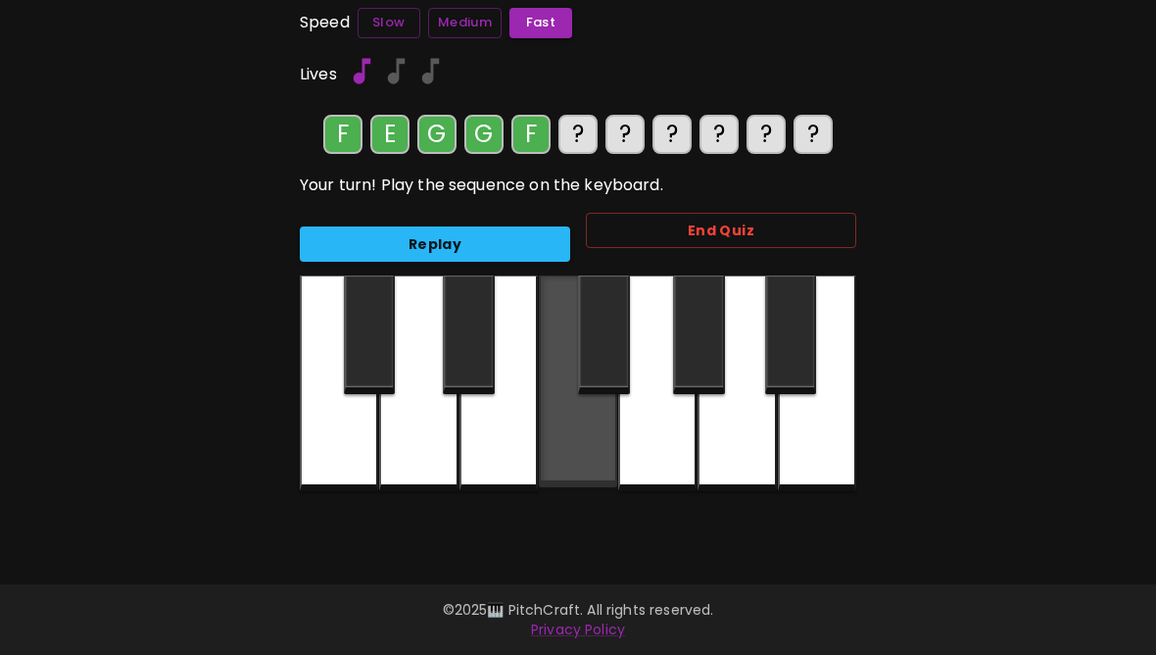
click at [568, 450] on div at bounding box center [578, 381] width 78 height 212
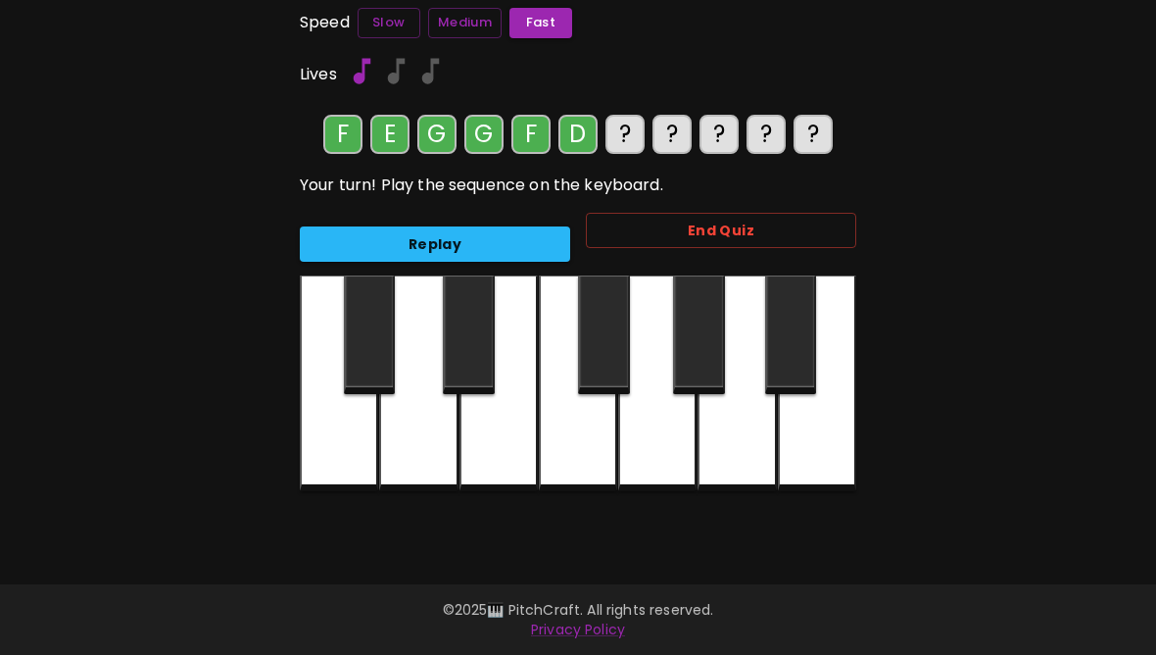
click at [425, 456] on div at bounding box center [418, 383] width 78 height 216
click at [519, 244] on button "Replay" at bounding box center [435, 244] width 270 height 36
click at [460, 232] on button "Replay" at bounding box center [435, 244] width 270 height 36
click at [571, 441] on div at bounding box center [578, 383] width 78 height 216
click at [436, 451] on div at bounding box center [418, 383] width 78 height 216
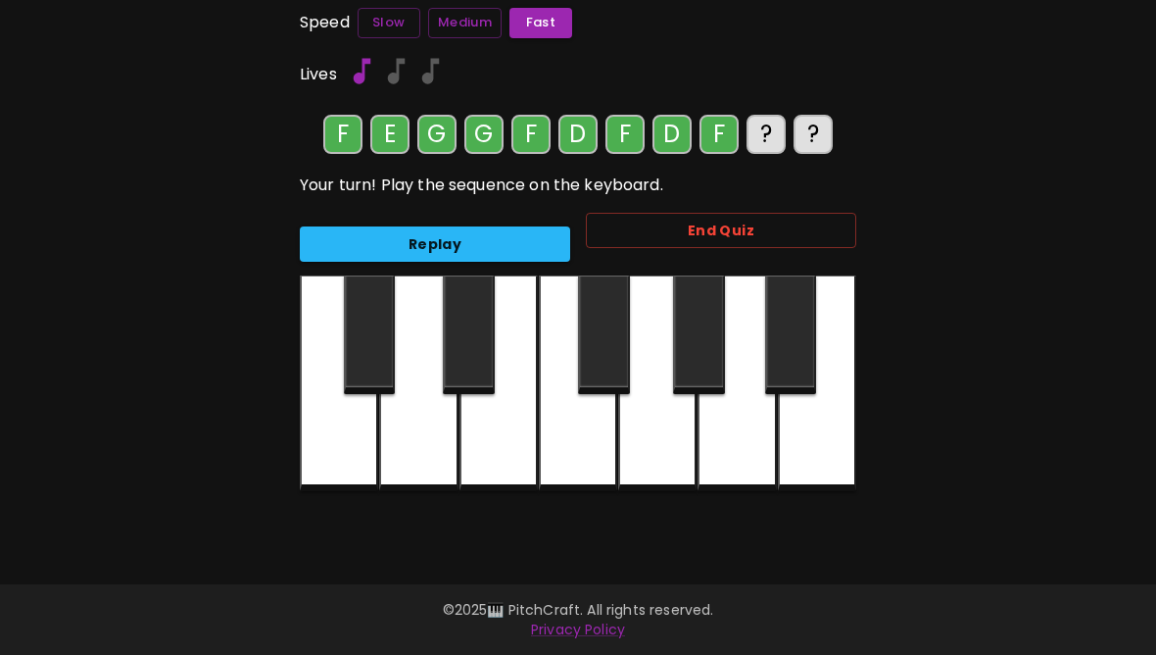
click at [577, 449] on div at bounding box center [578, 383] width 78 height 216
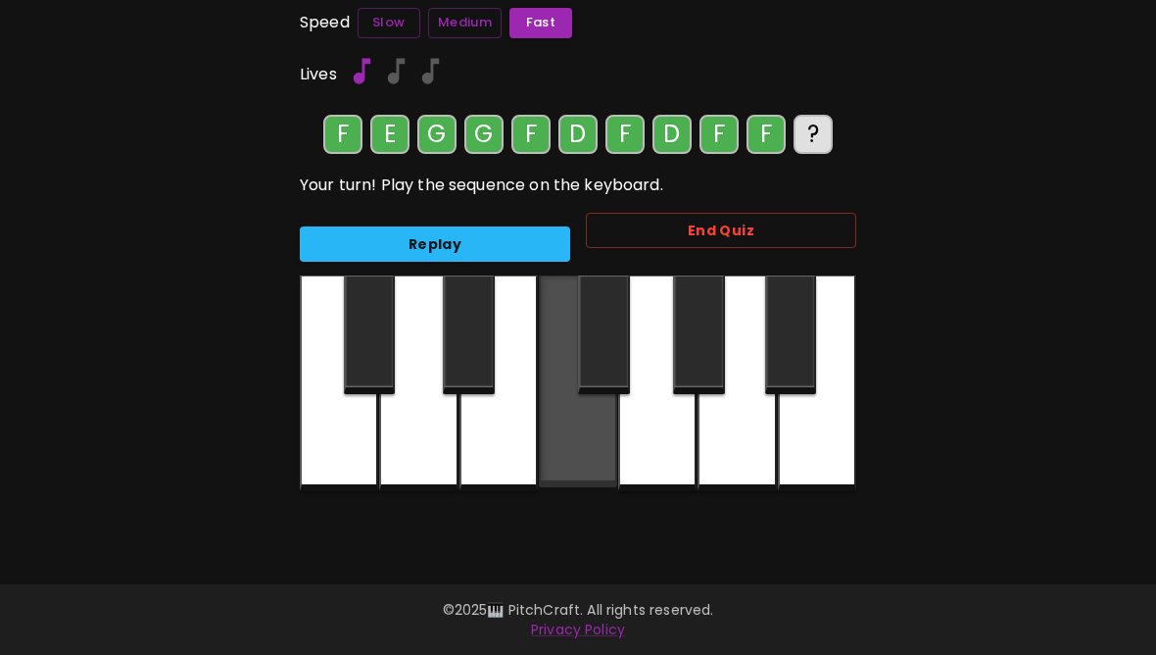
click at [589, 448] on div at bounding box center [578, 381] width 78 height 212
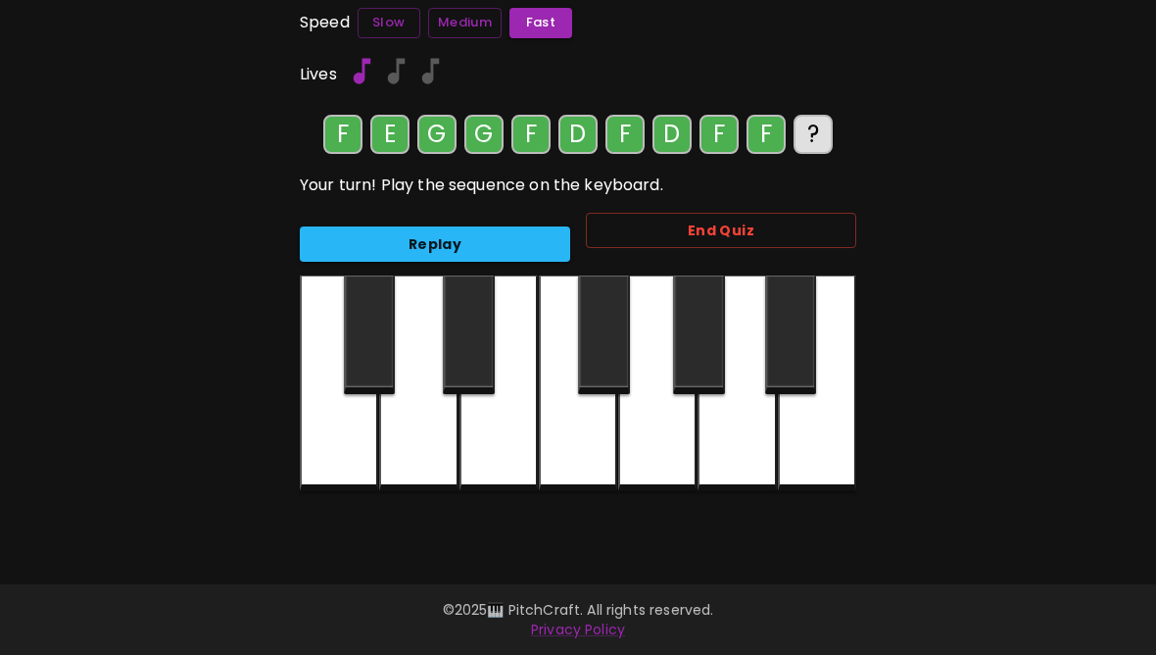
click at [657, 443] on div at bounding box center [657, 383] width 78 height 216
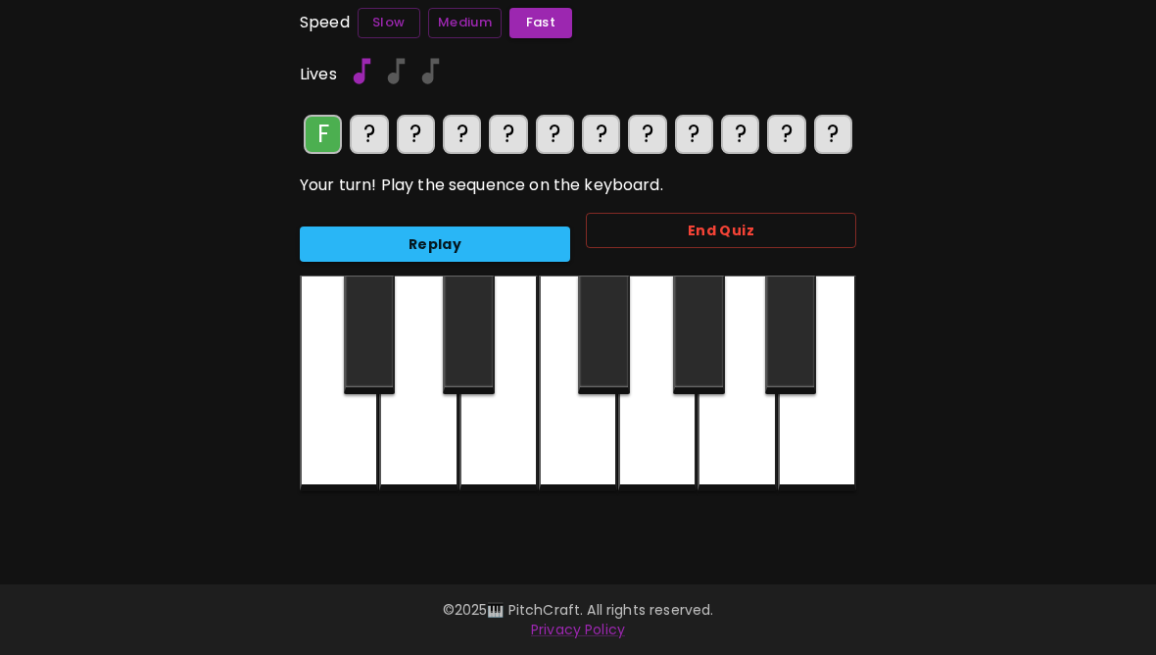
click at [580, 443] on div at bounding box center [578, 383] width 78 height 216
click at [507, 455] on div at bounding box center [499, 383] width 78 height 216
click at [648, 442] on div at bounding box center [657, 383] width 78 height 216
click at [661, 447] on div at bounding box center [657, 383] width 78 height 216
click at [576, 444] on div at bounding box center [578, 383] width 78 height 216
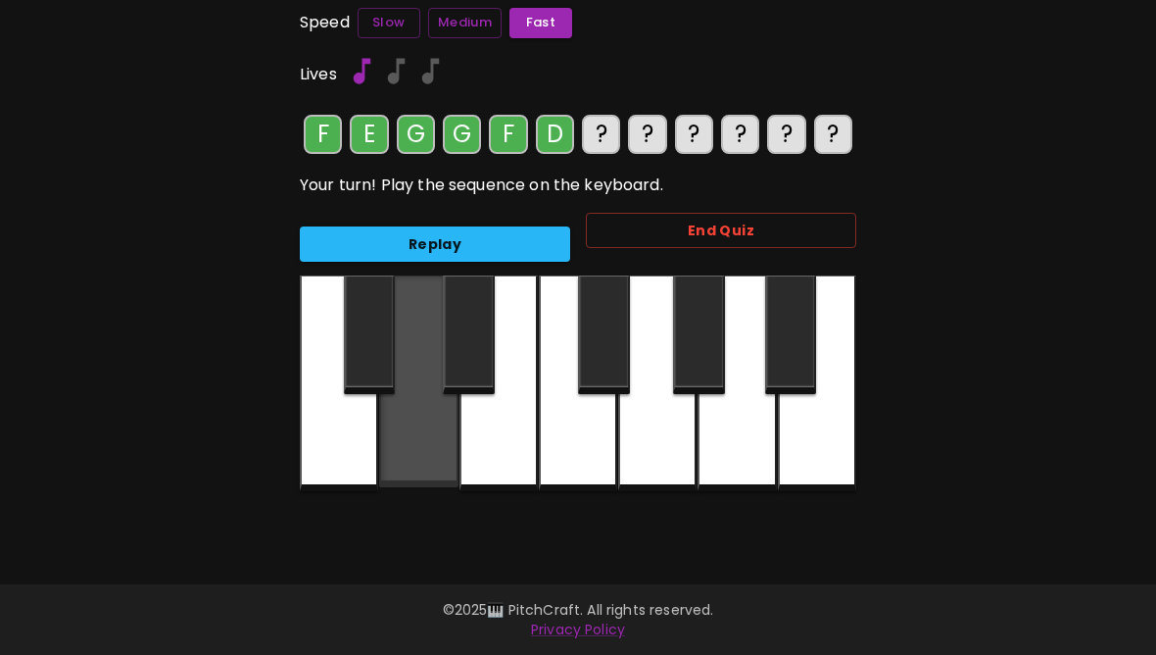
click at [423, 440] on div at bounding box center [418, 381] width 78 height 212
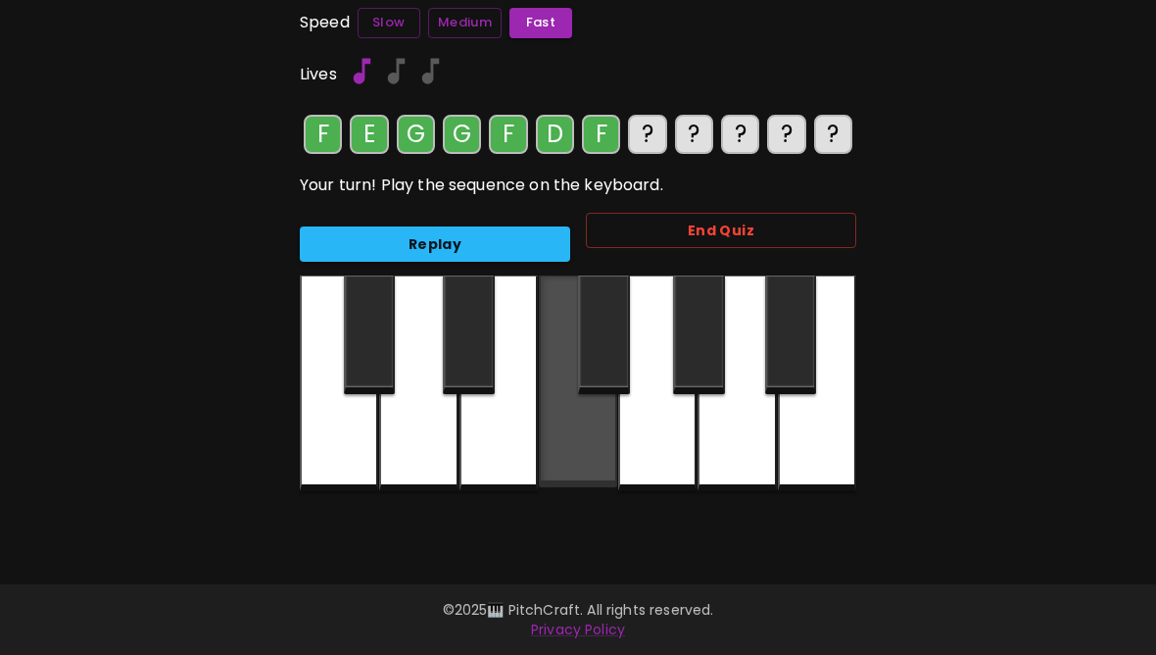
click at [580, 437] on div at bounding box center [578, 381] width 78 height 212
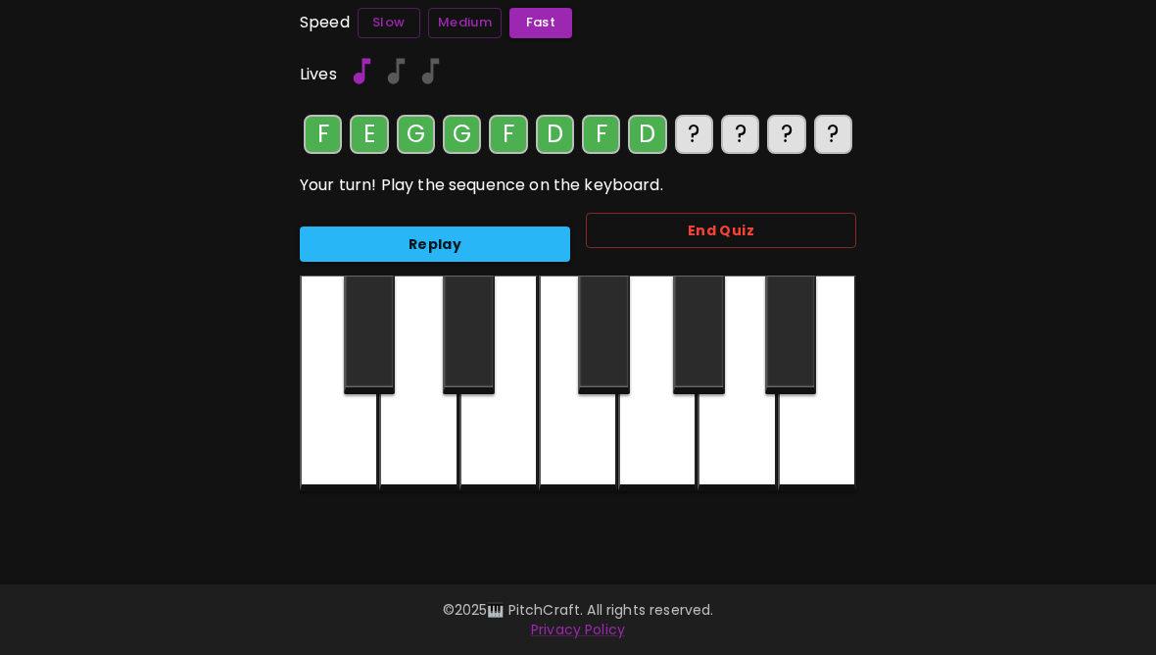
click at [416, 456] on div at bounding box center [418, 383] width 78 height 216
click at [536, 249] on button "Replay" at bounding box center [435, 244] width 270 height 36
click at [520, 250] on button "Replay" at bounding box center [435, 244] width 270 height 36
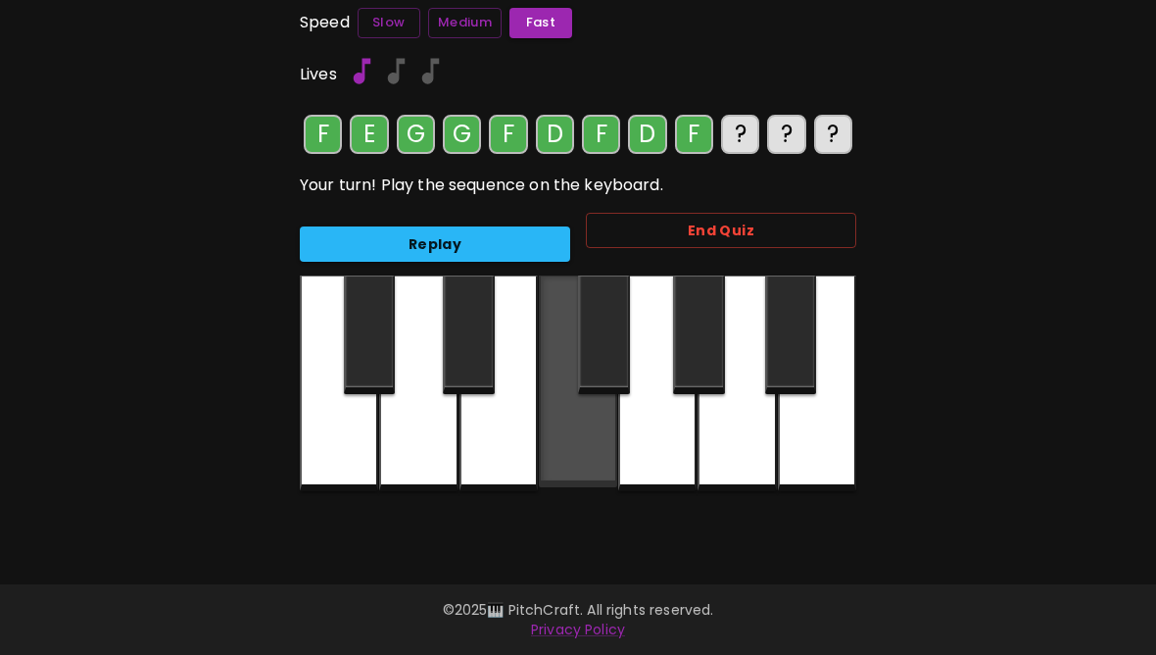
click at [589, 455] on div at bounding box center [578, 381] width 78 height 212
click at [587, 451] on div at bounding box center [578, 381] width 78 height 212
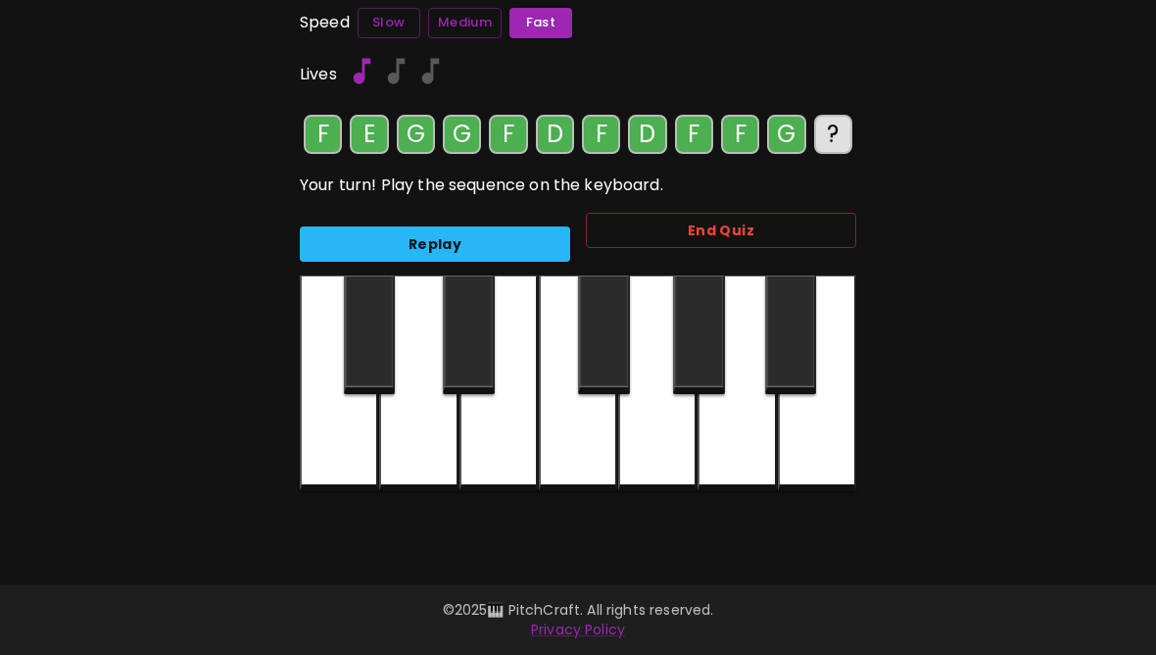
click at [651, 446] on div at bounding box center [657, 383] width 78 height 216
click at [514, 240] on button "Replay" at bounding box center [435, 244] width 270 height 36
click at [489, 450] on div at bounding box center [499, 383] width 78 height 216
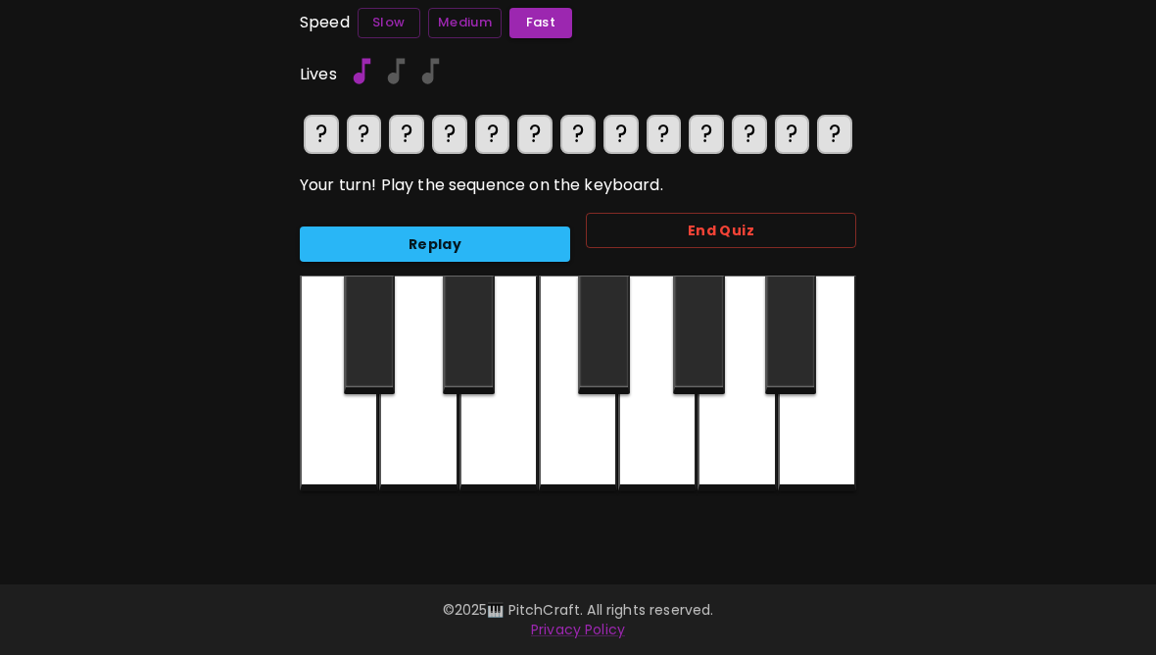
click at [491, 226] on button "Replay" at bounding box center [435, 244] width 270 height 36
click at [534, 231] on button "Replay" at bounding box center [435, 244] width 270 height 36
click at [573, 437] on div at bounding box center [578, 383] width 78 height 216
click at [500, 450] on div at bounding box center [499, 383] width 78 height 216
click at [650, 445] on div at bounding box center [657, 383] width 78 height 216
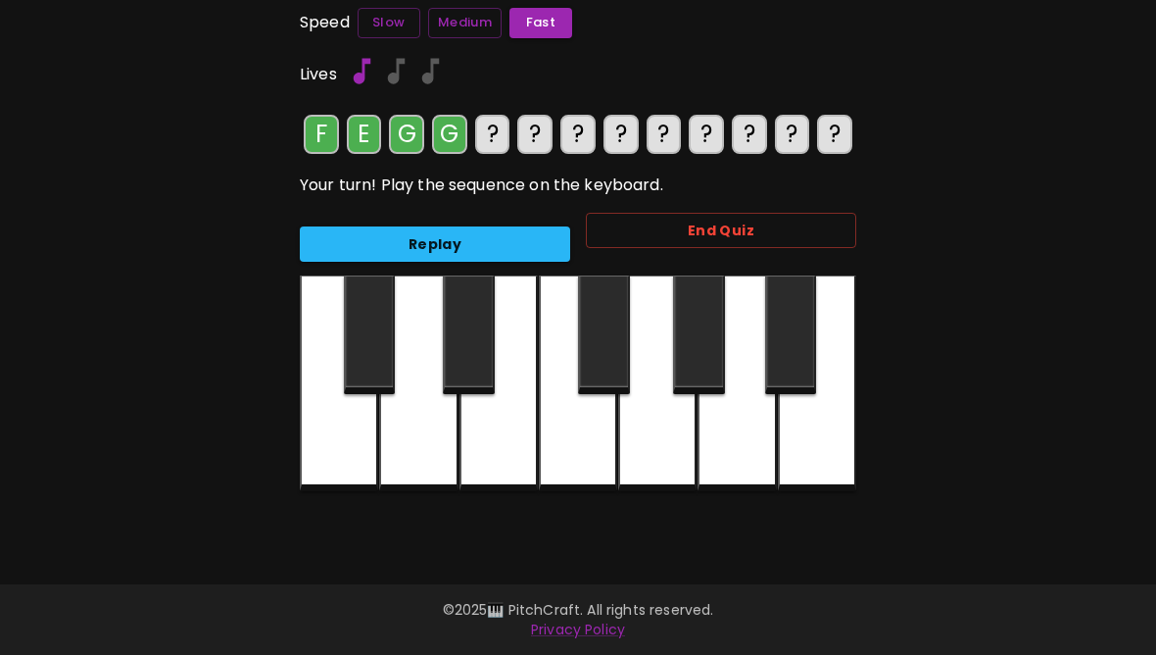
click at [660, 438] on div at bounding box center [657, 383] width 78 height 216
click at [575, 434] on div at bounding box center [578, 383] width 78 height 216
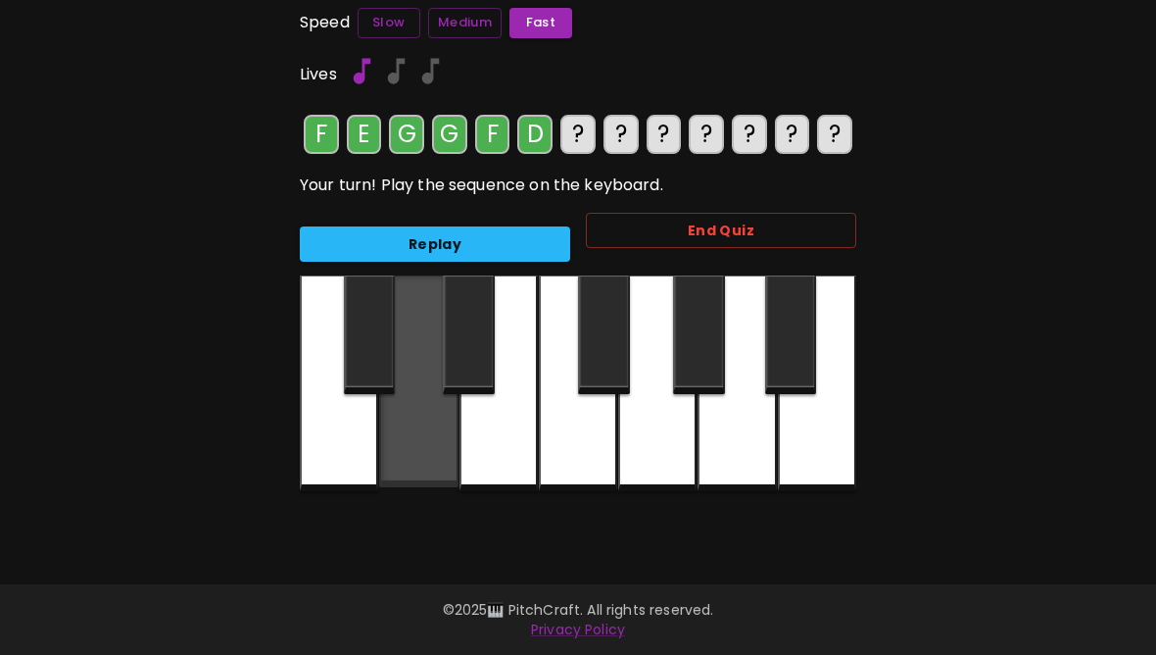
click at [438, 445] on div at bounding box center [418, 381] width 78 height 212
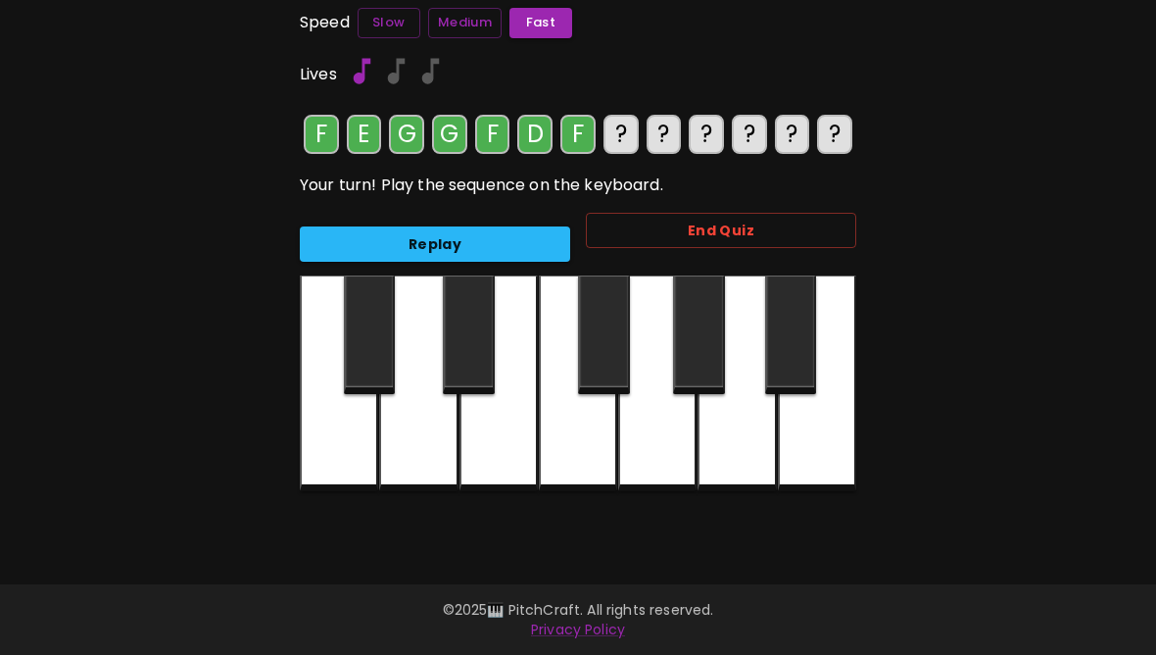
click at [579, 439] on div at bounding box center [578, 383] width 78 height 216
click at [435, 450] on div at bounding box center [418, 383] width 78 height 216
click at [594, 432] on div at bounding box center [578, 383] width 78 height 216
click at [589, 440] on div at bounding box center [578, 383] width 78 height 216
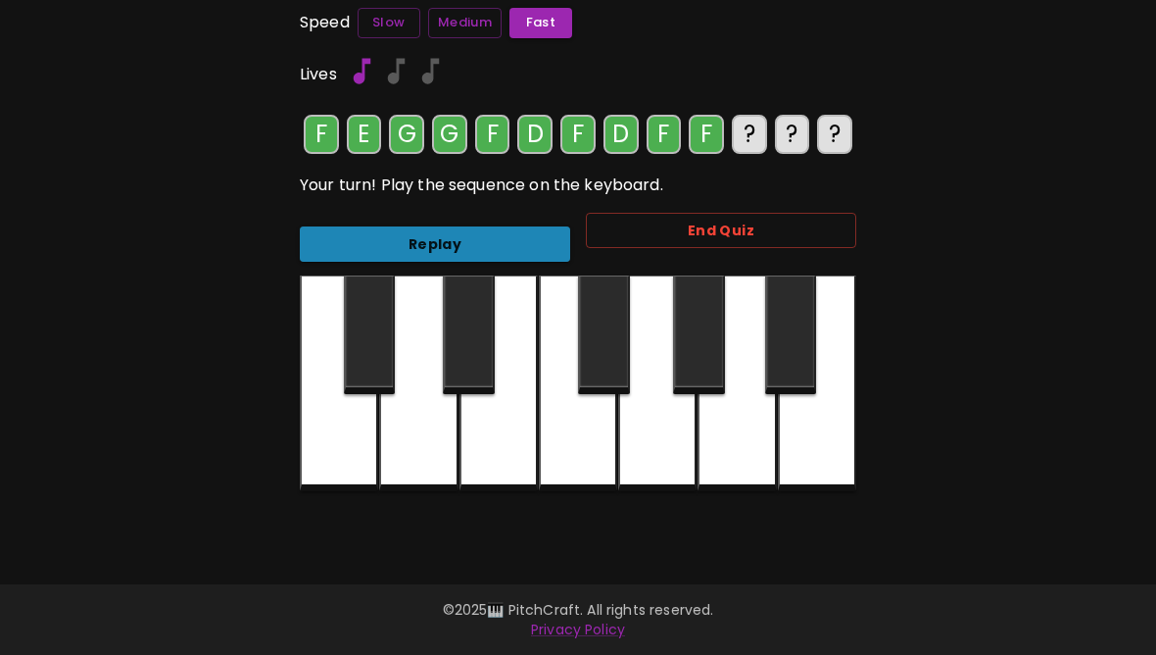
click at [520, 235] on button "Replay" at bounding box center [435, 244] width 270 height 36
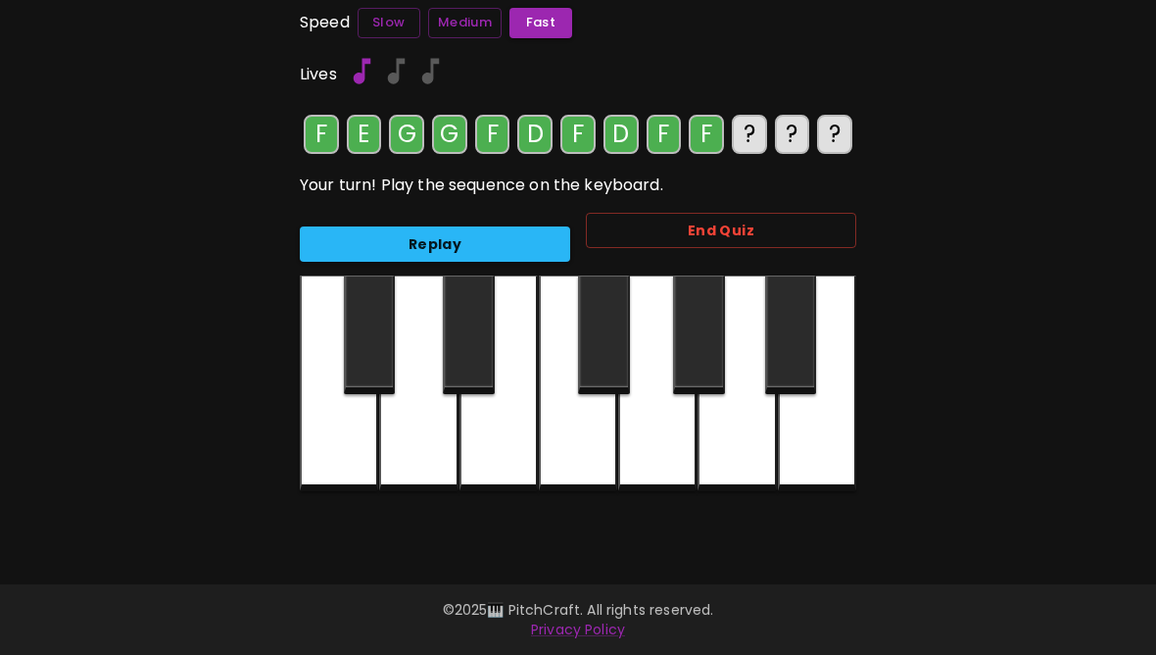
click at [494, 251] on button "Replay" at bounding box center [435, 244] width 270 height 36
click at [653, 455] on div at bounding box center [657, 383] width 78 height 216
click at [509, 449] on div at bounding box center [499, 383] width 78 height 216
click at [364, 452] on div at bounding box center [339, 383] width 78 height 216
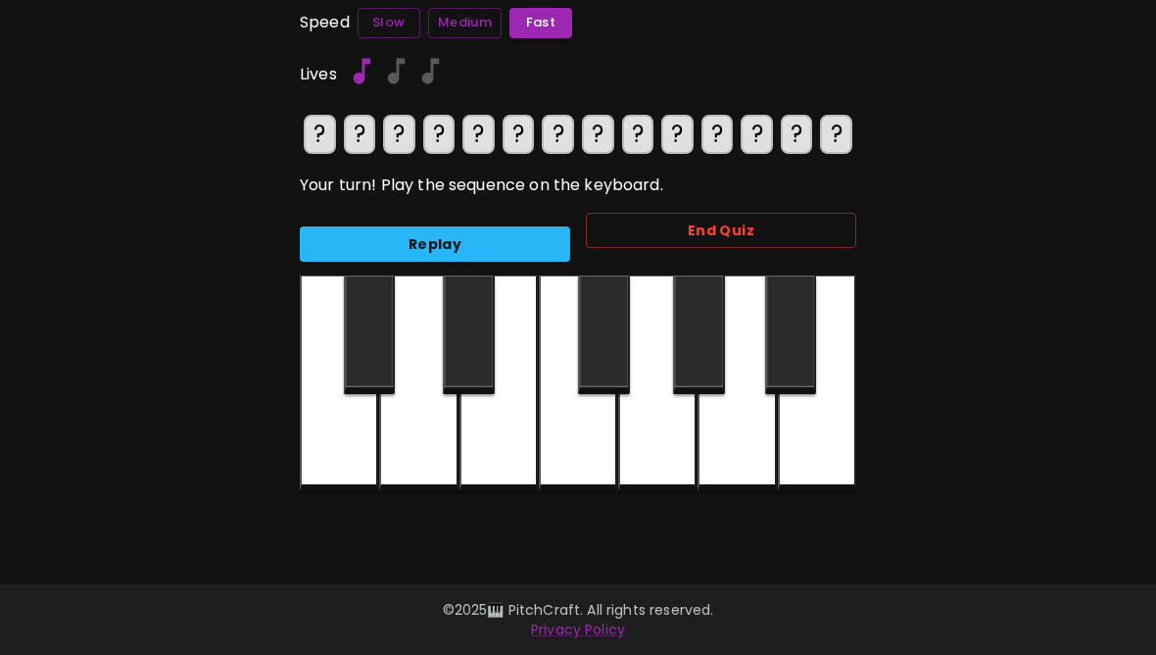
click at [569, 442] on div at bounding box center [578, 383] width 78 height 216
click at [498, 456] on div at bounding box center [499, 383] width 78 height 216
click at [643, 459] on div at bounding box center [657, 383] width 78 height 216
click at [643, 458] on div at bounding box center [657, 383] width 78 height 216
click at [570, 445] on div at bounding box center [578, 383] width 78 height 216
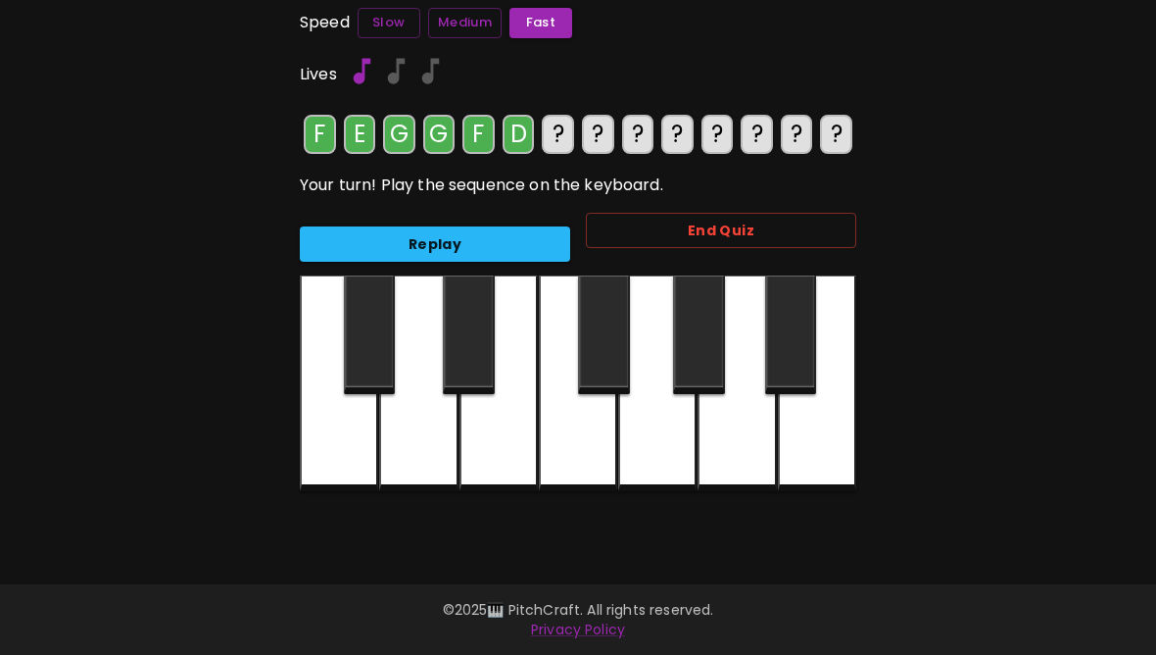
click at [440, 439] on div at bounding box center [418, 383] width 78 height 216
click at [575, 448] on div at bounding box center [578, 383] width 78 height 216
click at [432, 450] on div at bounding box center [418, 383] width 78 height 216
click at [575, 436] on div at bounding box center [578, 383] width 78 height 216
click at [575, 435] on div at bounding box center [578, 383] width 78 height 216
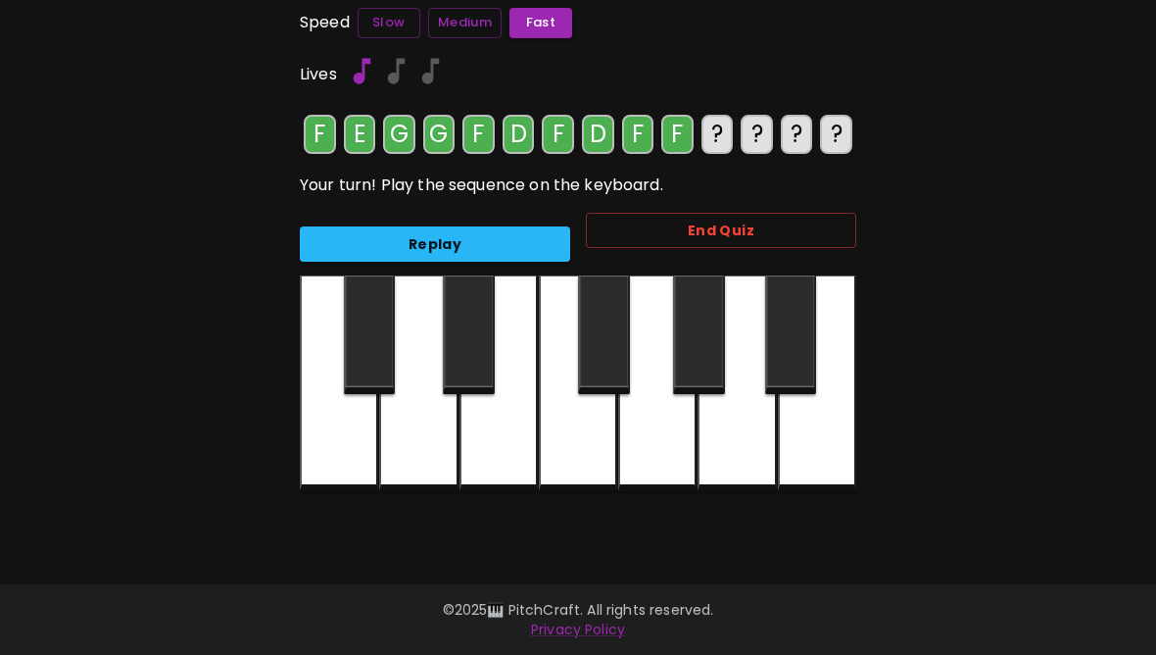
click at [522, 249] on button "Replay" at bounding box center [435, 244] width 270 height 36
click at [502, 240] on button "Replay" at bounding box center [435, 244] width 270 height 36
click at [511, 254] on button "Replay" at bounding box center [435, 244] width 270 height 36
click at [659, 472] on div at bounding box center [657, 383] width 78 height 216
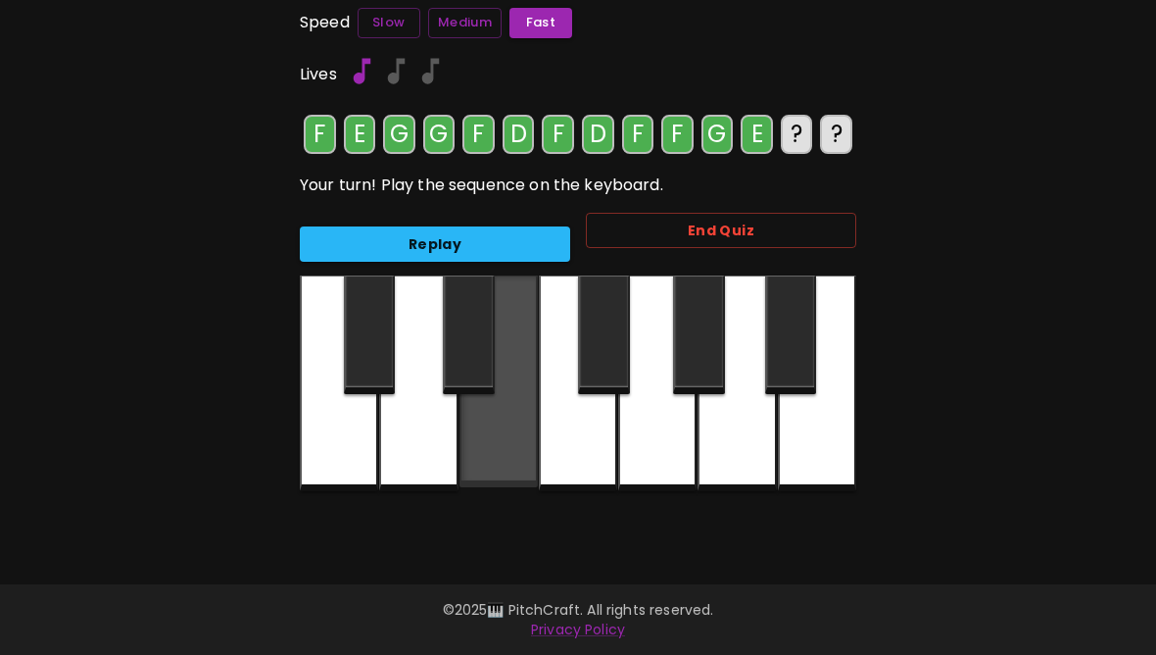
click at [513, 459] on div at bounding box center [499, 381] width 78 height 212
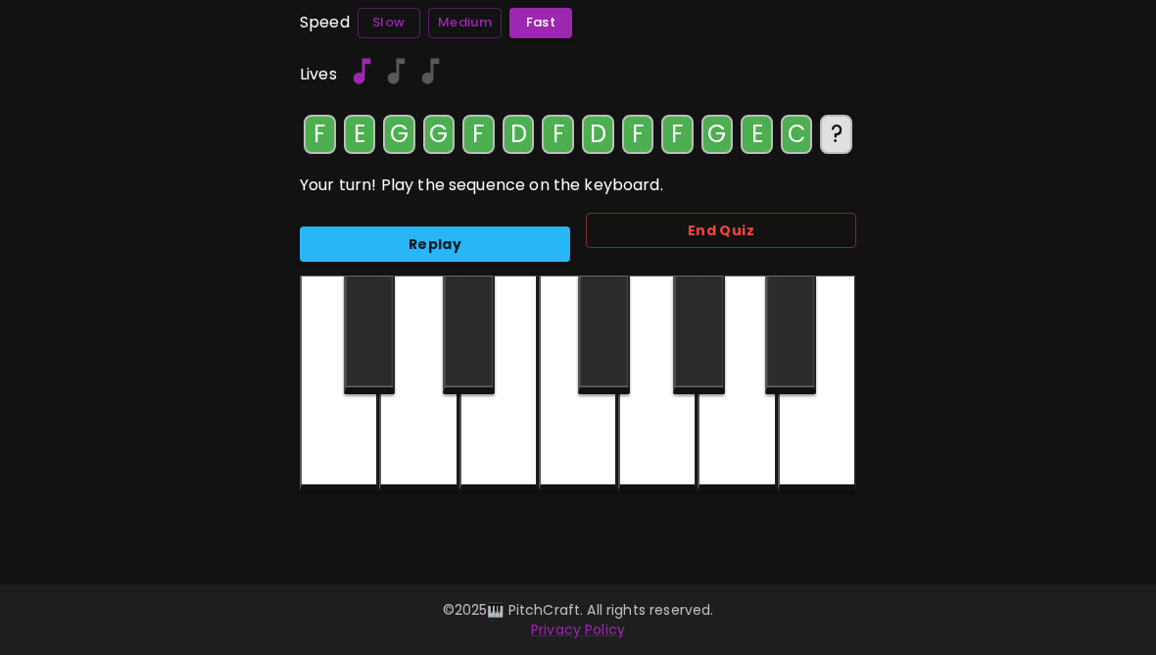
click at [363, 460] on div at bounding box center [339, 383] width 78 height 216
click at [480, 243] on button "Replay" at bounding box center [435, 244] width 270 height 36
click at [514, 454] on div at bounding box center [499, 383] width 78 height 216
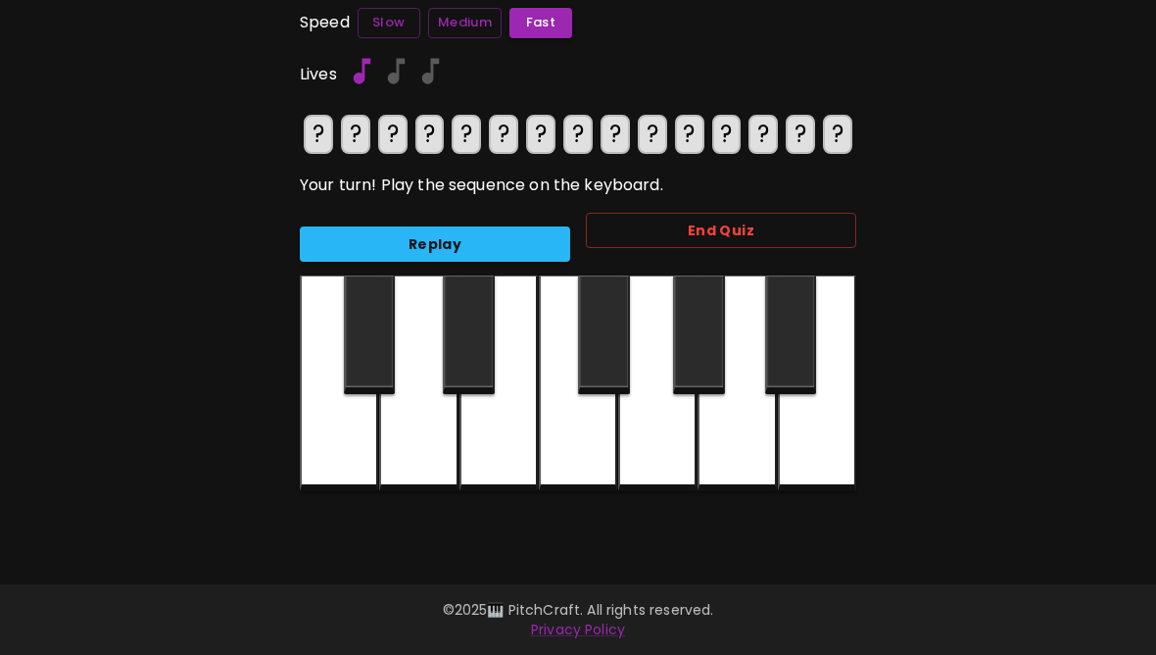
click at [521, 231] on button "Replay" at bounding box center [435, 244] width 270 height 36
click at [507, 453] on div at bounding box center [499, 383] width 78 height 216
click at [665, 443] on div at bounding box center [657, 383] width 78 height 216
click at [588, 456] on div at bounding box center [578, 383] width 78 height 216
click at [434, 451] on div at bounding box center [418, 383] width 78 height 216
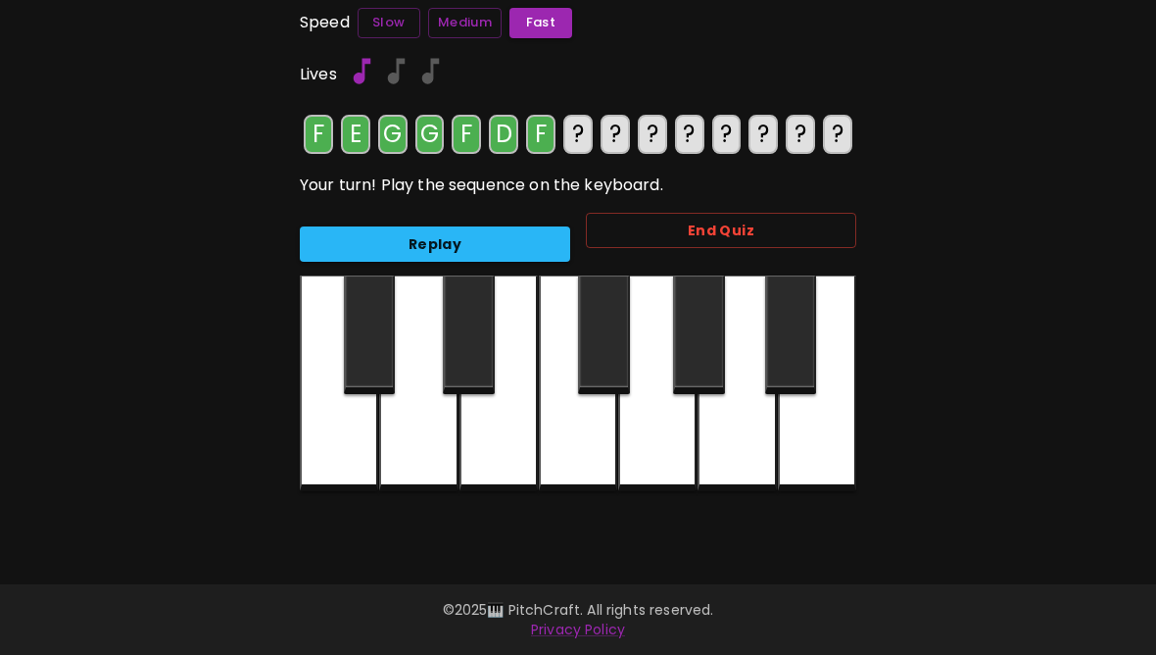
click at [583, 448] on div at bounding box center [578, 383] width 78 height 216
click at [425, 449] on div at bounding box center [418, 383] width 78 height 216
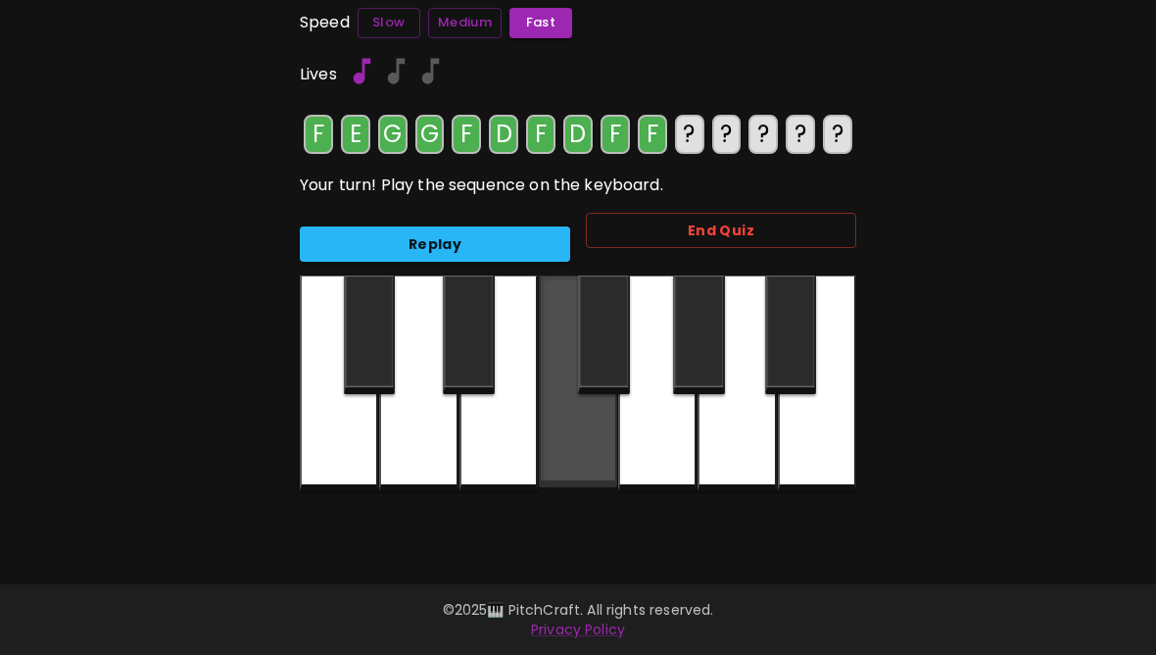
click at [572, 444] on div at bounding box center [578, 381] width 78 height 212
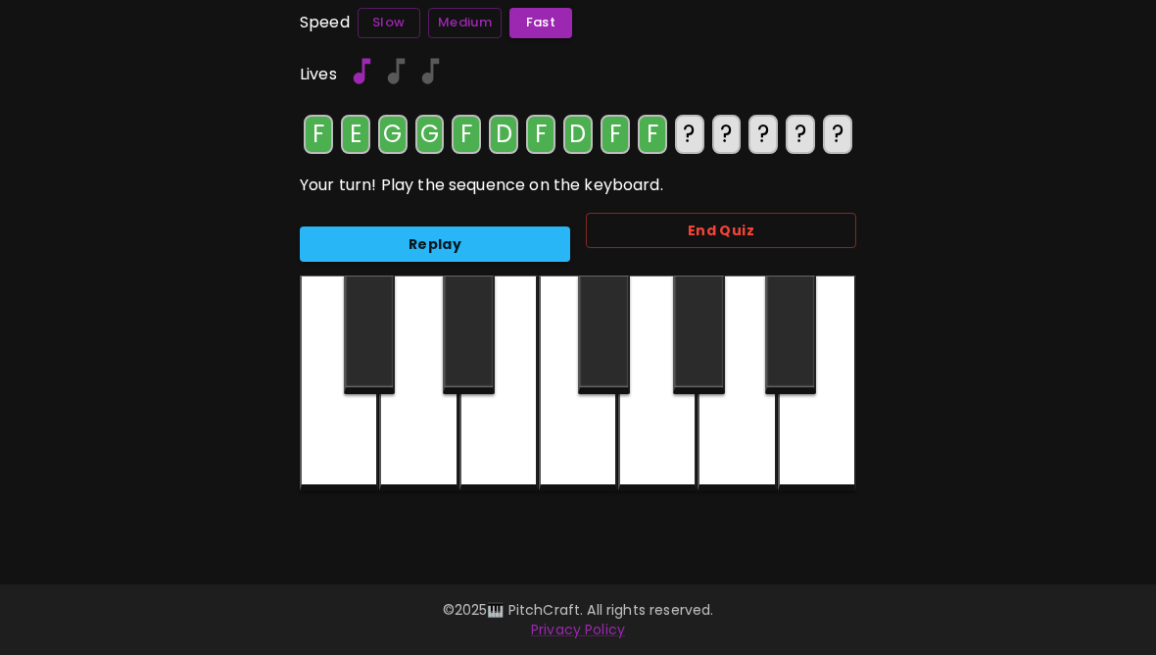
click at [525, 241] on button "Replay" at bounding box center [435, 244] width 270 height 36
click at [653, 440] on div at bounding box center [657, 383] width 78 height 216
click at [491, 456] on div at bounding box center [499, 383] width 78 height 216
click at [350, 470] on div at bounding box center [339, 383] width 78 height 216
click at [514, 452] on div at bounding box center [499, 383] width 78 height 216
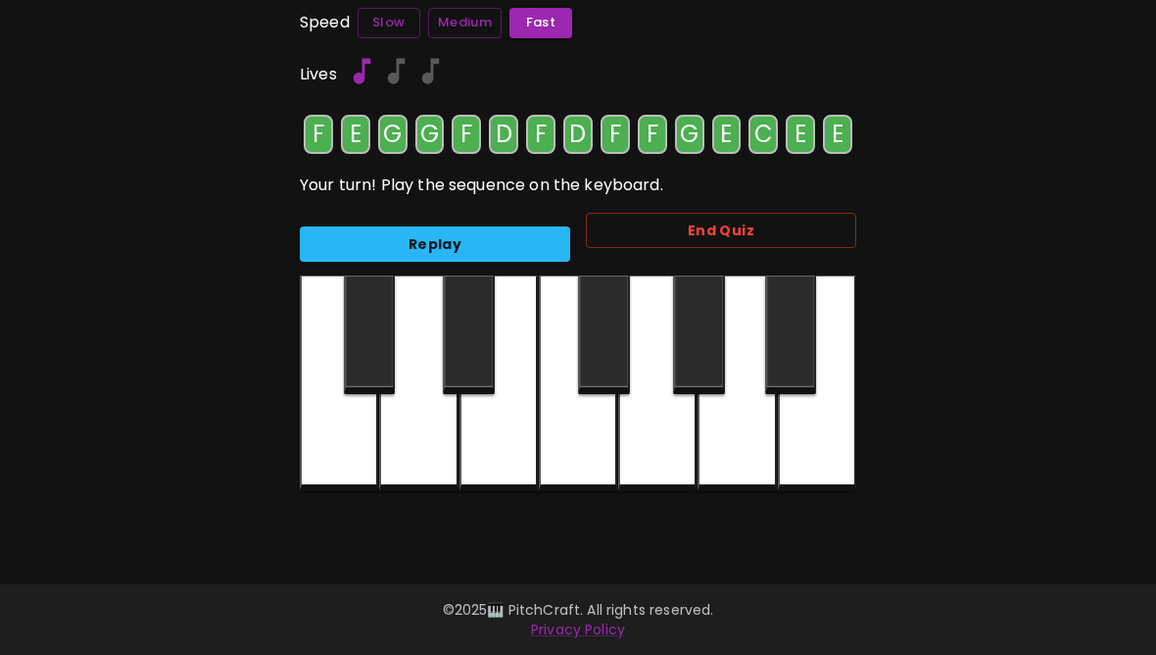
click at [504, 449] on div at bounding box center [499, 383] width 78 height 216
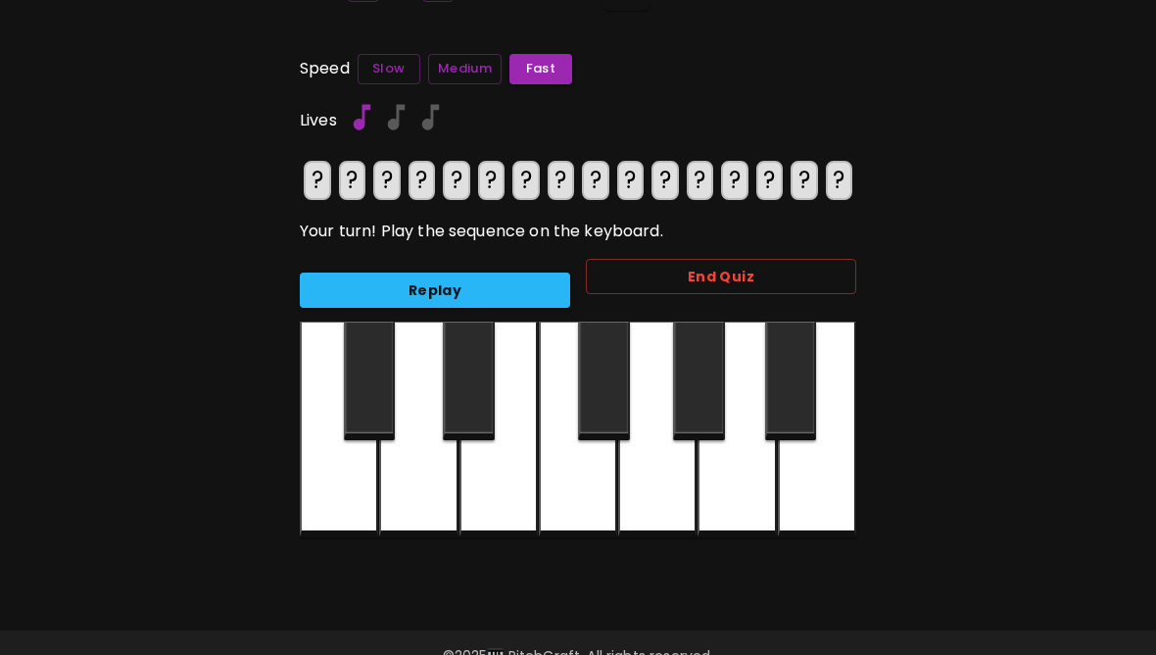
scroll to position [146, 0]
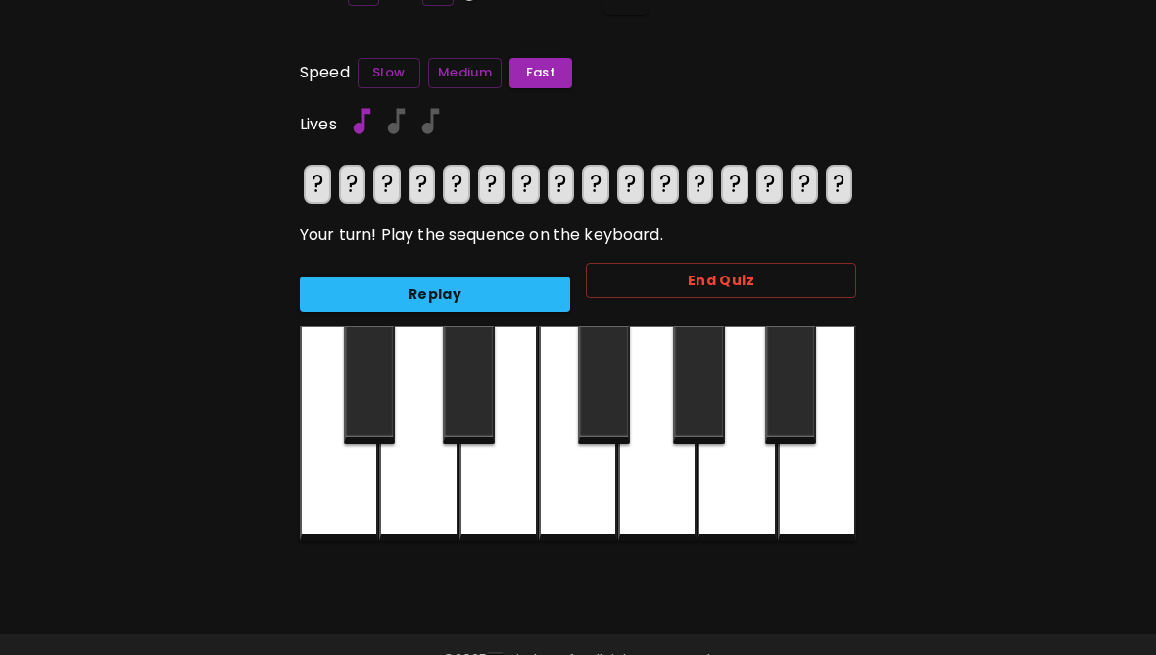
click at [507, 286] on button "Replay" at bounding box center [435, 294] width 270 height 36
click at [563, 484] on div at bounding box center [578, 433] width 78 height 216
click at [506, 500] on div at bounding box center [499, 433] width 78 height 216
click at [684, 496] on div at bounding box center [657, 433] width 78 height 216
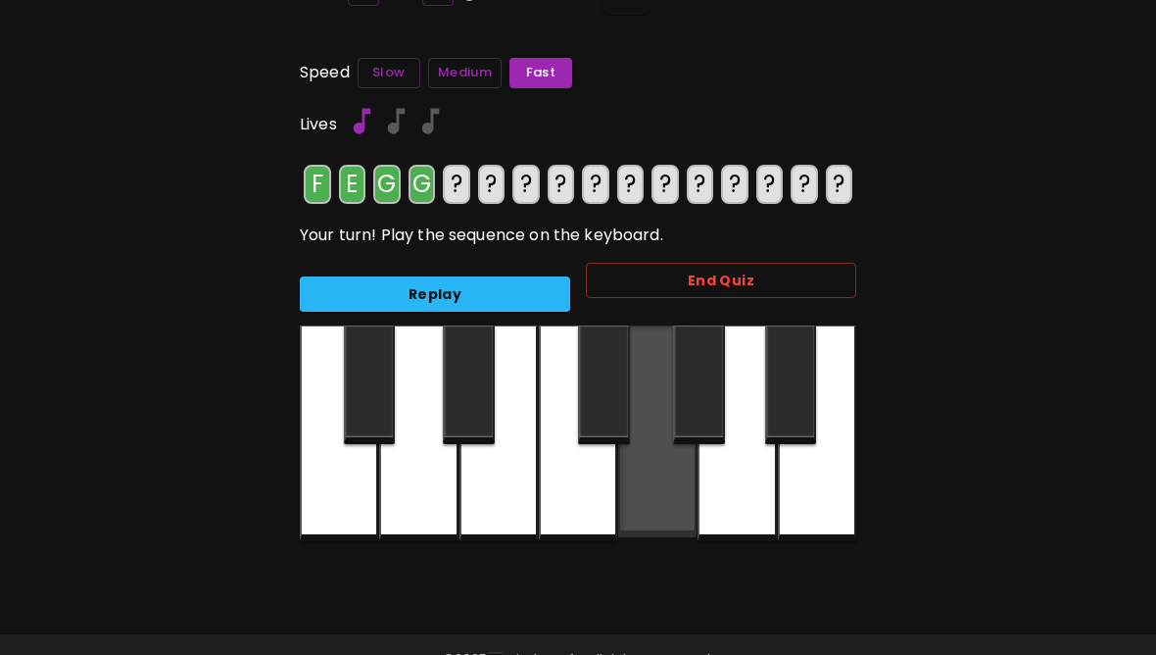
click at [683, 496] on div at bounding box center [657, 431] width 78 height 212
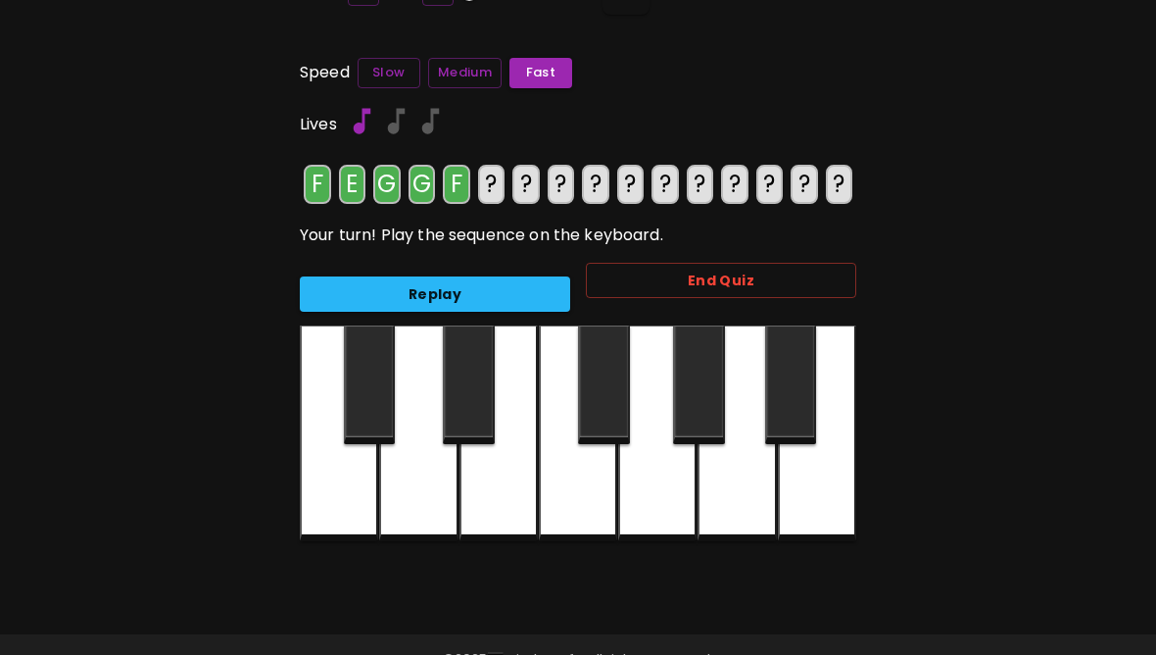
click at [595, 493] on div at bounding box center [578, 433] width 78 height 216
click at [428, 501] on div at bounding box center [418, 433] width 78 height 216
click at [579, 505] on div at bounding box center [578, 433] width 78 height 216
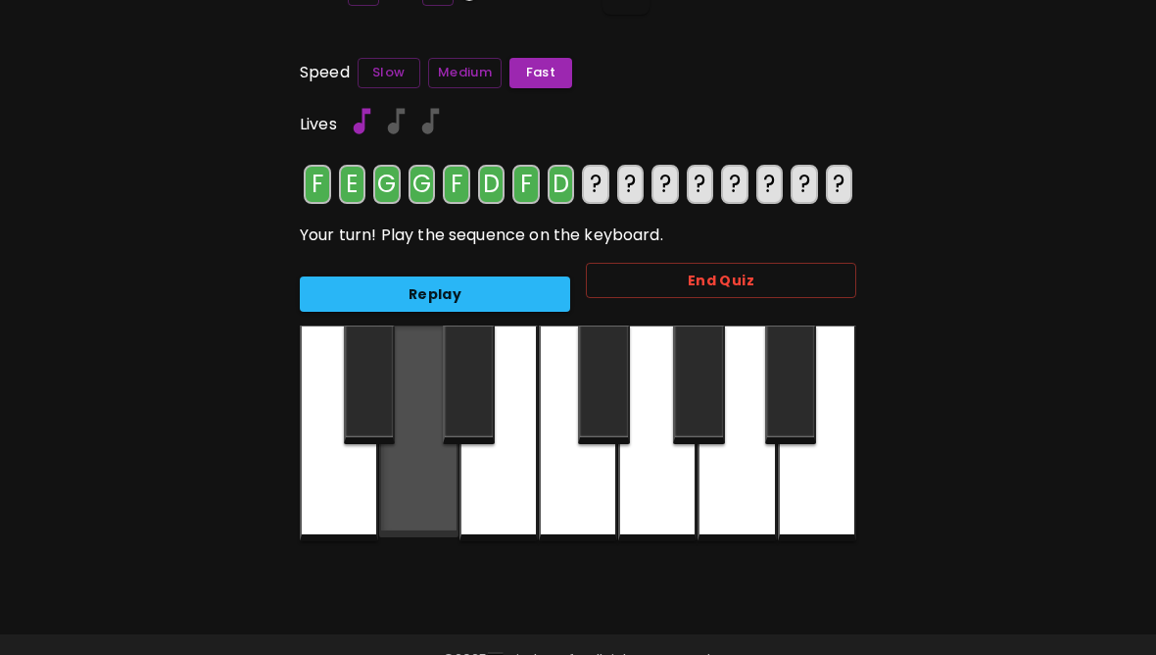
click at [420, 496] on div at bounding box center [418, 431] width 78 height 212
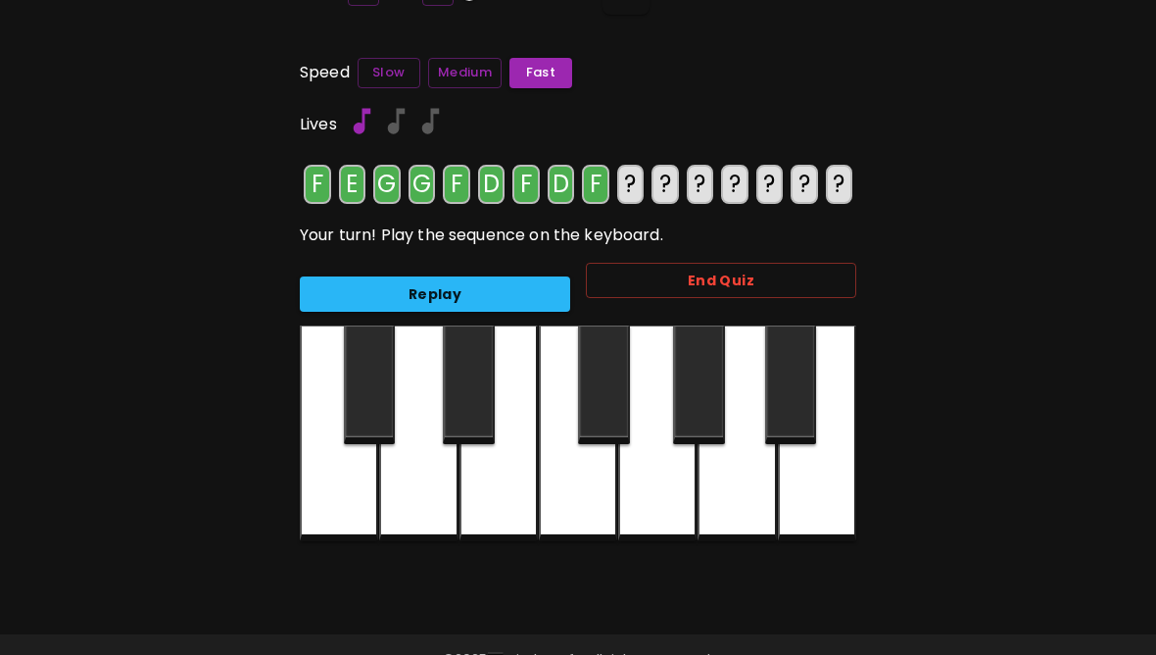
click at [590, 500] on div at bounding box center [578, 433] width 78 height 216
click at [590, 499] on div at bounding box center [578, 433] width 78 height 216
click at [680, 501] on div at bounding box center [657, 433] width 78 height 216
click at [513, 488] on div at bounding box center [499, 433] width 78 height 216
click at [366, 504] on div at bounding box center [339, 433] width 78 height 216
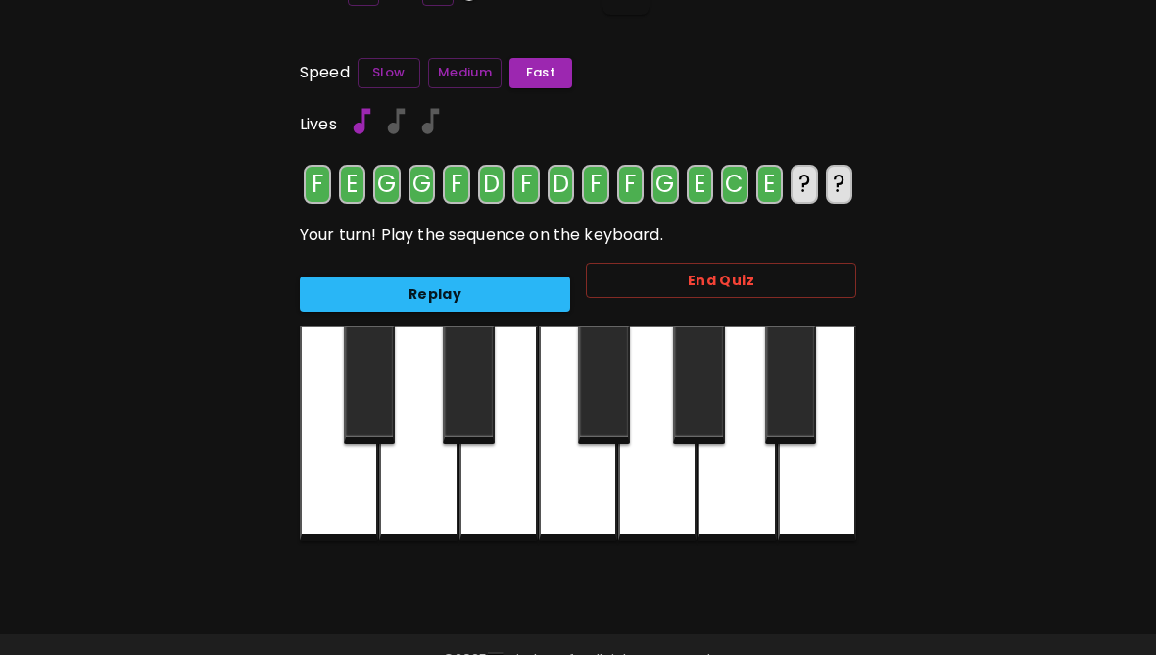
click at [509, 499] on div at bounding box center [499, 433] width 78 height 216
click at [519, 513] on div at bounding box center [499, 433] width 78 height 216
click at [515, 285] on button "Replay" at bounding box center [435, 294] width 270 height 36
click at [585, 496] on div at bounding box center [578, 433] width 78 height 216
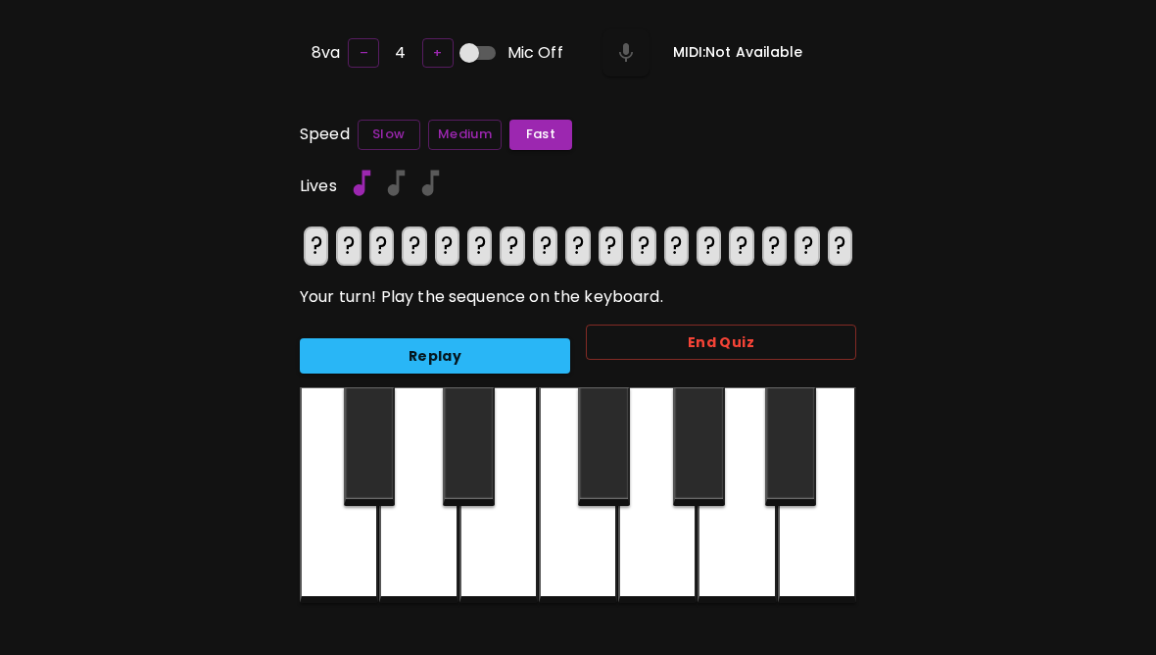
scroll to position [83, 0]
click at [514, 352] on button "Replay" at bounding box center [435, 357] width 270 height 36
click at [588, 552] on div at bounding box center [578, 495] width 78 height 216
click at [511, 566] on div at bounding box center [499, 495] width 78 height 216
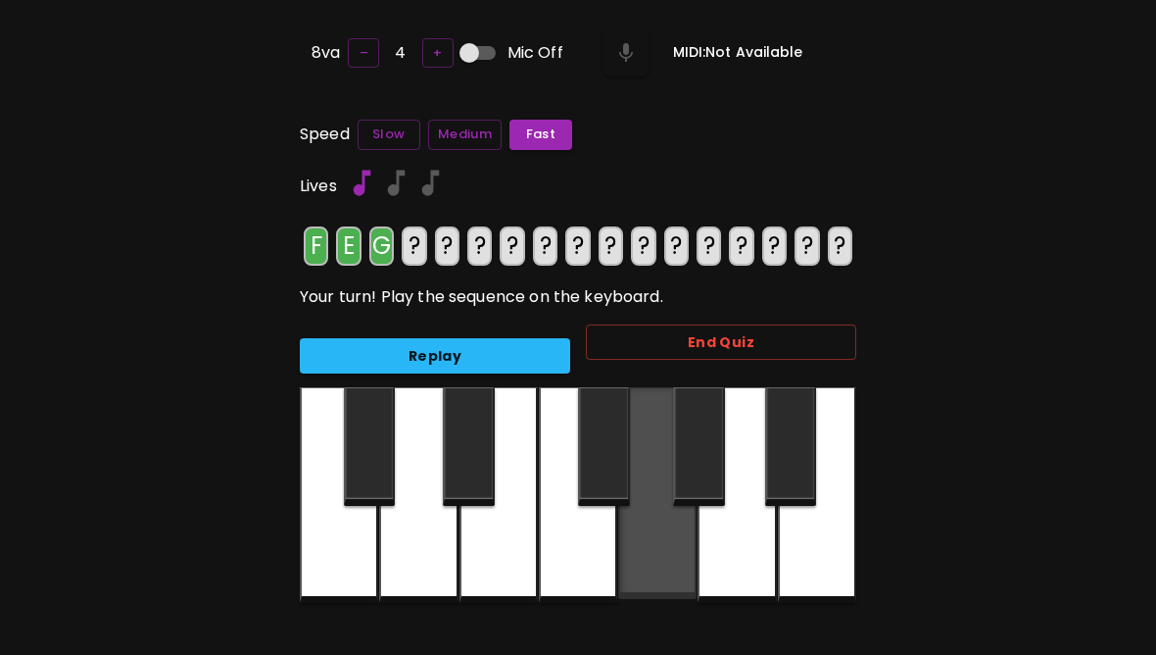
click at [659, 562] on div at bounding box center [657, 493] width 78 height 212
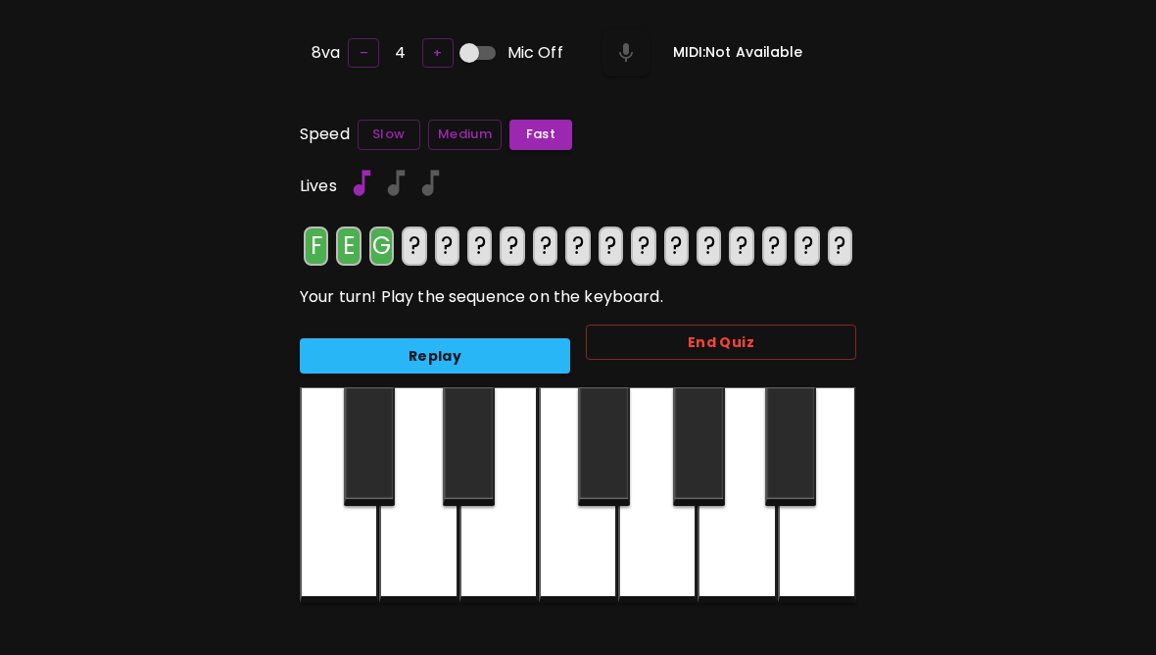
click at [659, 562] on div at bounding box center [657, 495] width 78 height 216
click at [578, 558] on div at bounding box center [578, 495] width 78 height 216
click at [421, 554] on div at bounding box center [418, 495] width 78 height 216
click at [590, 563] on div at bounding box center [578, 495] width 78 height 216
click at [421, 564] on div at bounding box center [418, 495] width 78 height 216
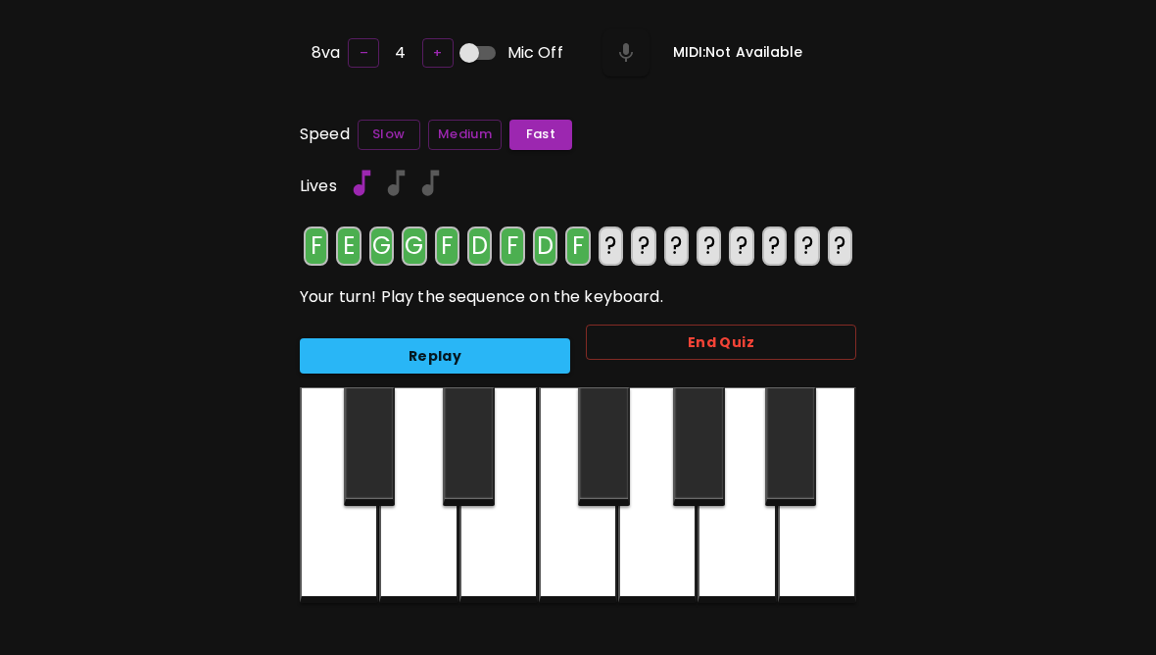
click at [582, 563] on div at bounding box center [578, 495] width 78 height 216
click at [672, 566] on div at bounding box center [657, 495] width 78 height 216
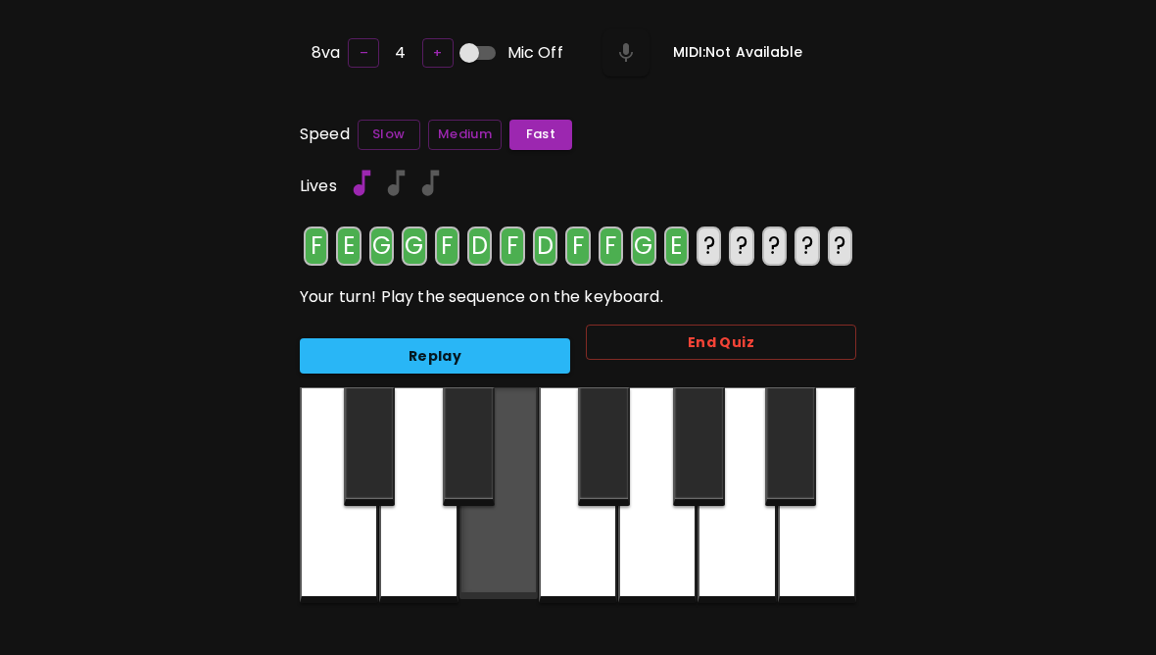
click at [500, 561] on div at bounding box center [499, 493] width 78 height 212
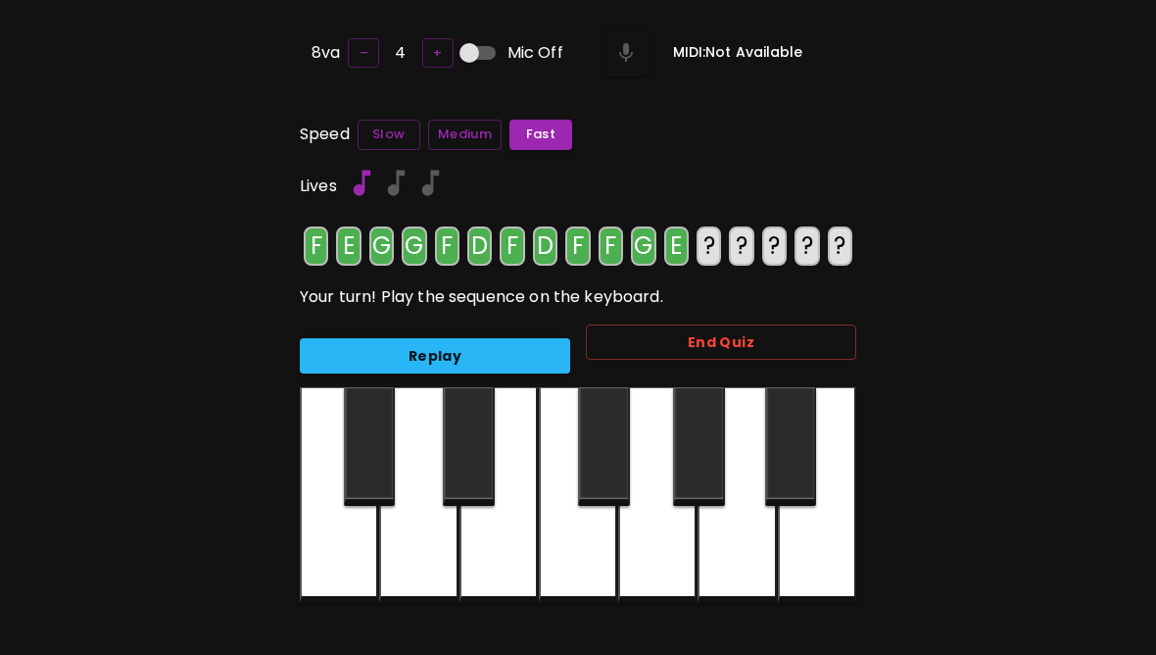
click at [365, 569] on div at bounding box center [339, 495] width 78 height 216
click at [527, 570] on div at bounding box center [499, 495] width 78 height 216
click at [592, 569] on div at bounding box center [578, 495] width 78 height 216
click at [523, 354] on button "Replay" at bounding box center [435, 356] width 270 height 36
click at [351, 556] on div at bounding box center [339, 495] width 78 height 216
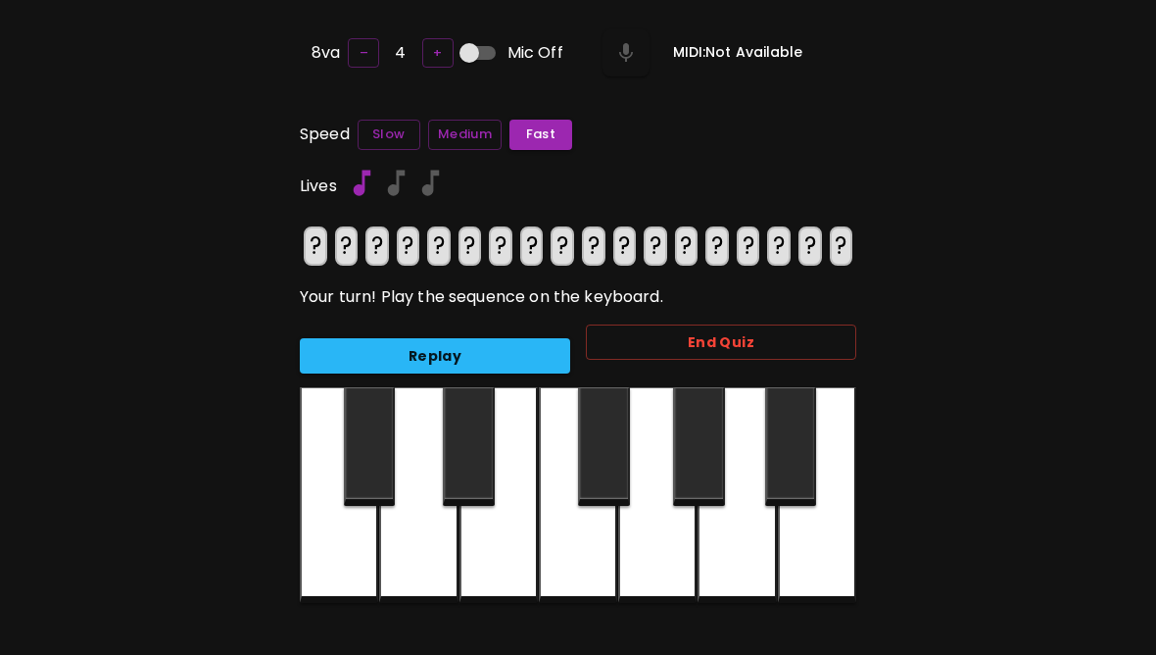
click at [586, 559] on div at bounding box center [578, 495] width 78 height 216
click at [510, 560] on div at bounding box center [499, 495] width 78 height 216
click at [670, 553] on div at bounding box center [657, 495] width 78 height 216
click at [669, 552] on div at bounding box center [657, 495] width 78 height 216
click at [578, 558] on div at bounding box center [578, 495] width 78 height 216
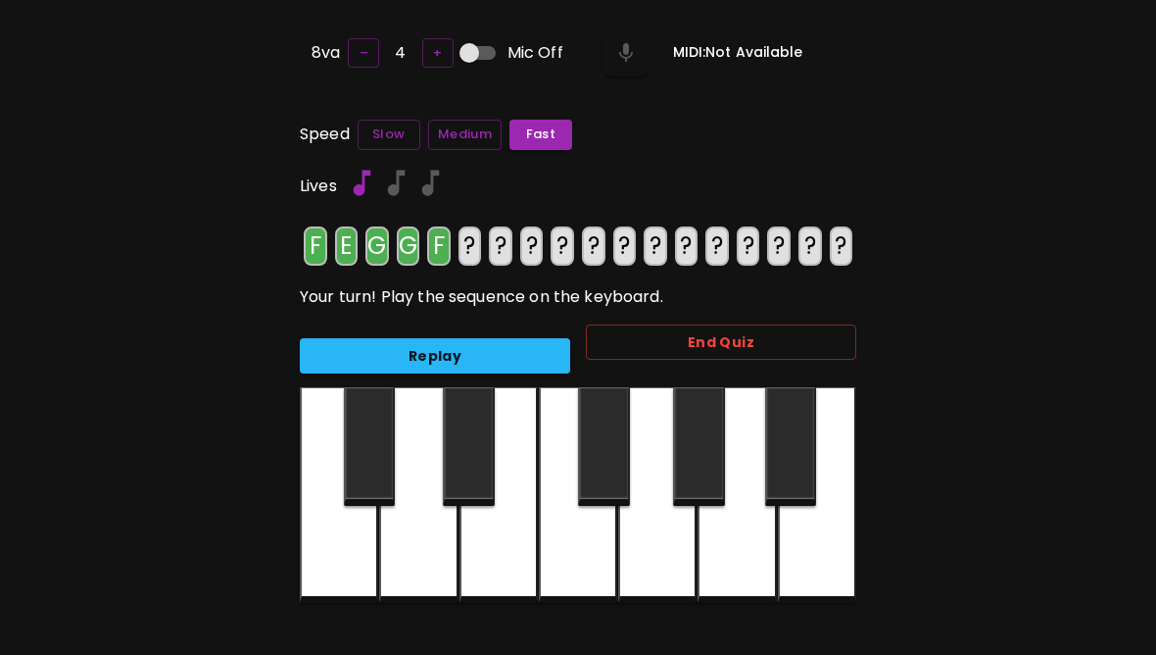
click at [448, 560] on div at bounding box center [418, 495] width 78 height 216
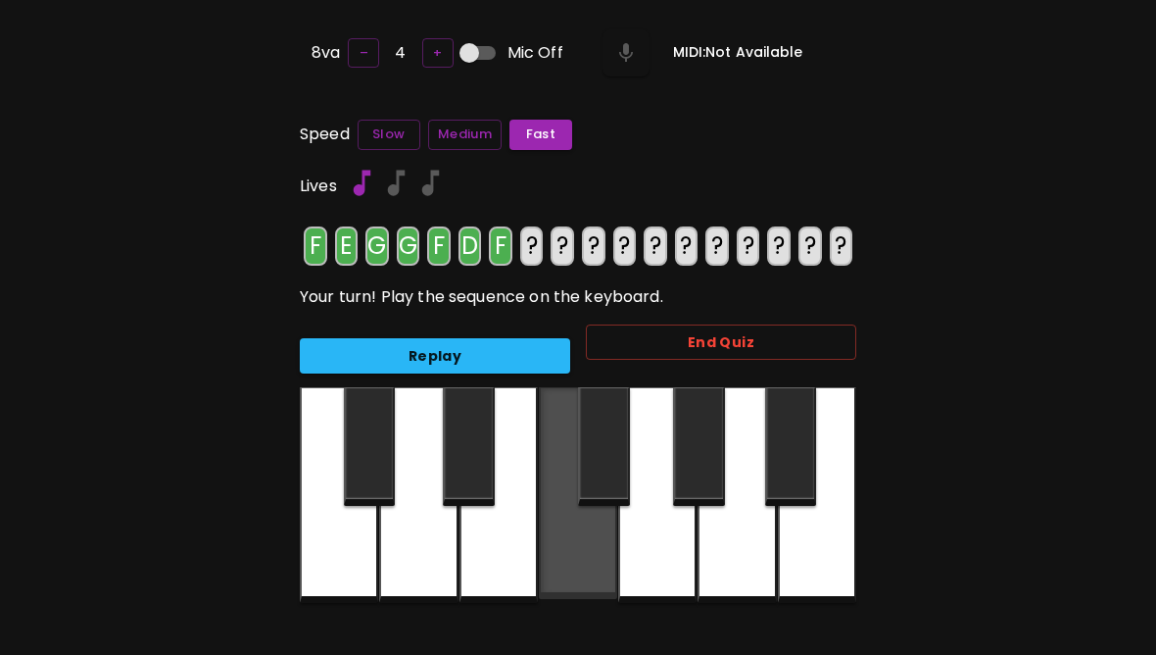
click at [591, 565] on div at bounding box center [578, 493] width 78 height 212
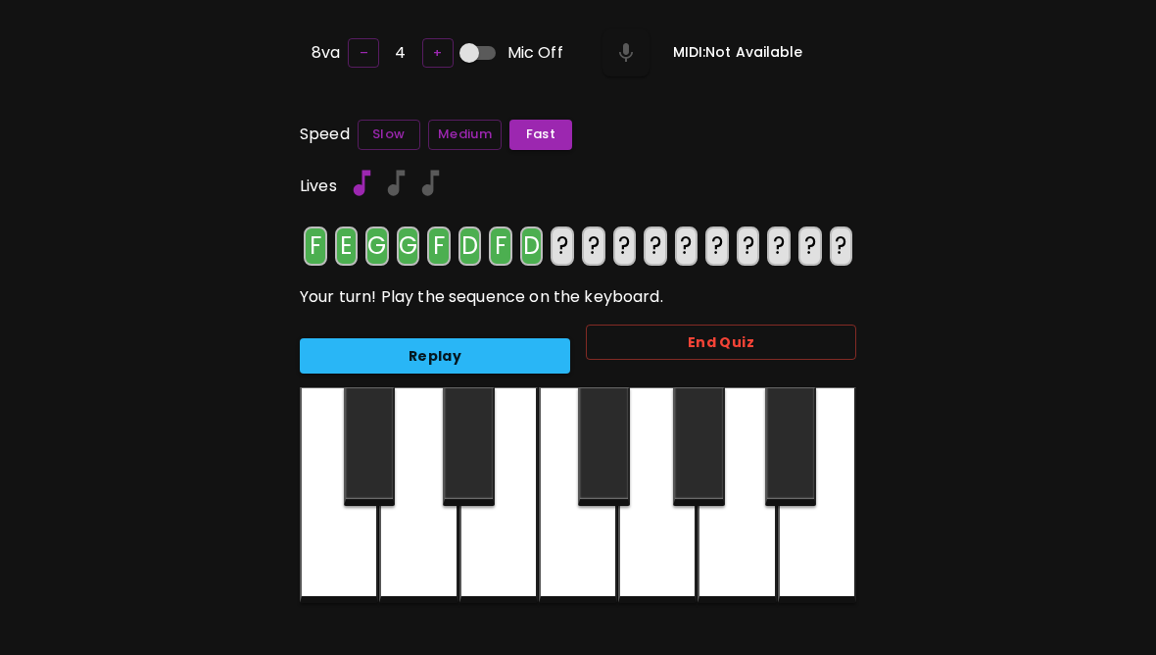
click at [422, 567] on div at bounding box center [418, 495] width 78 height 216
click at [590, 556] on div at bounding box center [578, 495] width 78 height 216
click at [658, 556] on div at bounding box center [657, 495] width 78 height 216
click at [496, 552] on div at bounding box center [499, 495] width 78 height 216
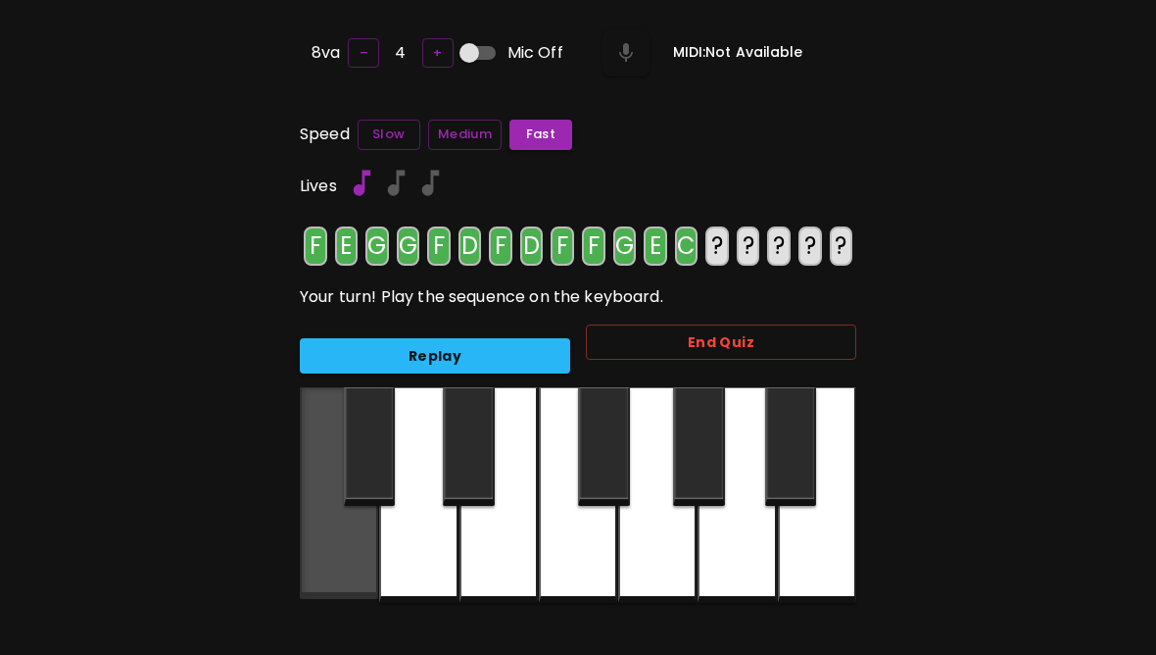
click at [367, 556] on div at bounding box center [339, 493] width 78 height 212
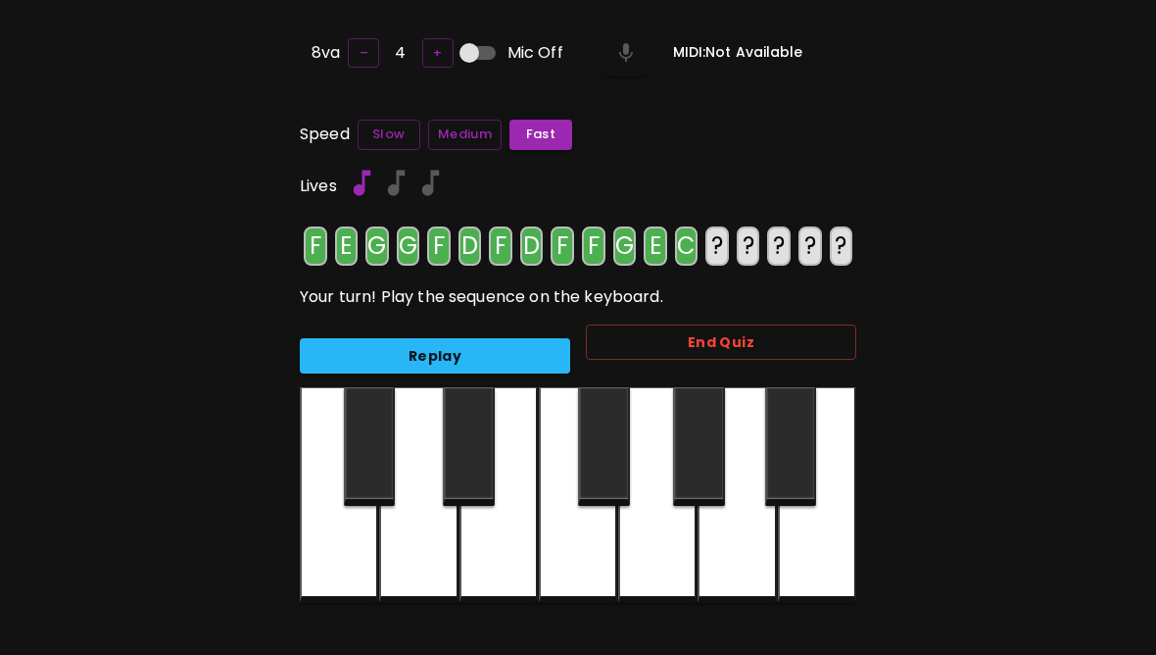
click at [501, 562] on div at bounding box center [499, 495] width 78 height 216
click at [537, 359] on button "Replay" at bounding box center [435, 356] width 270 height 36
click at [591, 558] on div at bounding box center [578, 495] width 78 height 216
click at [350, 557] on div at bounding box center [339, 495] width 78 height 216
click at [435, 562] on div at bounding box center [418, 495] width 78 height 216
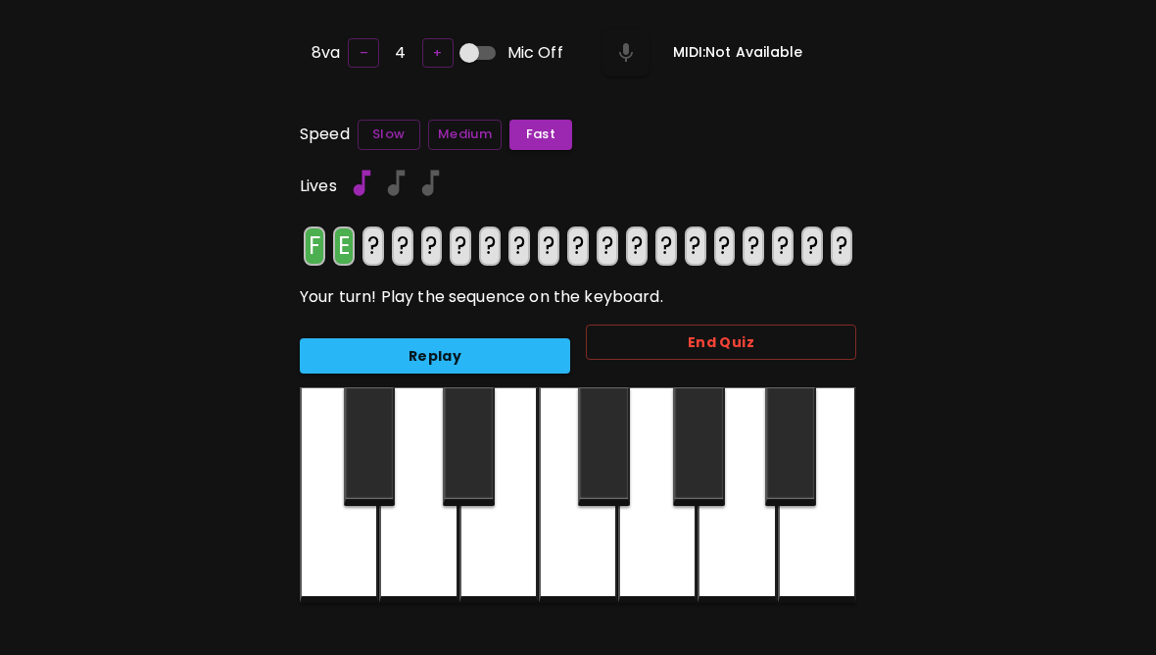
click at [495, 557] on div at bounding box center [499, 495] width 78 height 216
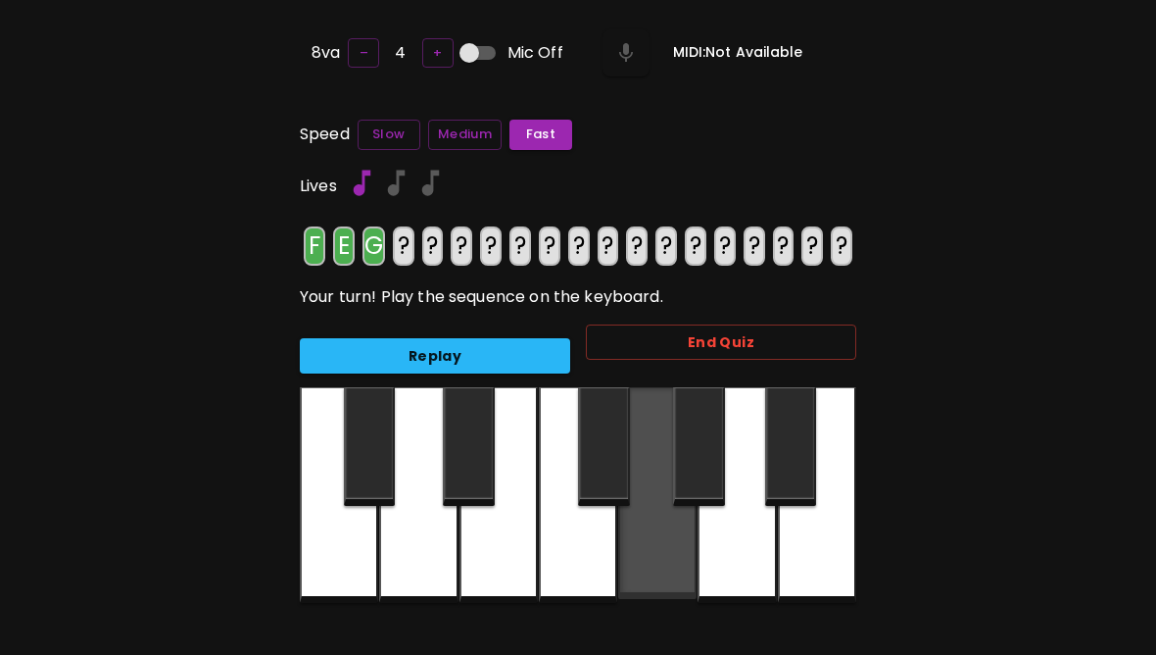
click at [661, 559] on div at bounding box center [657, 493] width 78 height 212
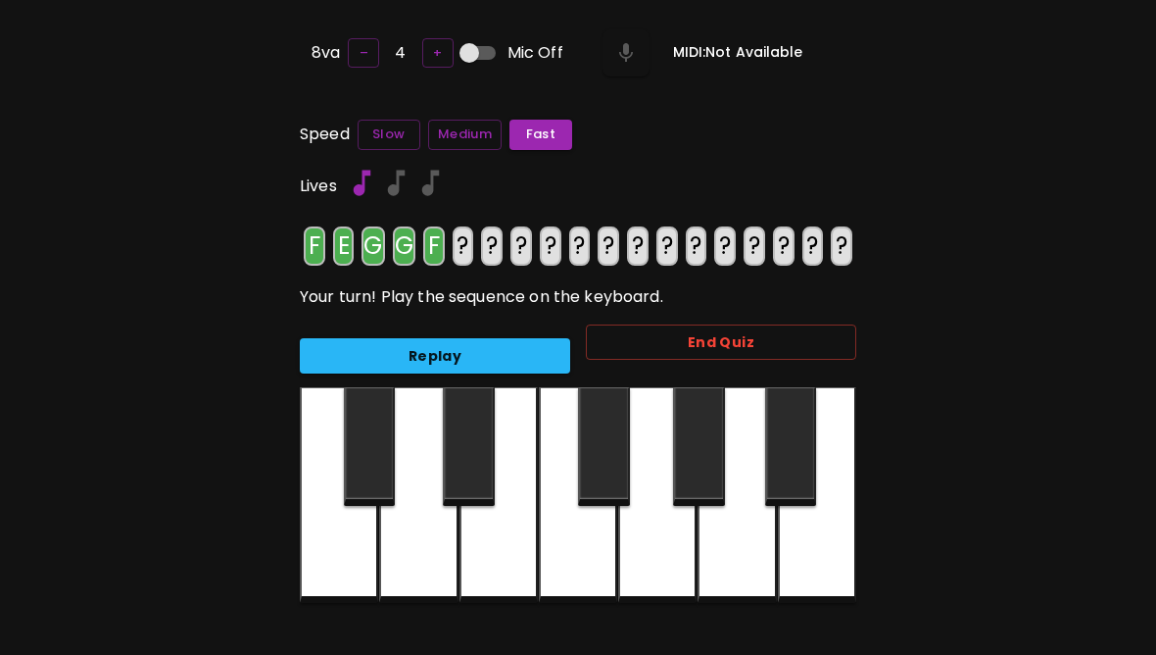
click at [588, 567] on div at bounding box center [578, 495] width 78 height 216
click at [439, 565] on div at bounding box center [418, 495] width 78 height 216
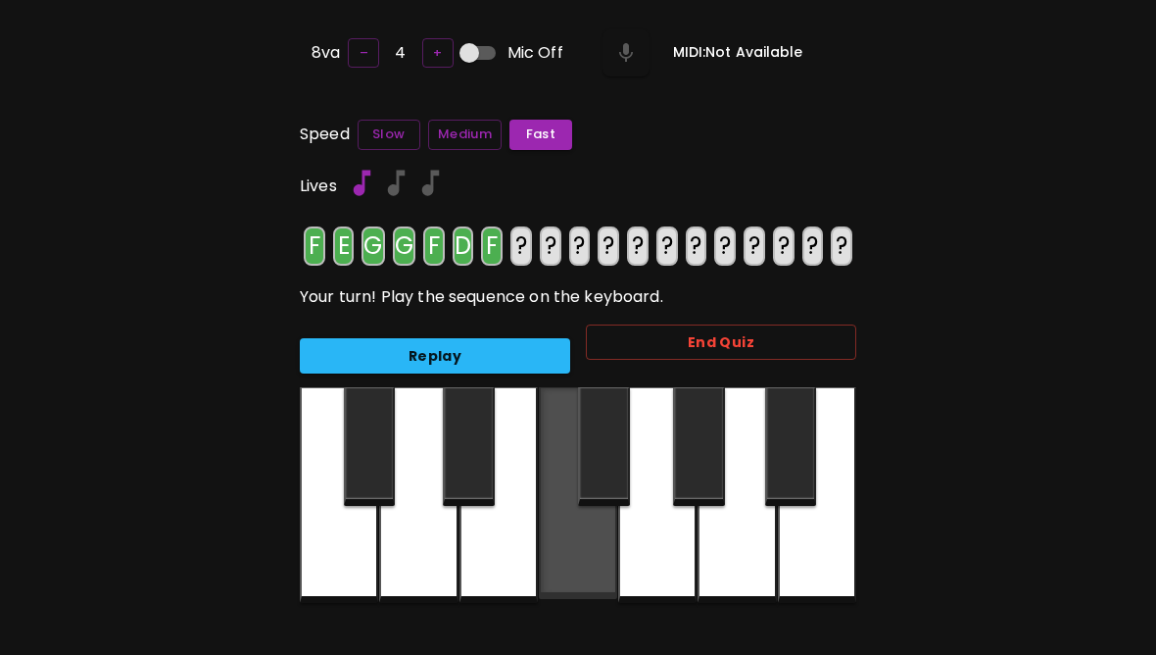
click at [577, 571] on div at bounding box center [578, 493] width 78 height 212
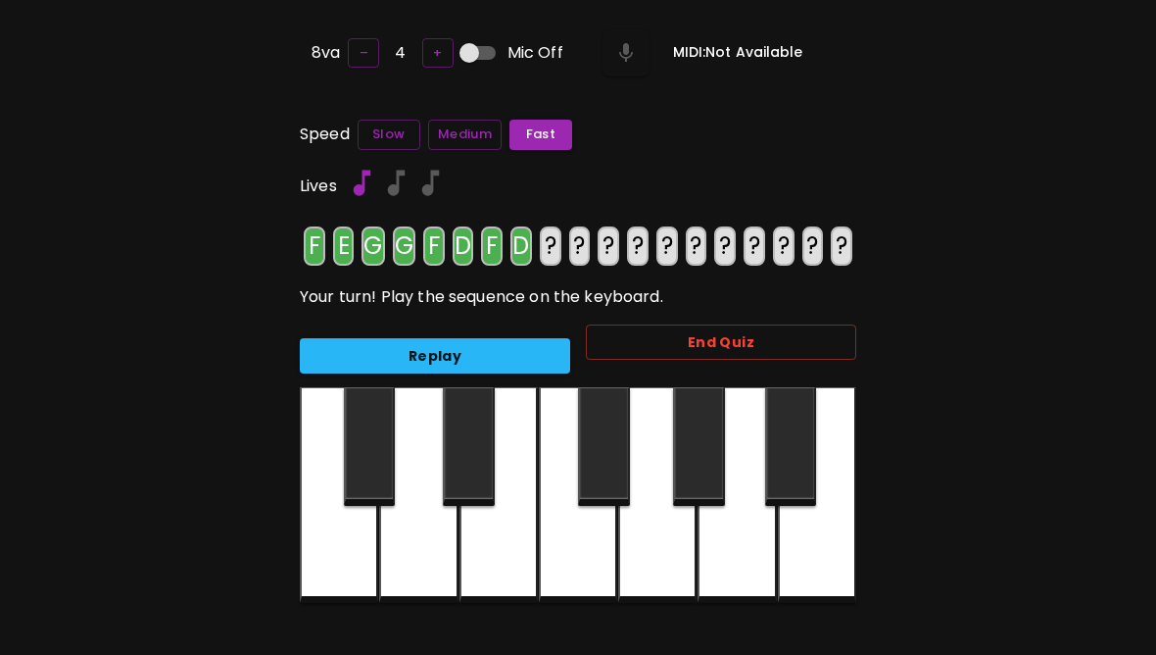
click at [426, 572] on div at bounding box center [418, 495] width 78 height 216
click at [580, 557] on div at bounding box center [578, 495] width 78 height 216
click at [660, 571] on div at bounding box center [657, 495] width 78 height 216
click at [483, 562] on div at bounding box center [499, 495] width 78 height 216
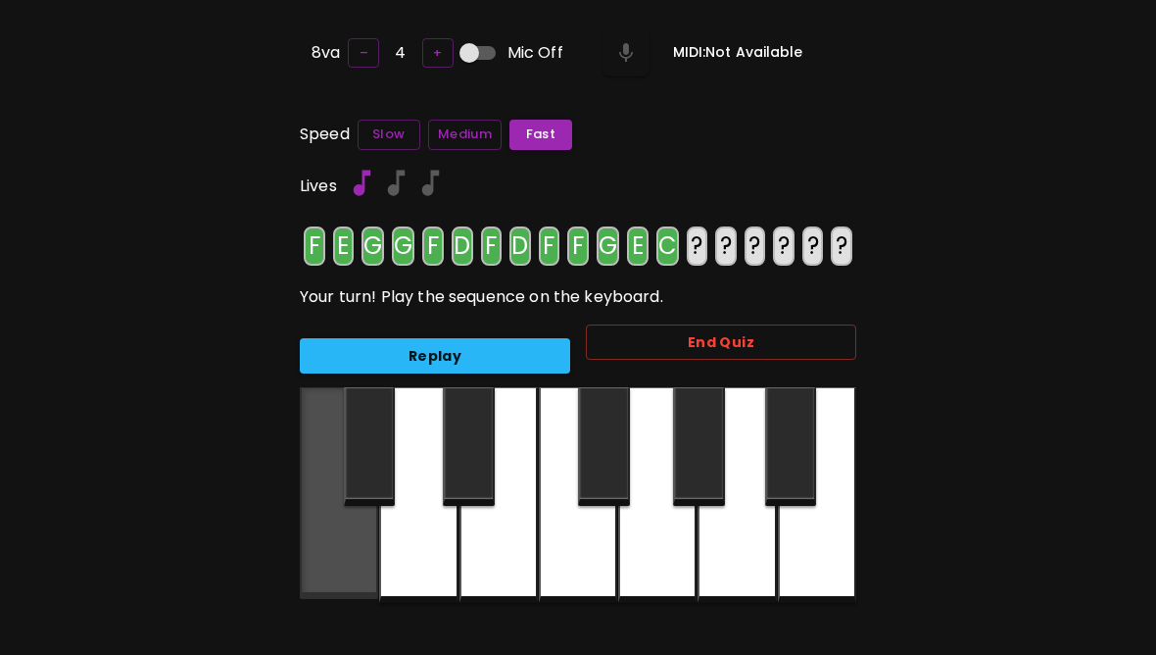
click at [348, 560] on div at bounding box center [339, 493] width 78 height 212
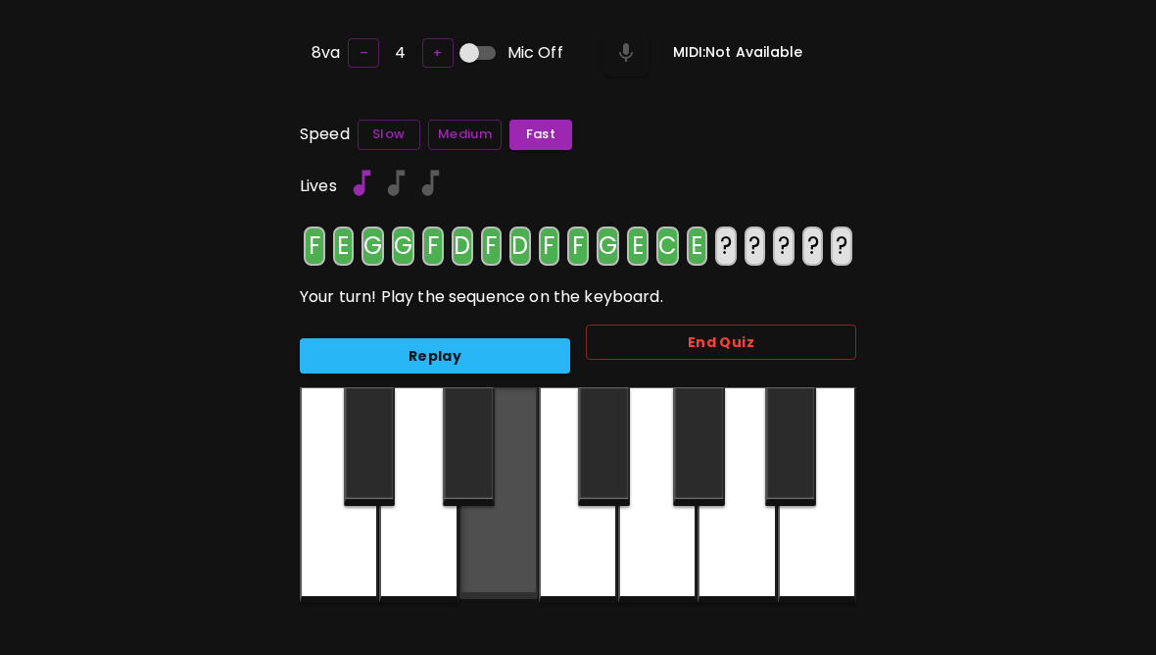
click at [514, 572] on div at bounding box center [499, 493] width 78 height 212
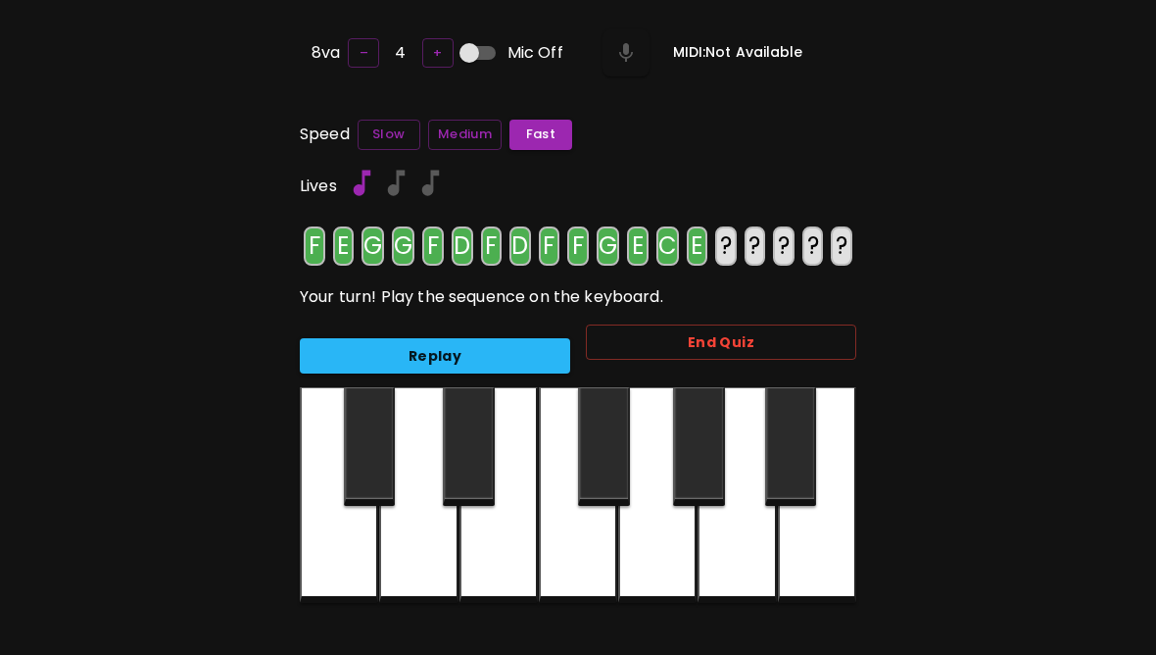
click at [516, 569] on div at bounding box center [499, 495] width 78 height 216
click at [532, 363] on button "Replay" at bounding box center [435, 356] width 270 height 36
click at [592, 552] on div at bounding box center [578, 495] width 78 height 216
click at [354, 559] on div at bounding box center [339, 495] width 78 height 216
click at [431, 582] on div at bounding box center [418, 495] width 78 height 216
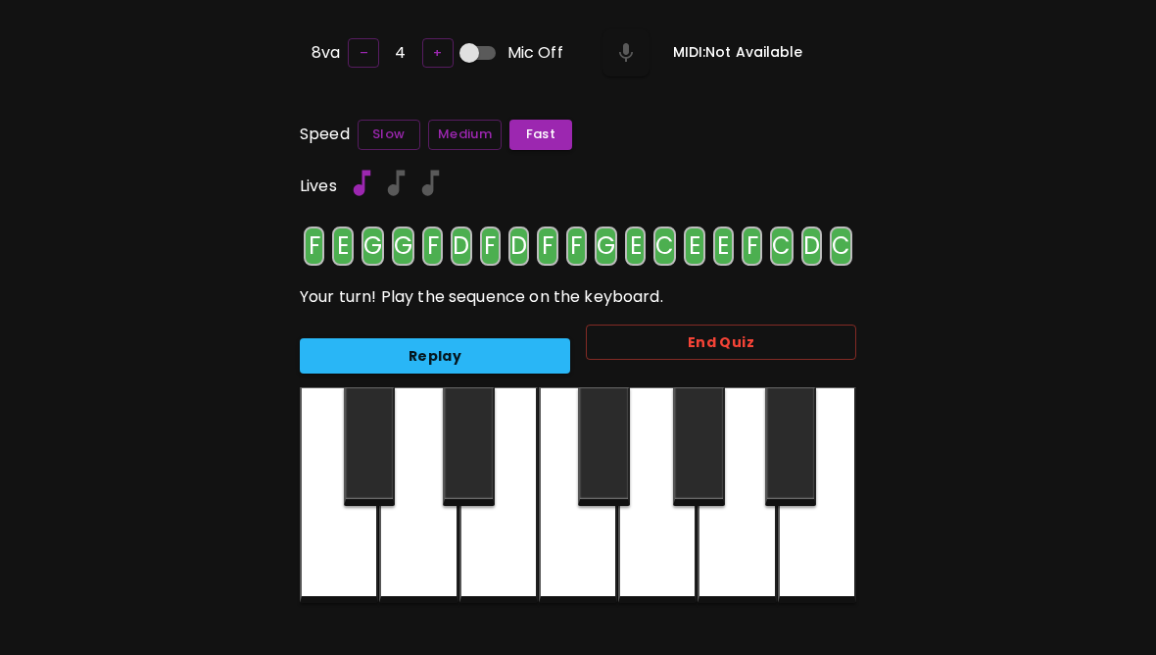
click at [355, 566] on div at bounding box center [339, 495] width 78 height 216
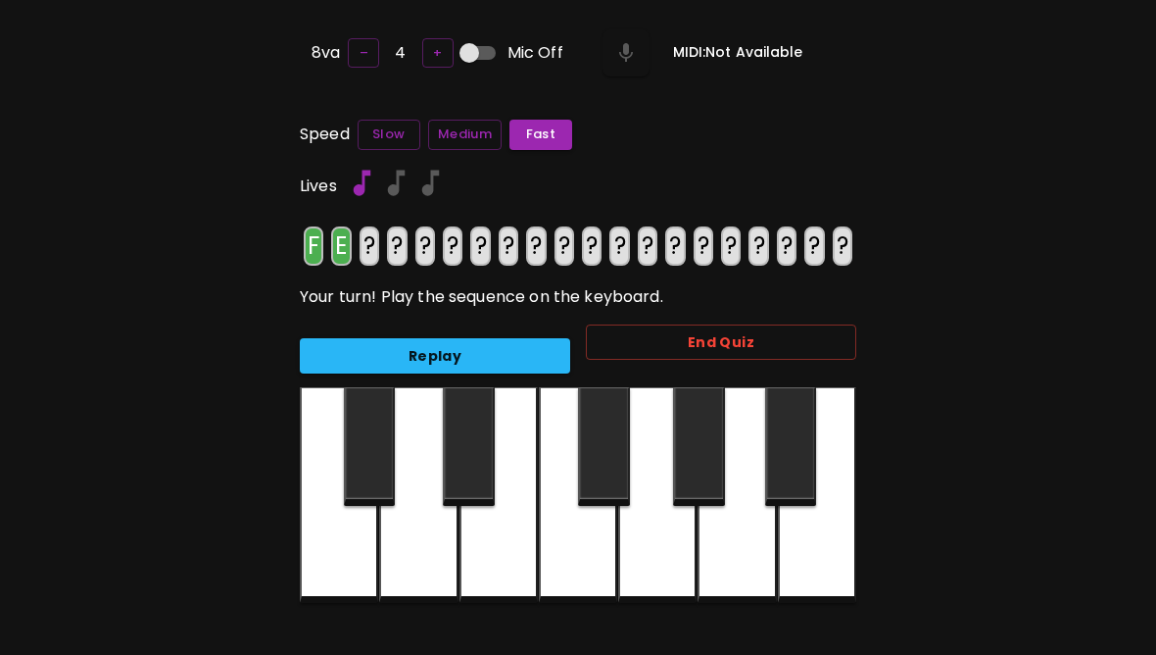
click at [494, 558] on div at bounding box center [499, 495] width 78 height 216
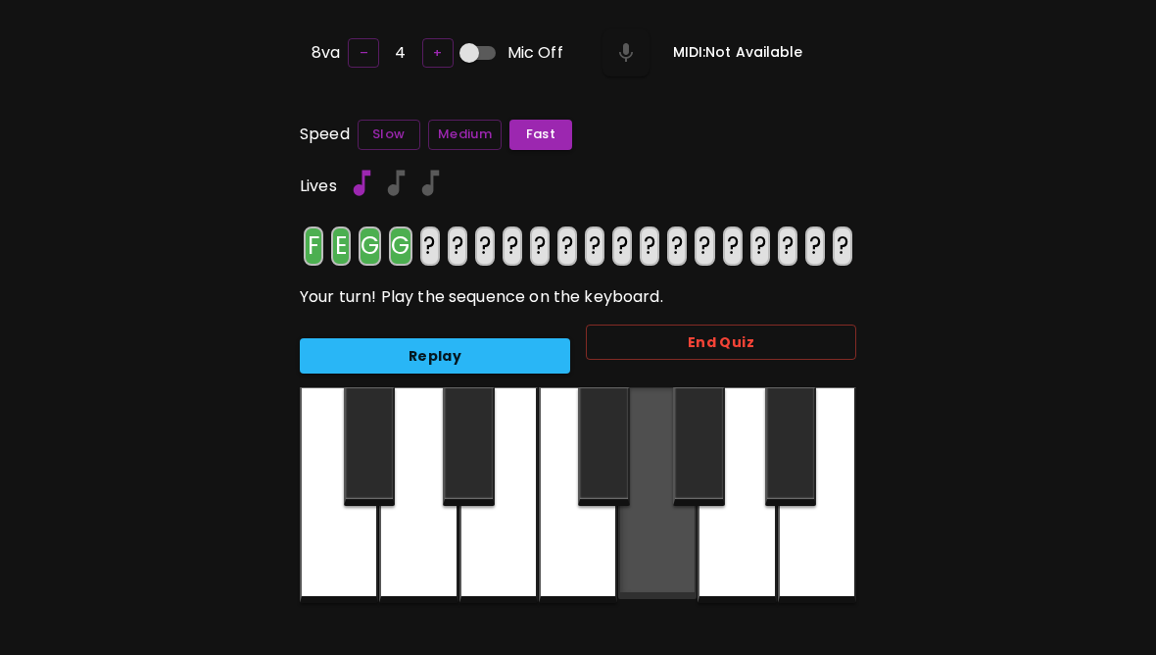
click at [673, 559] on div at bounding box center [657, 493] width 78 height 212
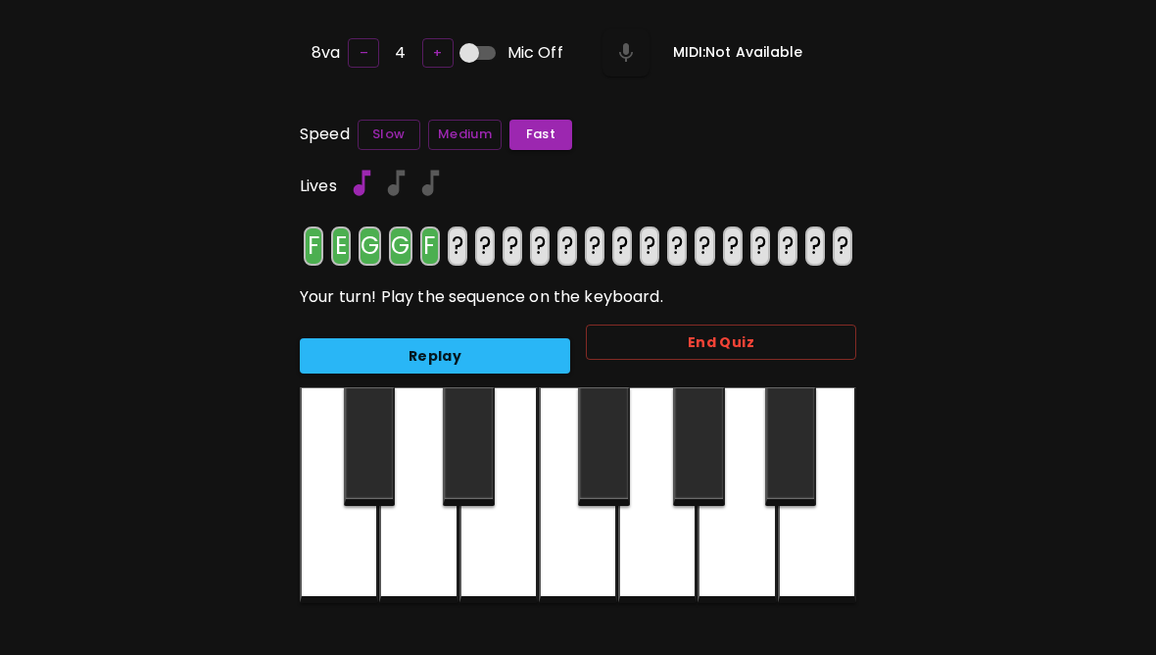
click at [573, 564] on div at bounding box center [578, 495] width 78 height 216
click at [429, 557] on div at bounding box center [418, 495] width 78 height 216
click at [590, 557] on div at bounding box center [578, 495] width 78 height 216
click at [421, 567] on div at bounding box center [418, 495] width 78 height 216
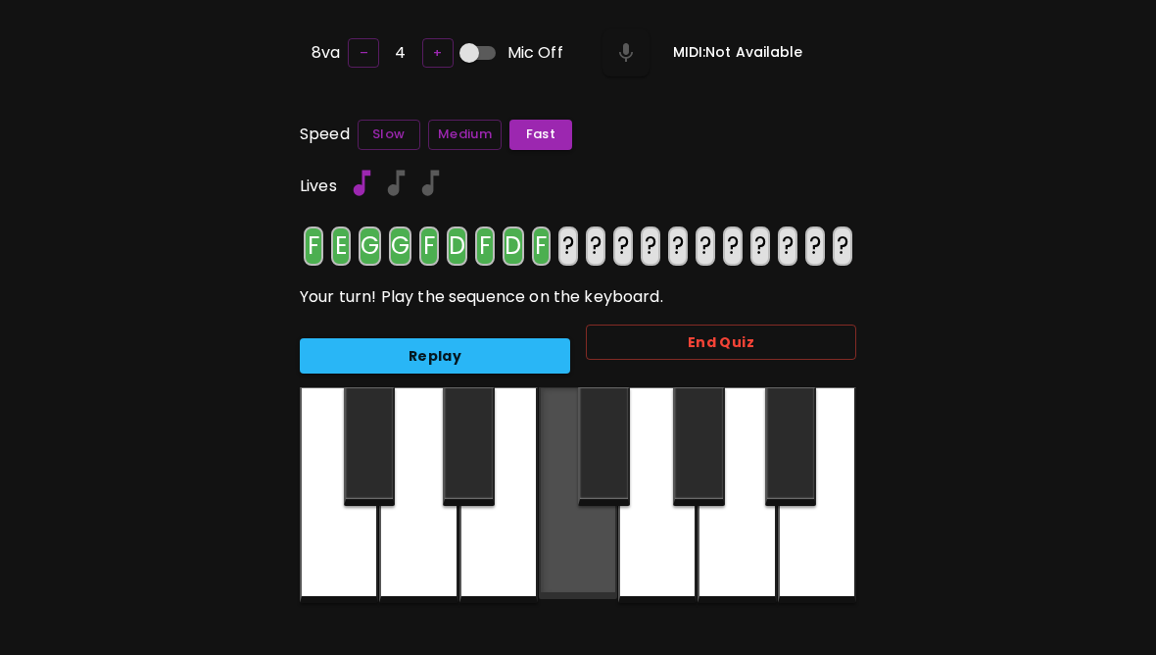
click at [587, 558] on div at bounding box center [578, 493] width 78 height 212
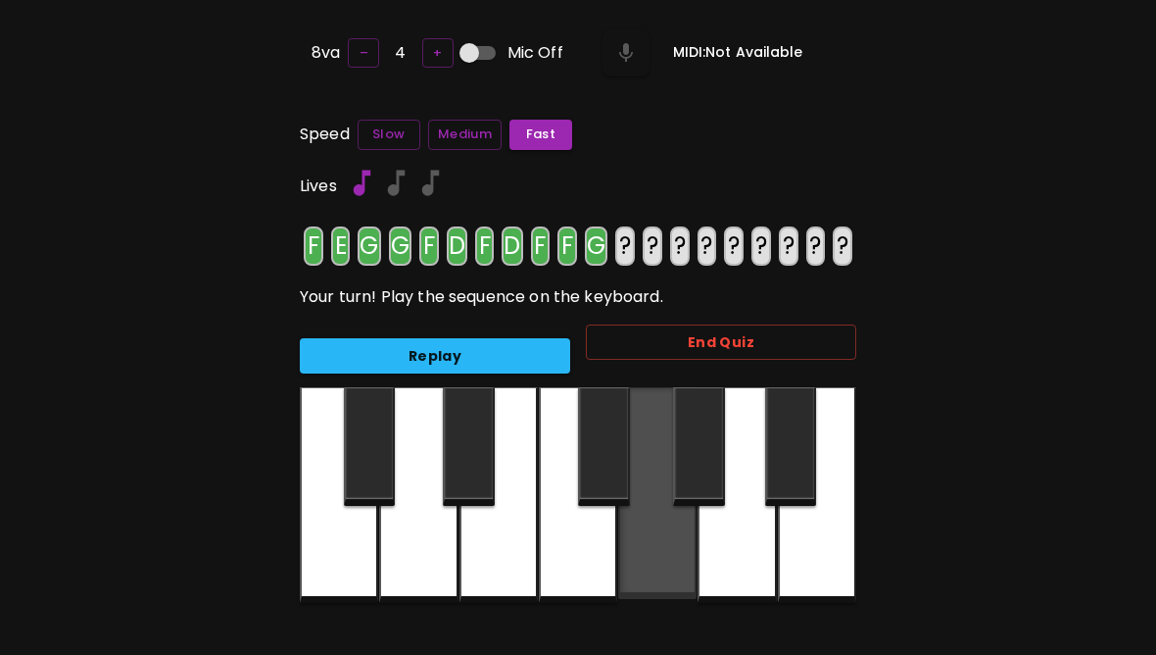
click at [668, 567] on div at bounding box center [657, 493] width 78 height 212
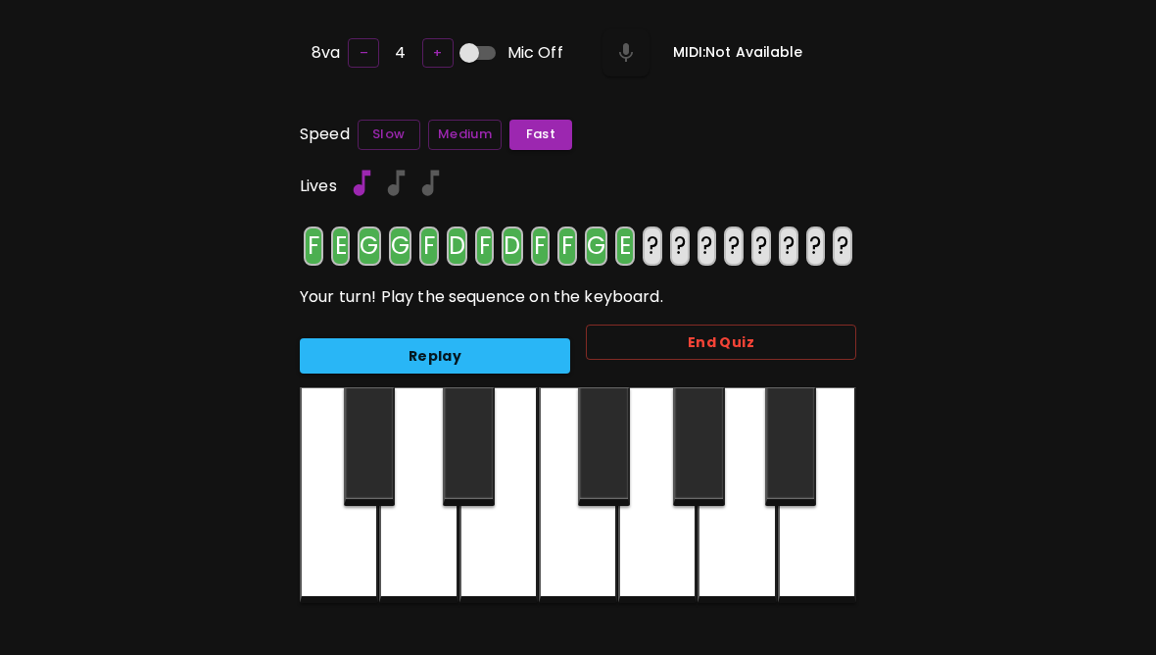
click at [495, 547] on div at bounding box center [499, 495] width 78 height 216
click at [360, 553] on div at bounding box center [339, 495] width 78 height 216
click at [547, 357] on button "Replay" at bounding box center [435, 356] width 270 height 36
click at [512, 554] on div at bounding box center [499, 495] width 78 height 216
click at [527, 571] on div at bounding box center [499, 495] width 78 height 216
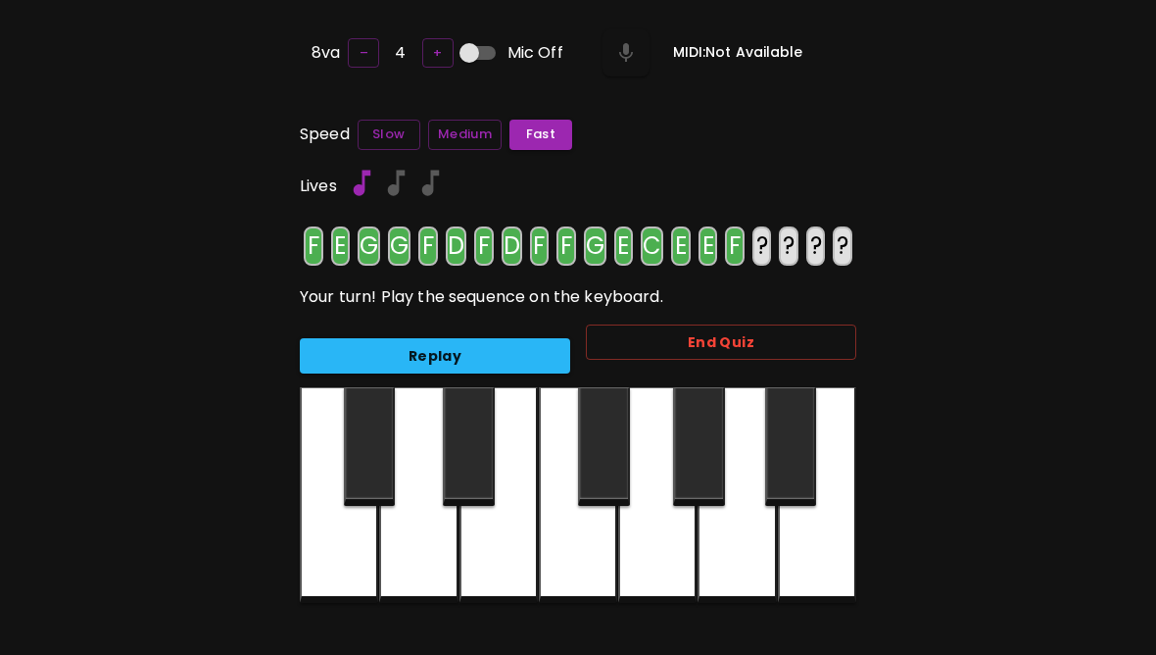
click at [583, 580] on div at bounding box center [578, 495] width 78 height 216
click at [344, 563] on div at bounding box center [339, 495] width 78 height 216
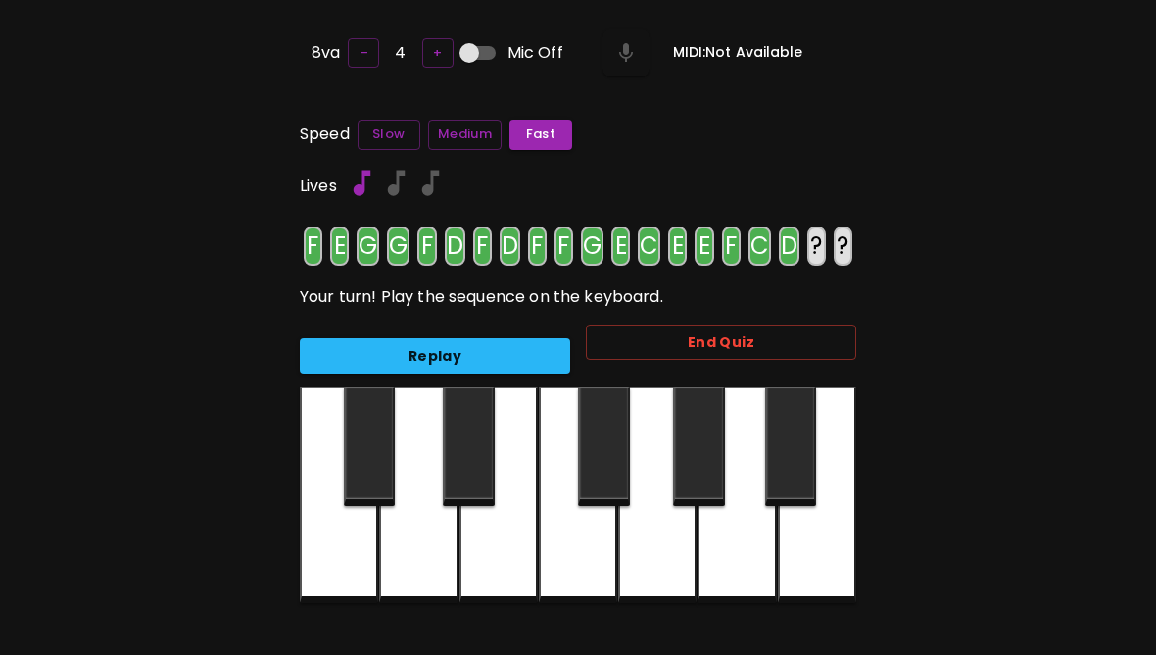
click at [429, 553] on div at bounding box center [418, 495] width 78 height 216
click at [348, 572] on div at bounding box center [339, 495] width 78 height 216
click at [488, 367] on button "Replay" at bounding box center [435, 356] width 270 height 36
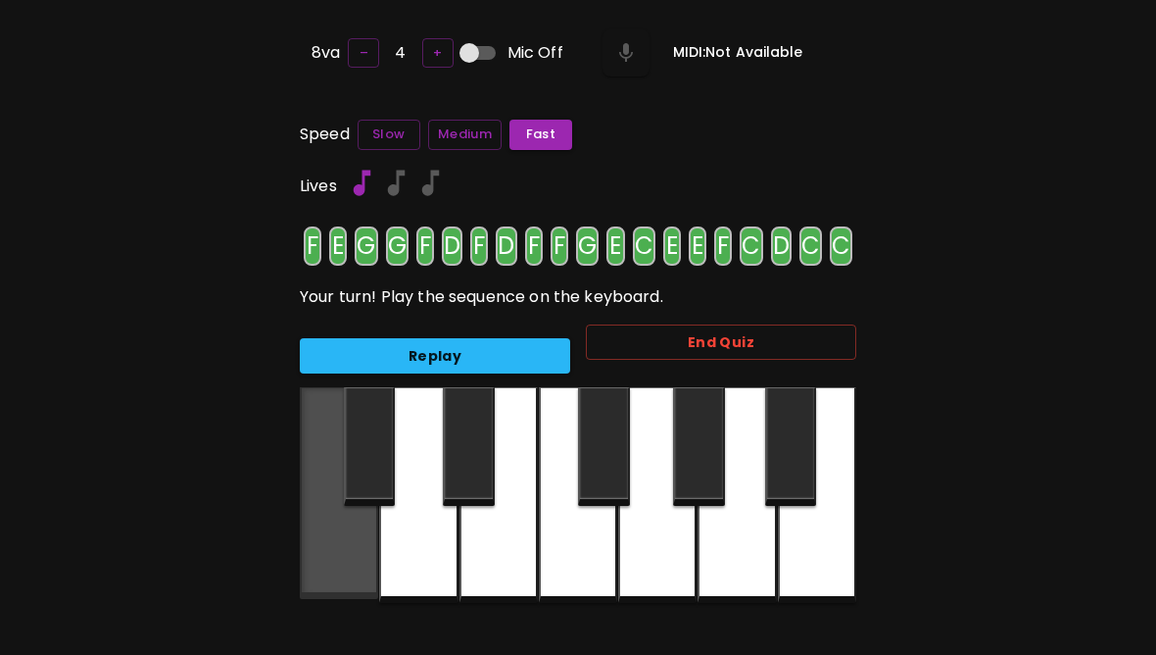
click at [341, 570] on div at bounding box center [339, 493] width 78 height 212
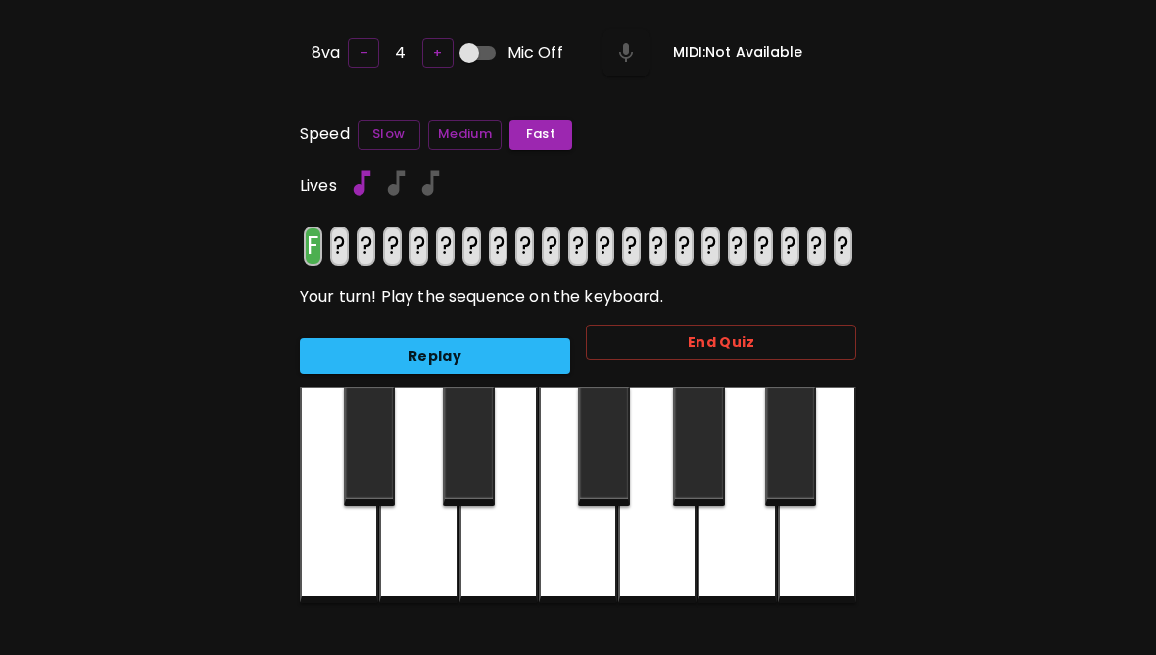
click at [605, 547] on div at bounding box center [578, 495] width 78 height 216
click at [497, 564] on div at bounding box center [499, 495] width 78 height 216
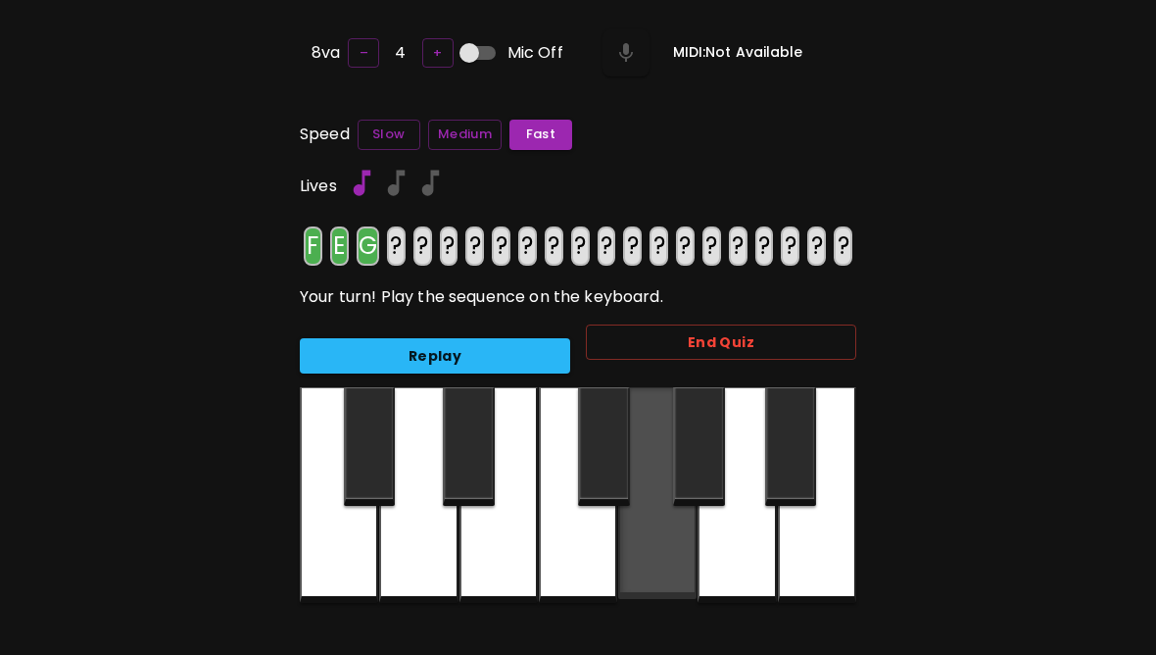
click at [661, 571] on div at bounding box center [657, 493] width 78 height 212
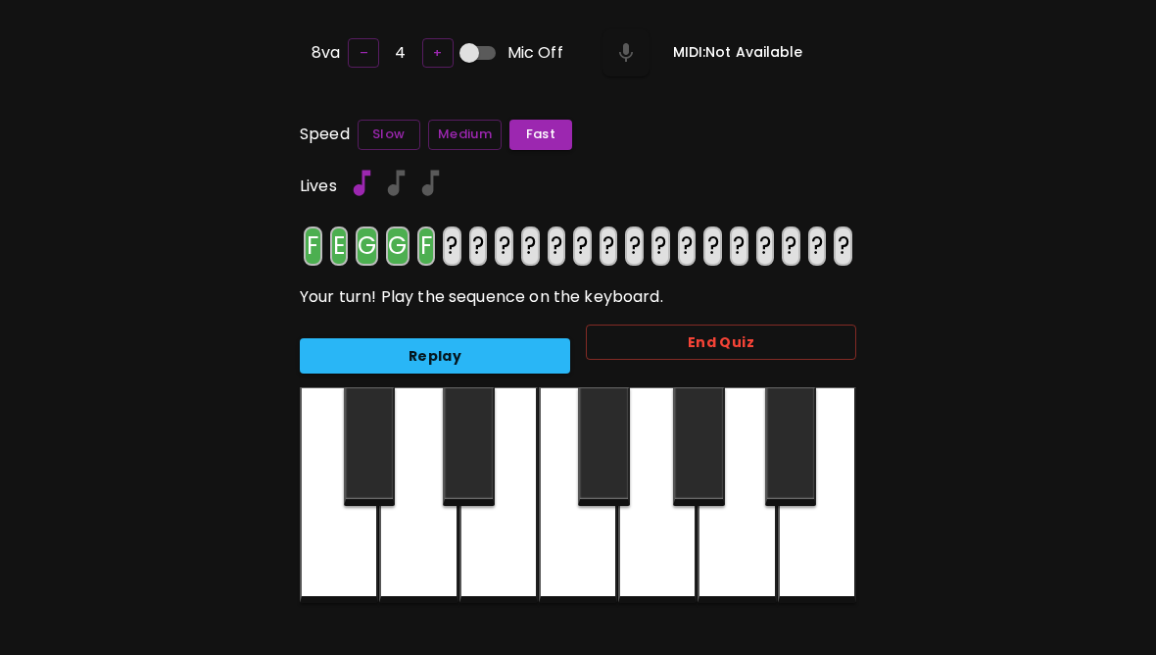
click at [588, 551] on div at bounding box center [578, 495] width 78 height 216
click at [423, 560] on div at bounding box center [418, 495] width 78 height 216
click at [588, 541] on div at bounding box center [578, 495] width 78 height 216
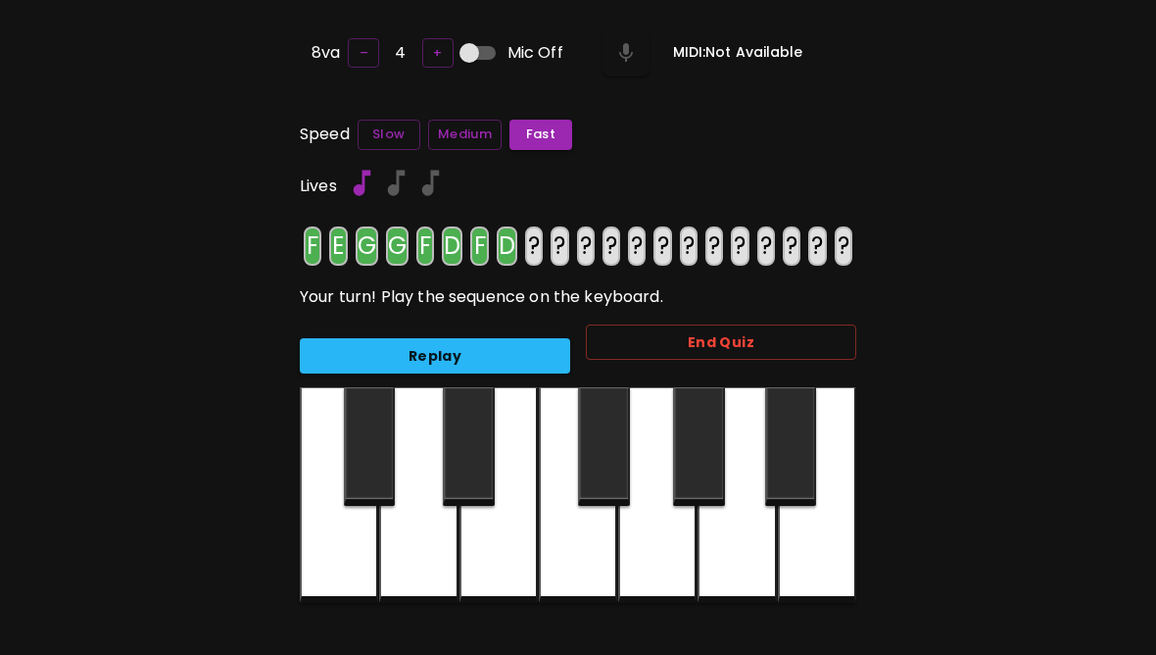
click at [433, 574] on div at bounding box center [418, 495] width 78 height 216
click at [595, 568] on div at bounding box center [578, 495] width 78 height 216
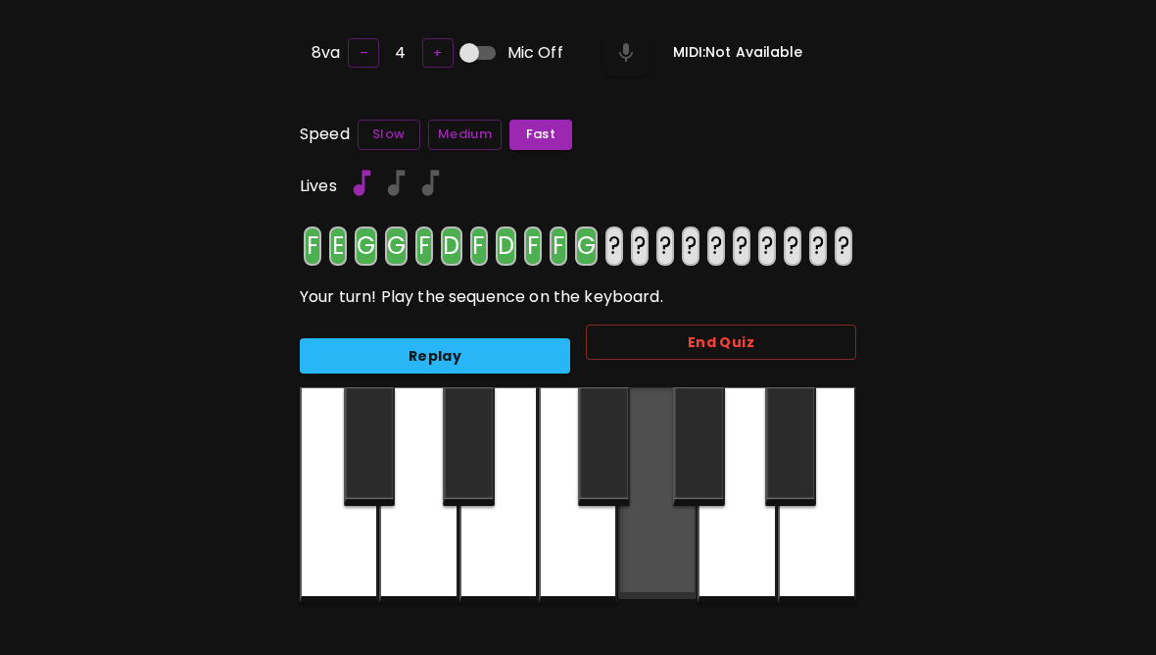
click at [662, 554] on div at bounding box center [657, 493] width 78 height 212
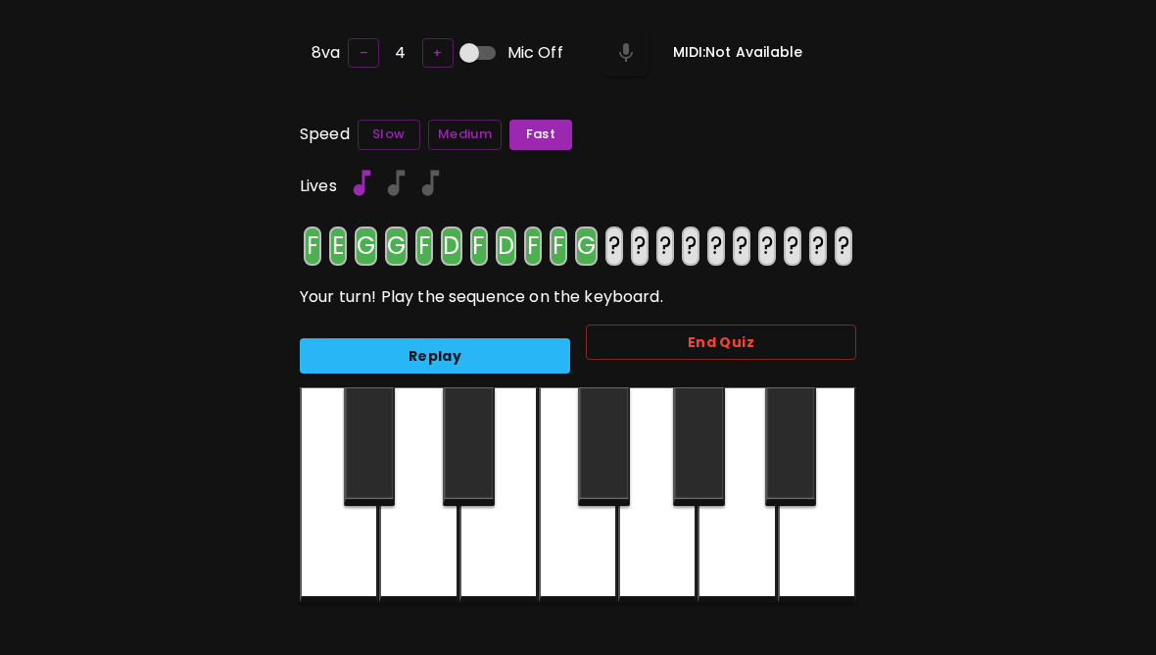
click at [488, 546] on div at bounding box center [499, 495] width 78 height 216
click at [344, 558] on div at bounding box center [339, 495] width 78 height 216
click at [501, 555] on div at bounding box center [499, 495] width 78 height 216
click at [507, 349] on button "Replay" at bounding box center [435, 356] width 270 height 36
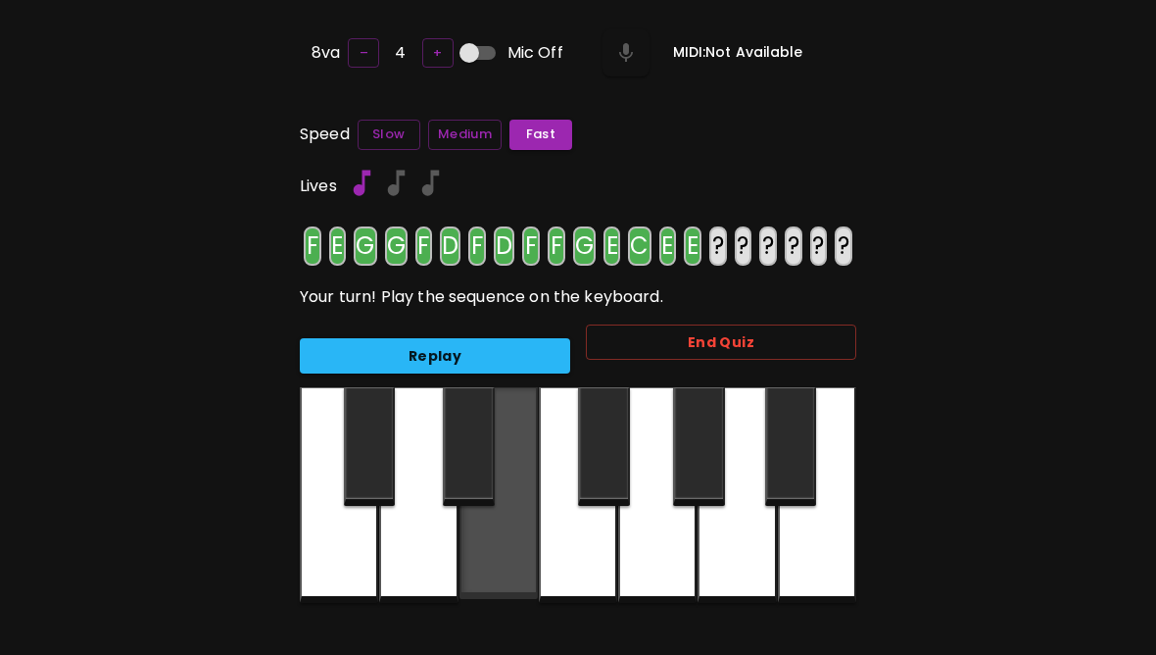
click at [513, 543] on div at bounding box center [499, 493] width 78 height 212
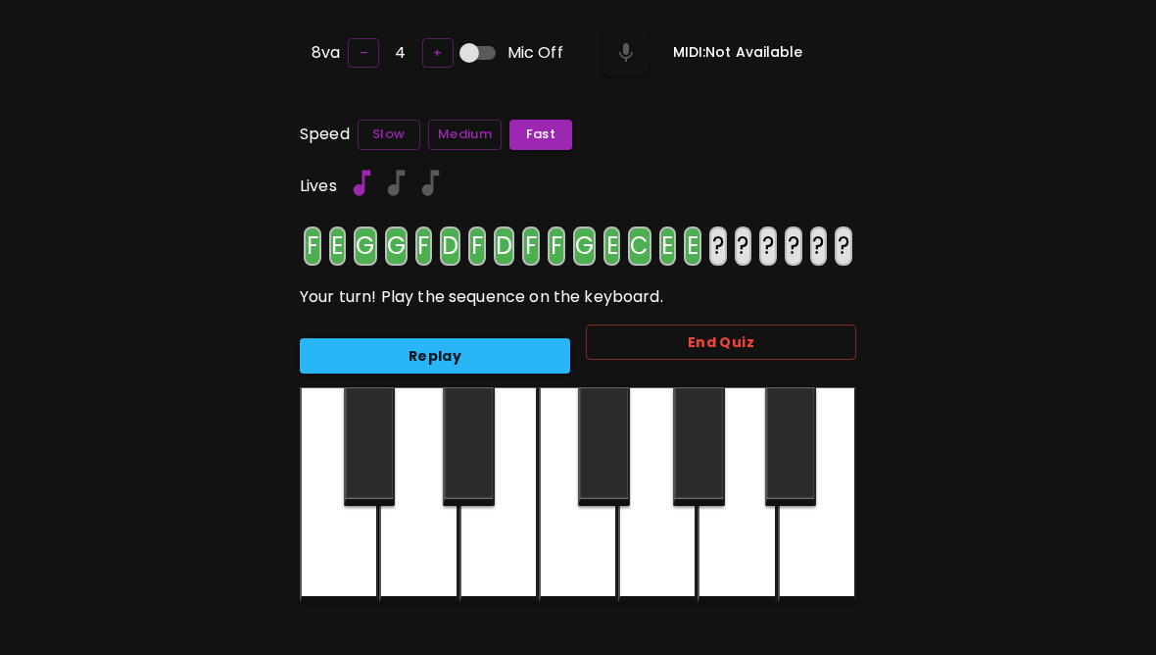
click at [601, 569] on div at bounding box center [578, 495] width 78 height 216
click at [350, 571] on div at bounding box center [339, 495] width 78 height 216
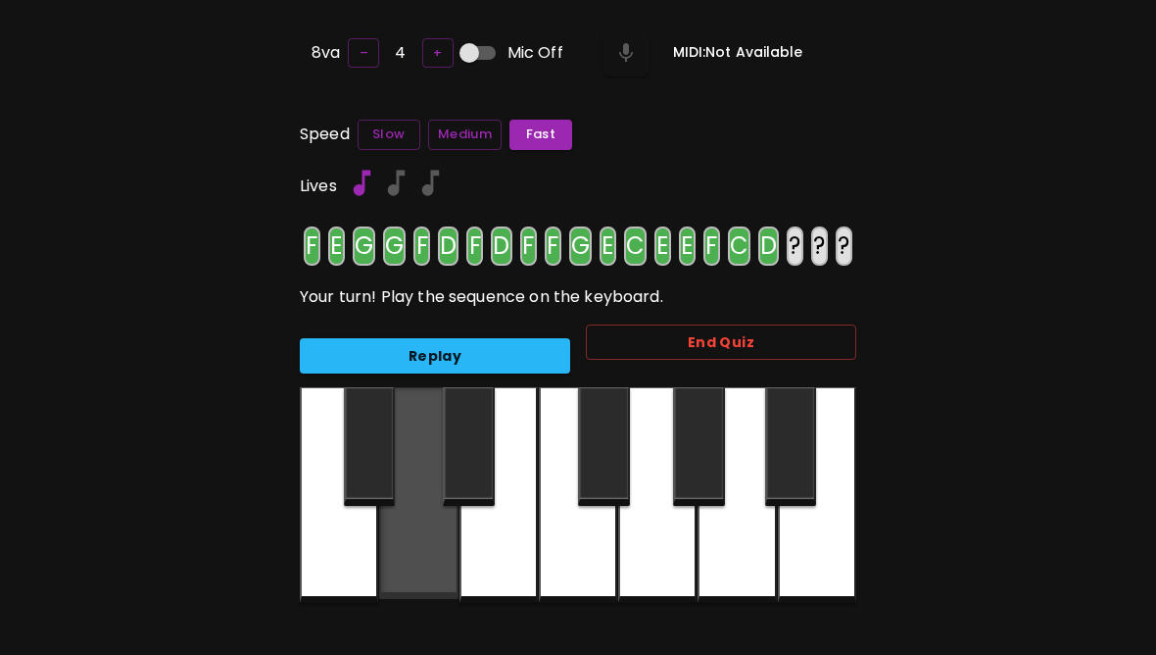
click at [425, 565] on div at bounding box center [418, 493] width 78 height 212
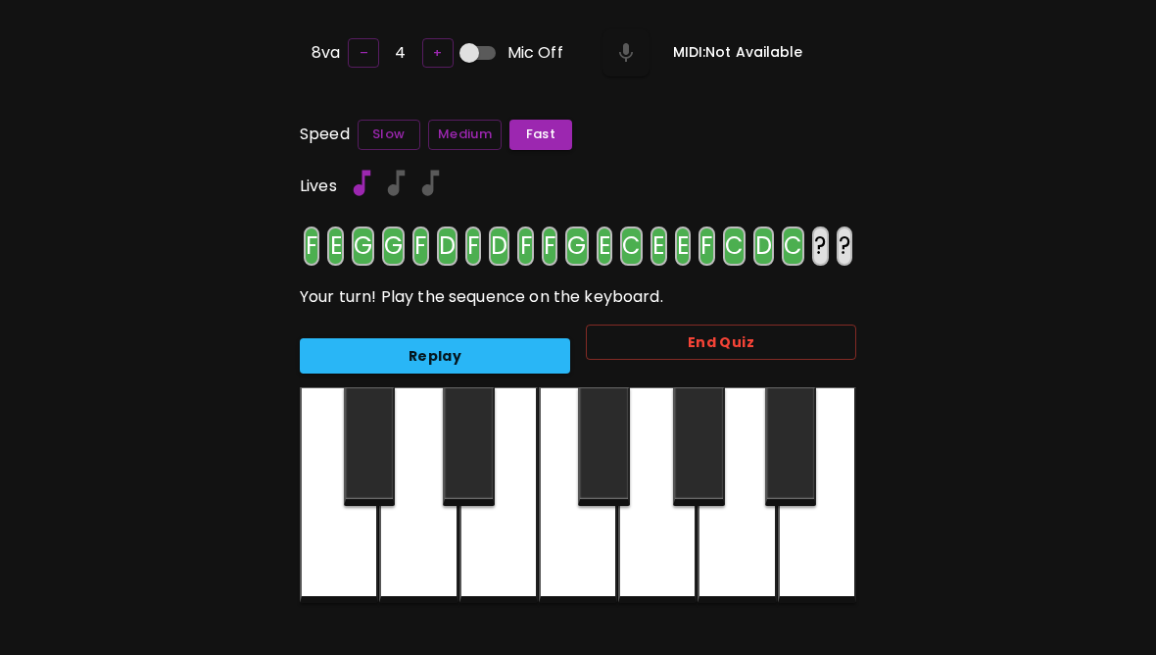
click at [355, 559] on div at bounding box center [339, 495] width 78 height 216
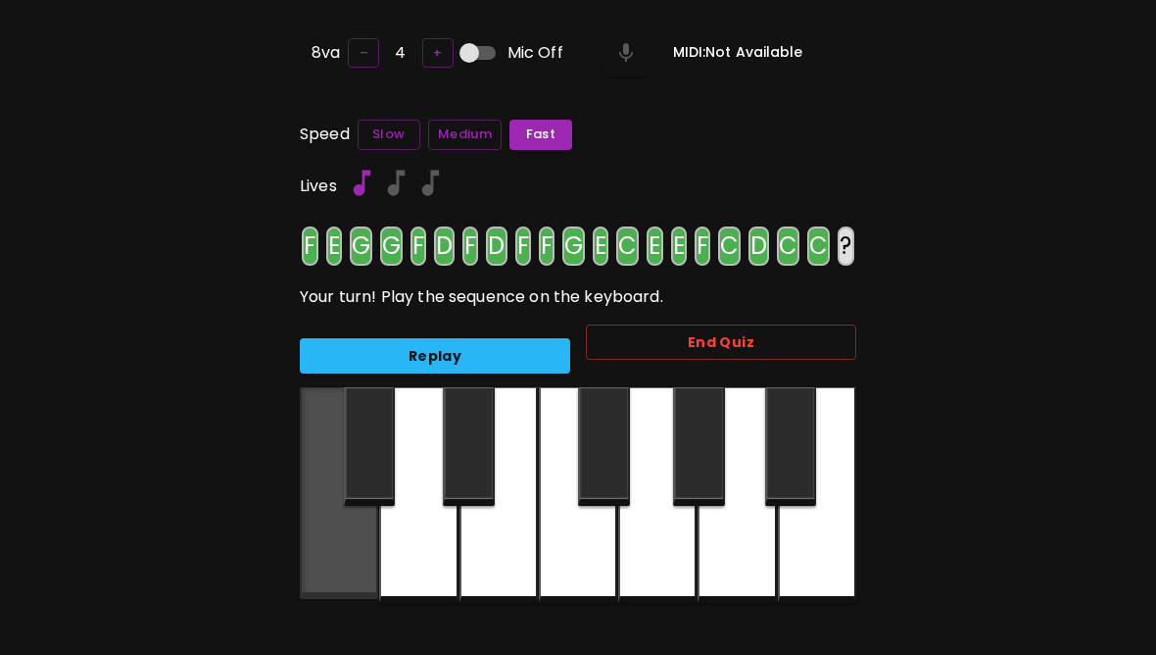
click at [356, 564] on div at bounding box center [339, 493] width 78 height 212
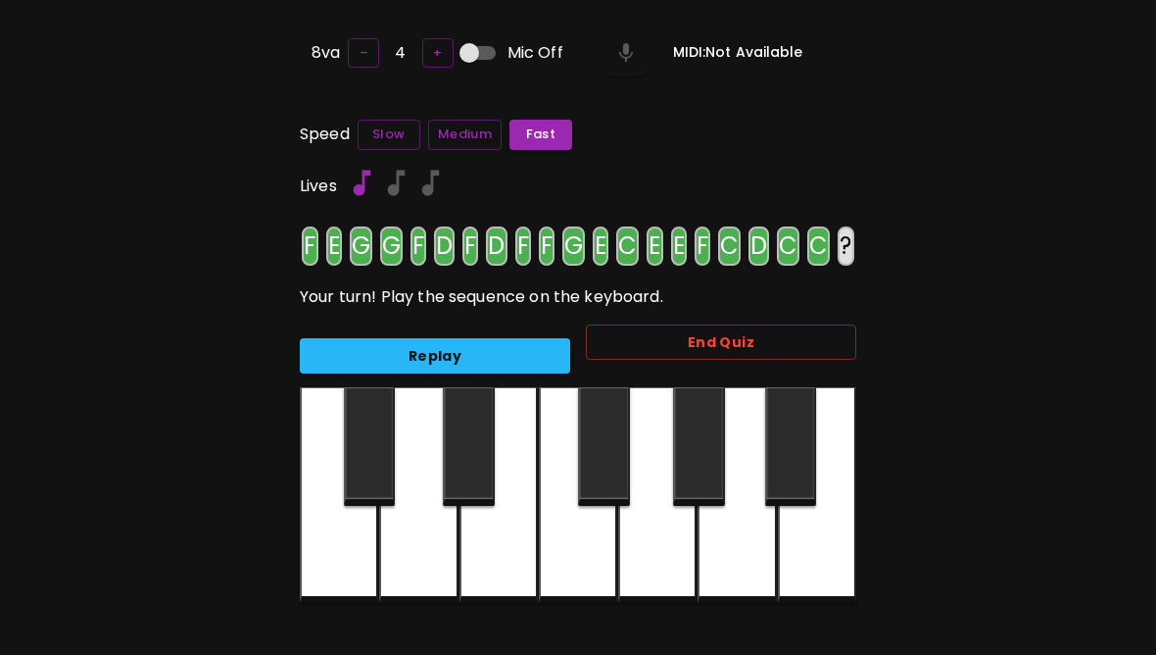
click at [510, 362] on button "Replay" at bounding box center [435, 356] width 270 height 36
click at [340, 564] on div at bounding box center [339, 495] width 78 height 216
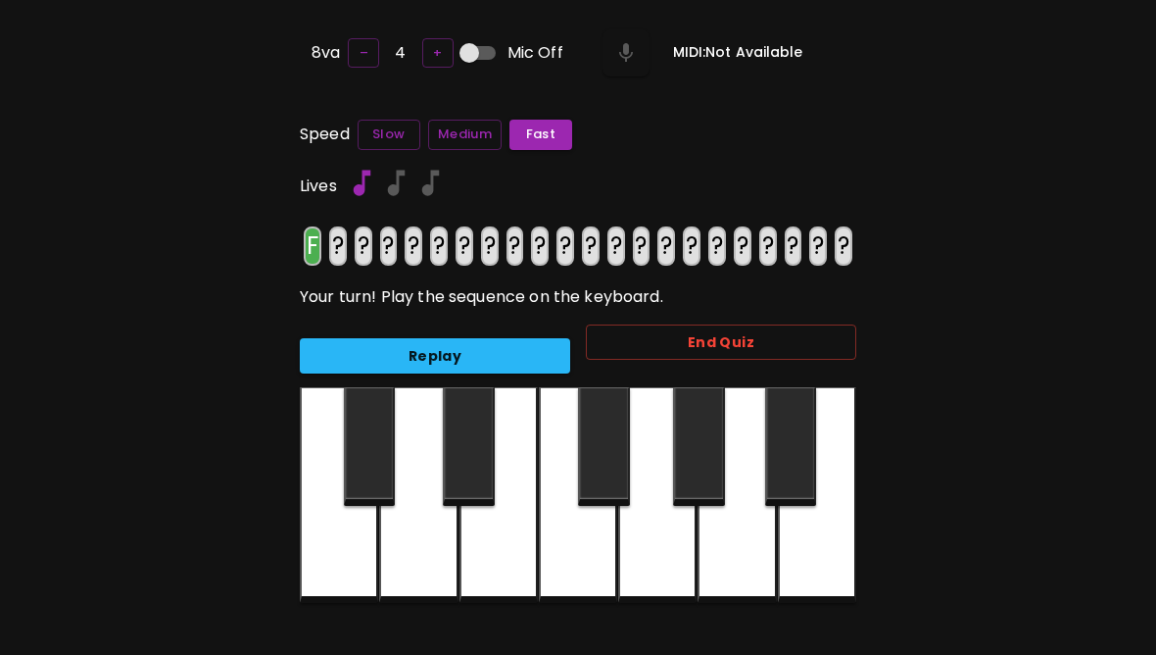
click at [588, 545] on div at bounding box center [578, 495] width 78 height 216
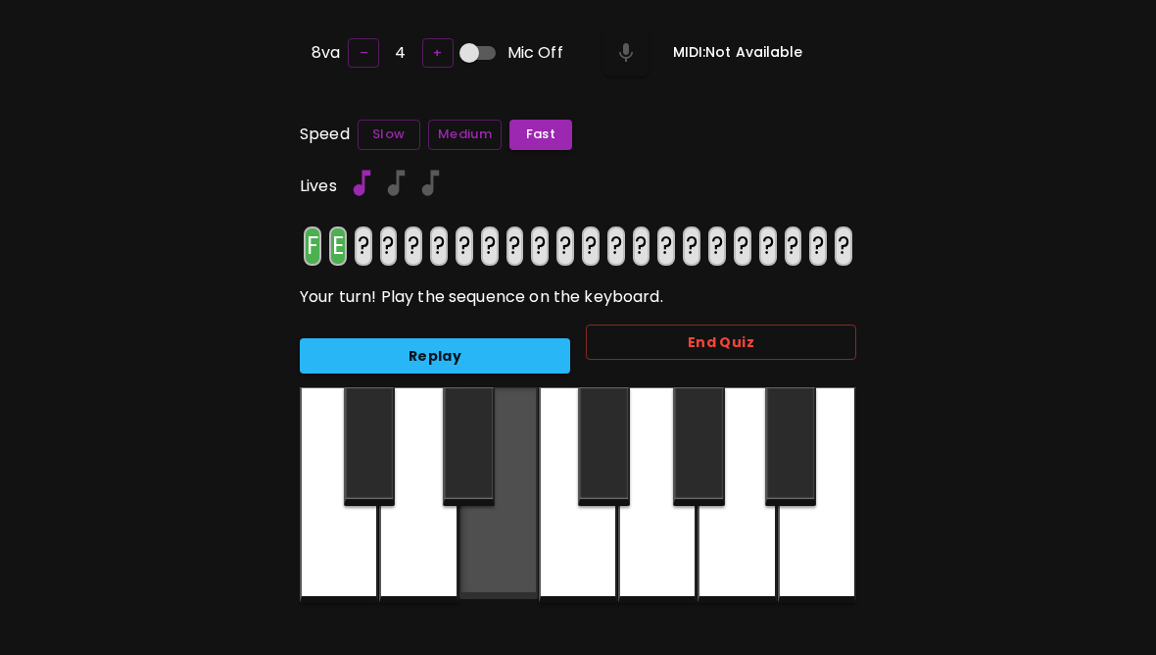
click at [504, 551] on div at bounding box center [499, 493] width 78 height 212
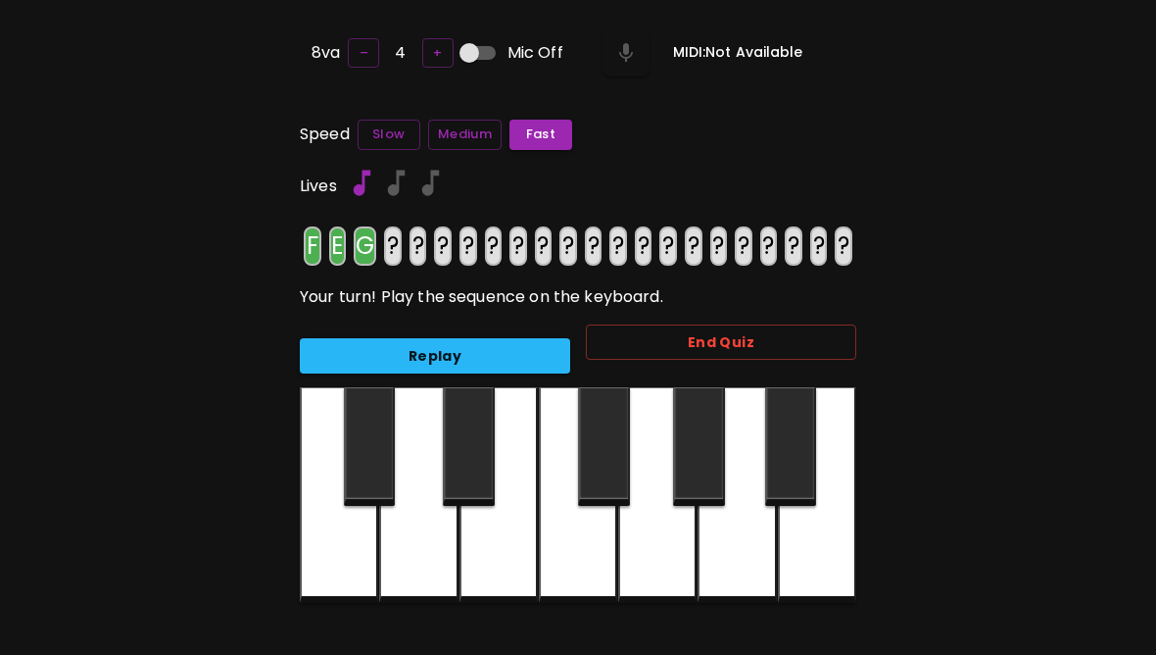
click at [652, 535] on div at bounding box center [657, 495] width 78 height 216
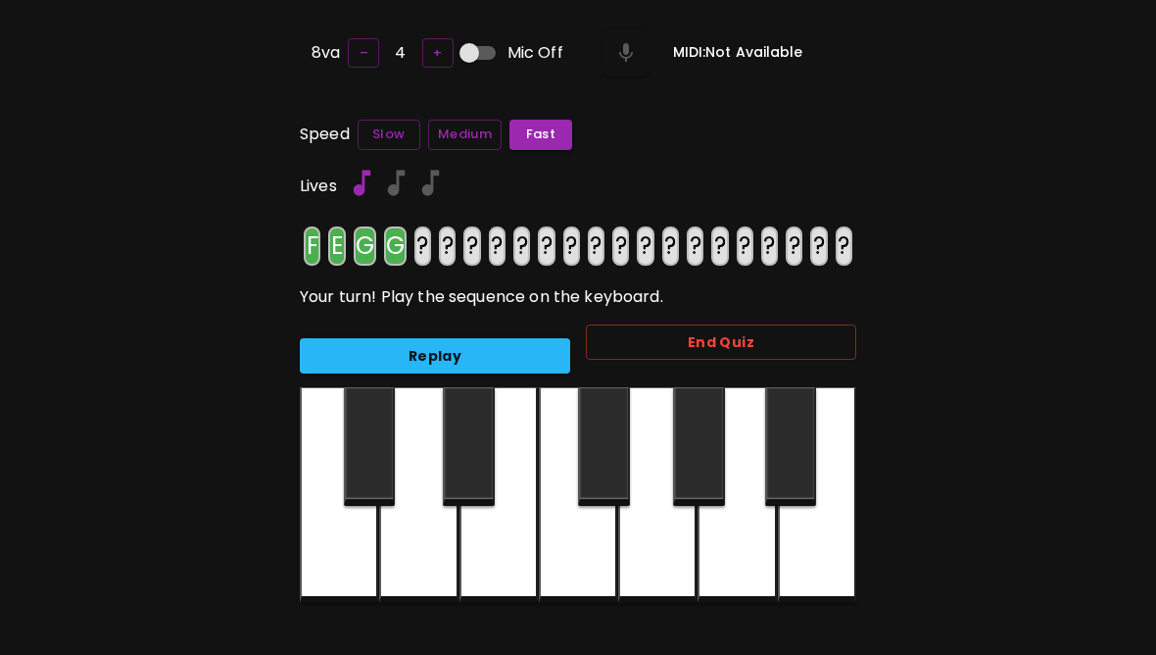
click at [652, 547] on div at bounding box center [657, 495] width 78 height 216
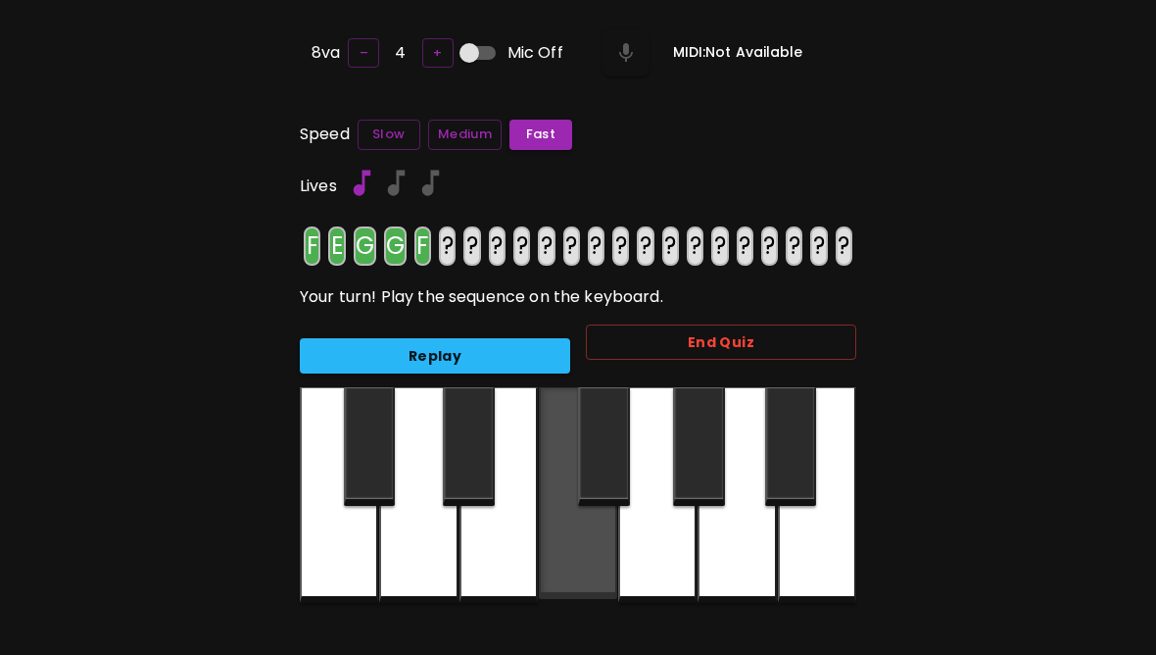
click at [581, 558] on div at bounding box center [578, 493] width 78 height 212
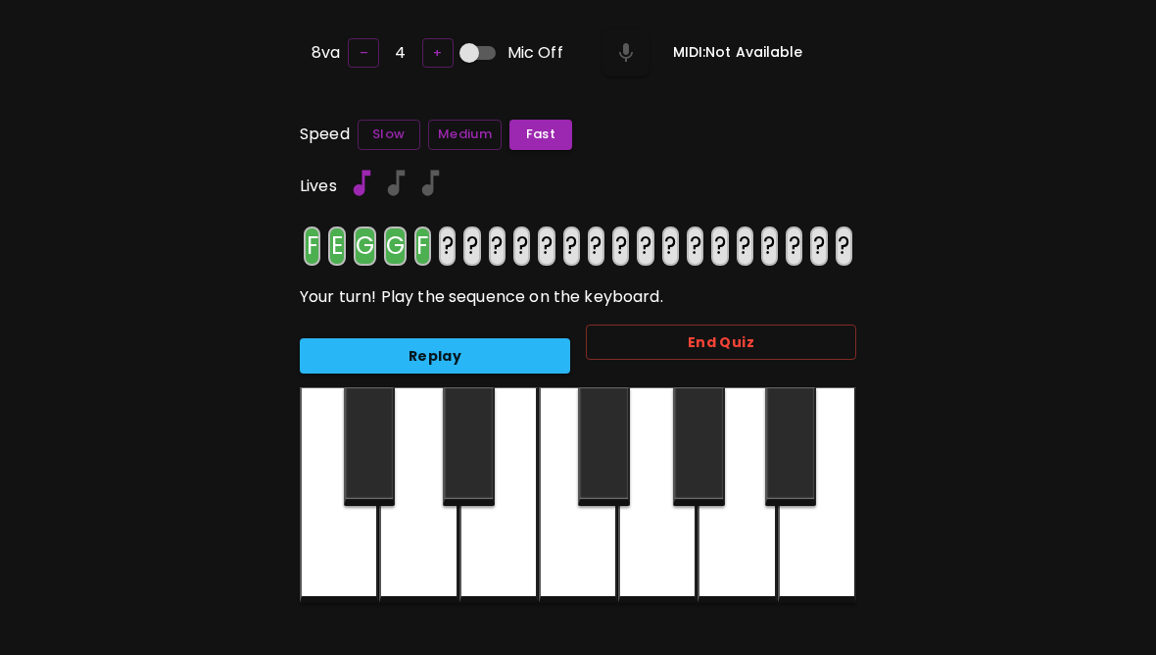
click at [429, 550] on div at bounding box center [418, 495] width 78 height 216
click at [584, 538] on div at bounding box center [578, 495] width 78 height 216
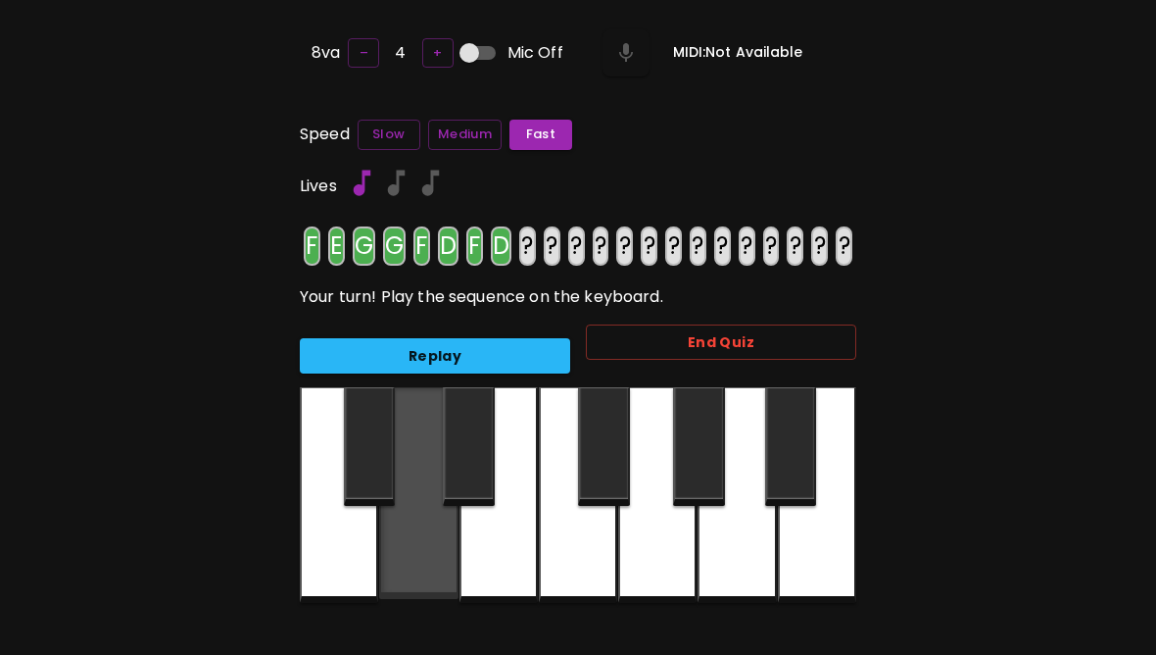
click at [446, 541] on div at bounding box center [418, 493] width 78 height 212
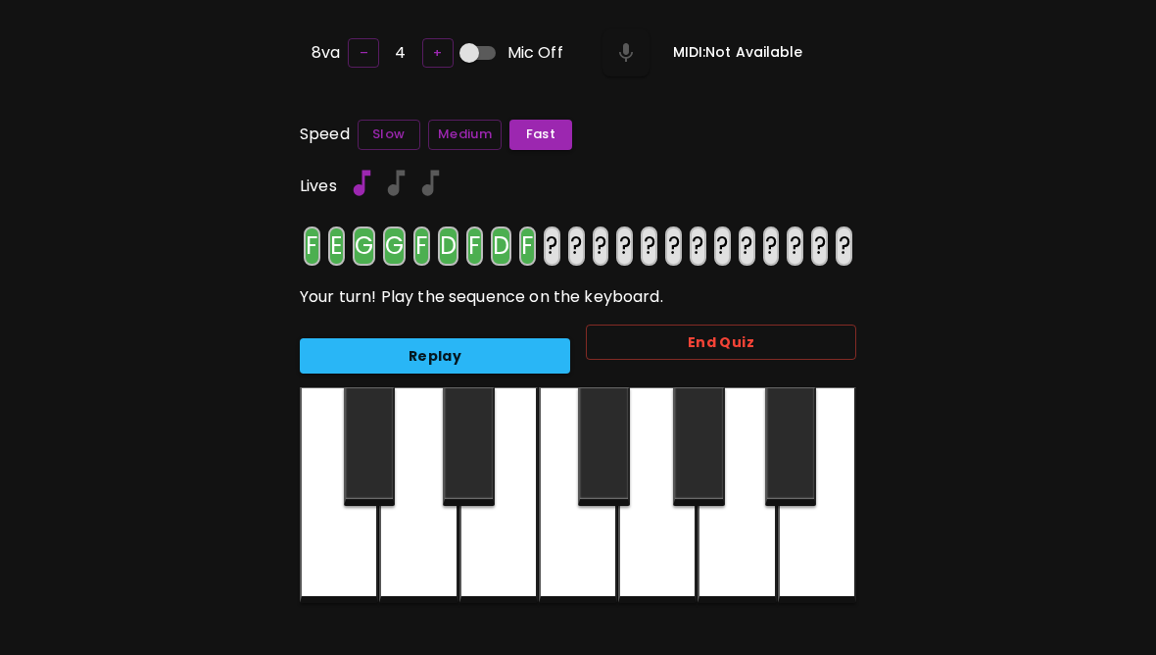
click at [602, 541] on div at bounding box center [578, 495] width 78 height 216
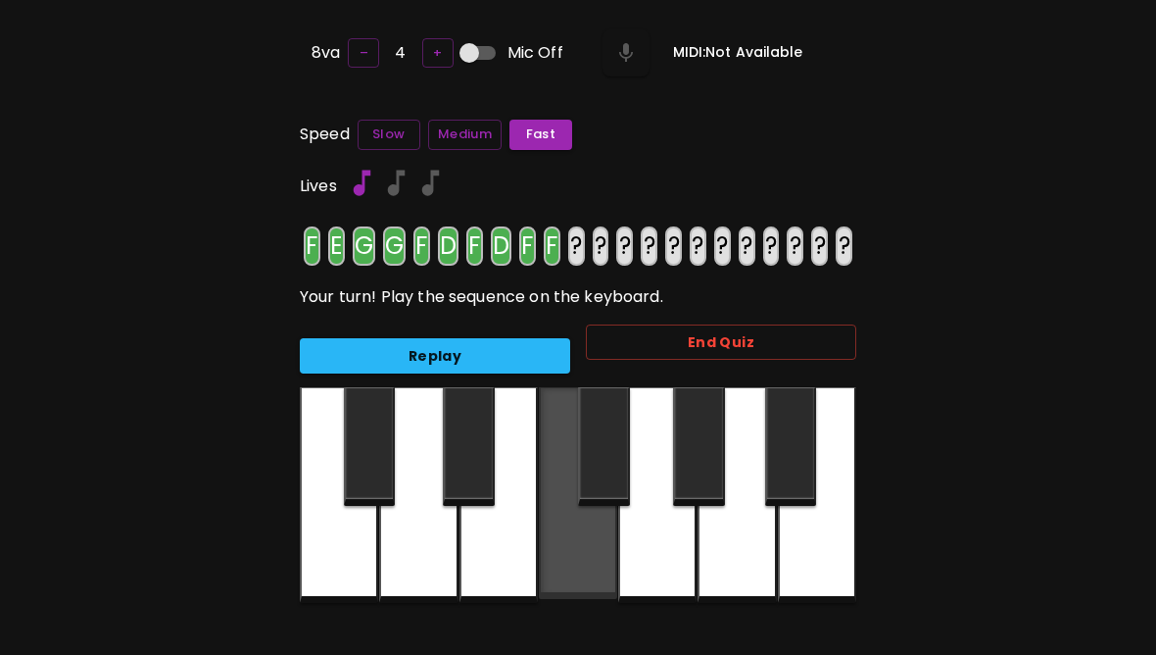
click at [601, 540] on div at bounding box center [578, 493] width 78 height 212
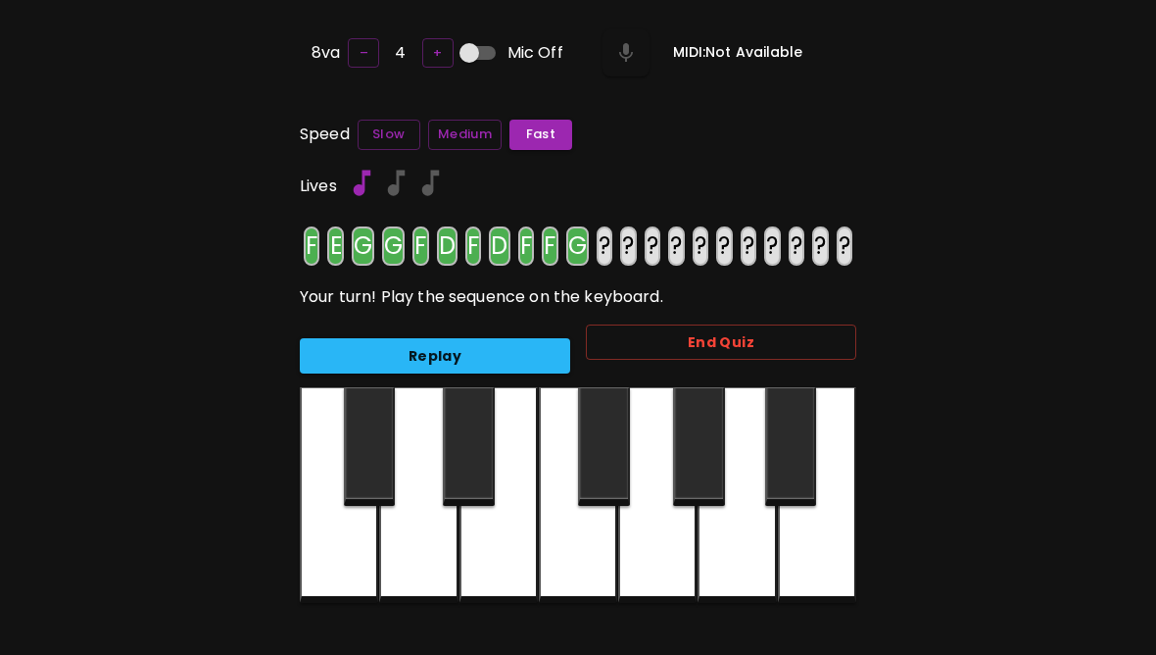
click at [687, 564] on div at bounding box center [657, 495] width 78 height 216
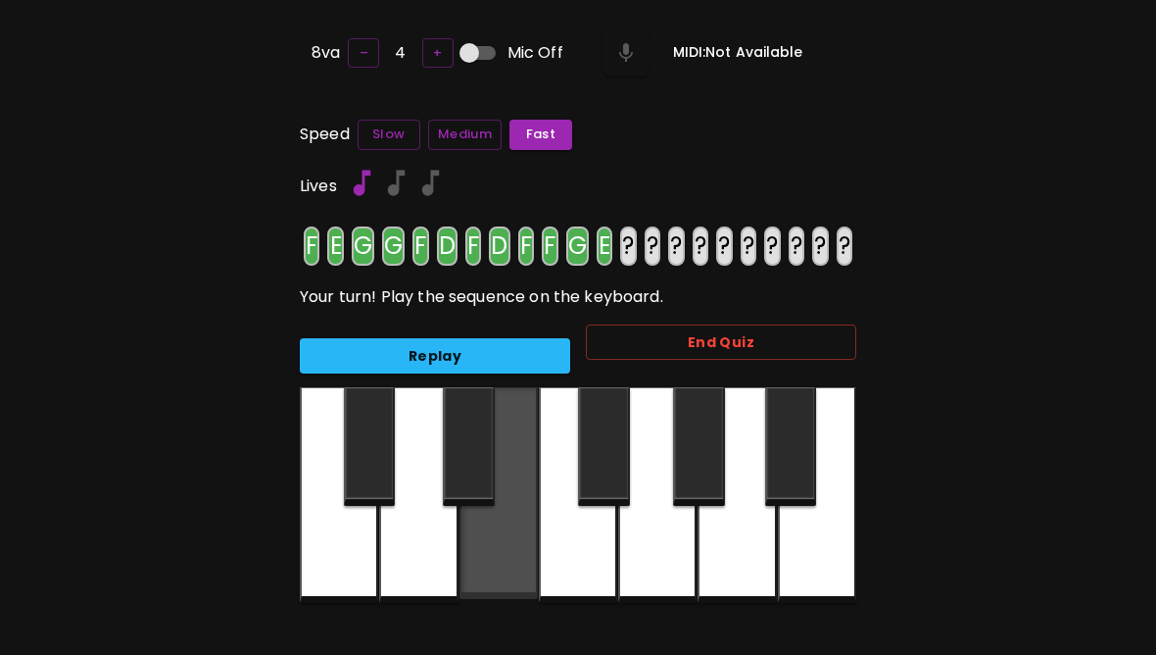
click at [519, 545] on div at bounding box center [499, 493] width 78 height 212
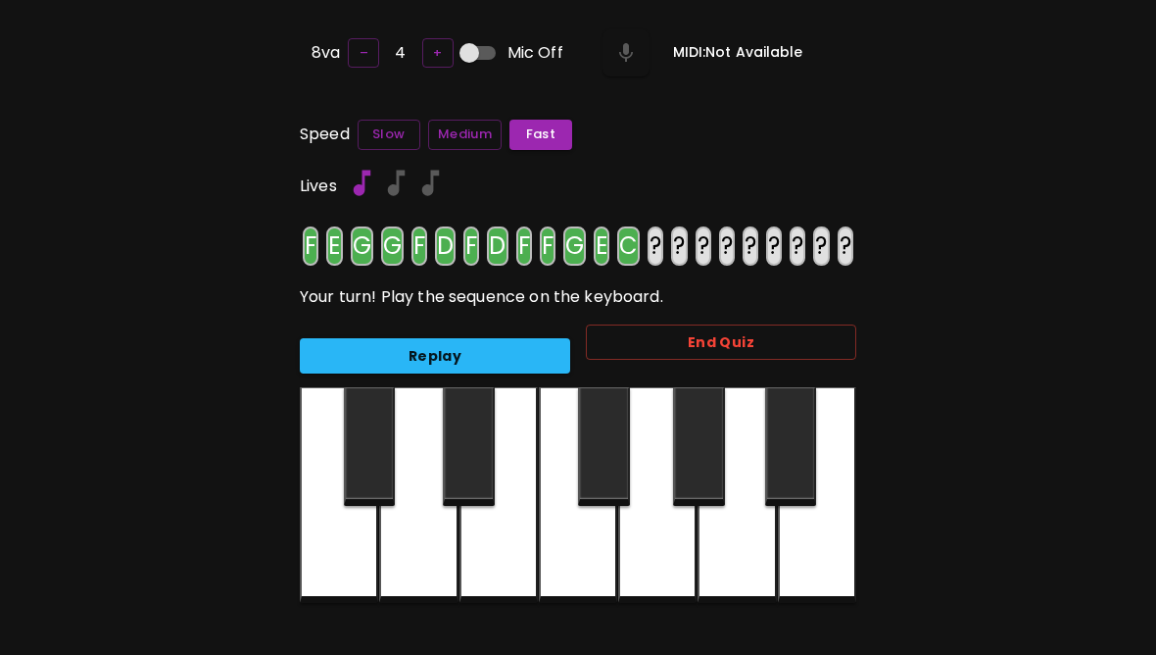
click at [315, 556] on div at bounding box center [339, 495] width 78 height 216
click at [499, 550] on div at bounding box center [499, 495] width 78 height 216
click at [592, 557] on div at bounding box center [578, 495] width 78 height 216
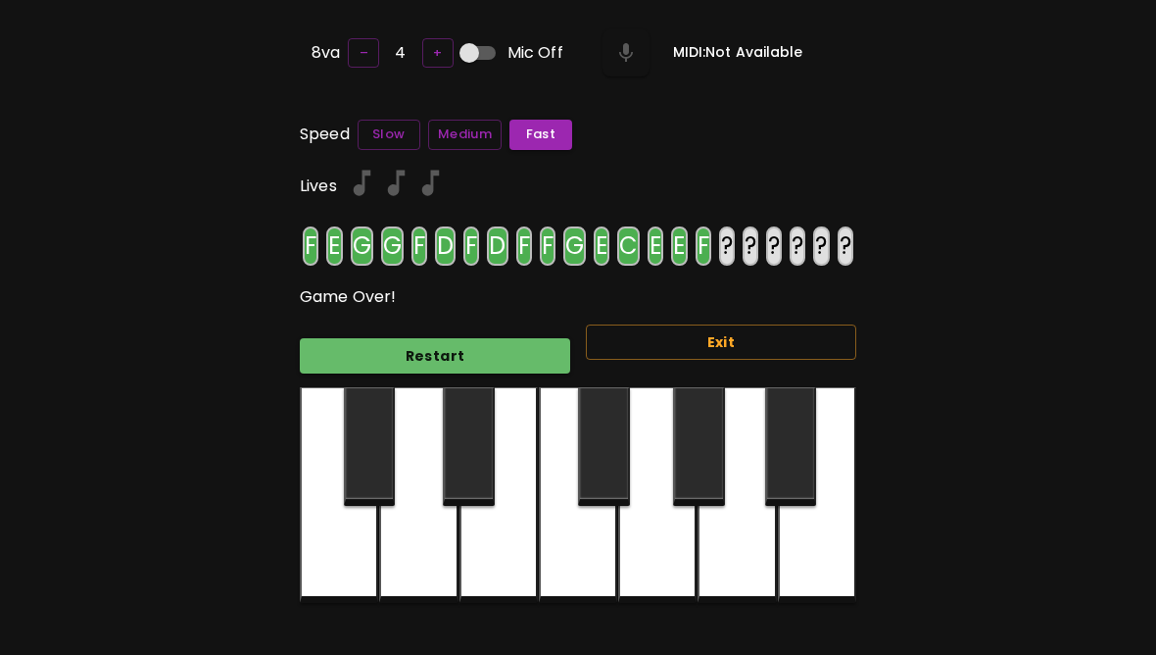
click at [423, 559] on div at bounding box center [418, 495] width 78 height 216
